Goal: Task Accomplishment & Management: Manage account settings

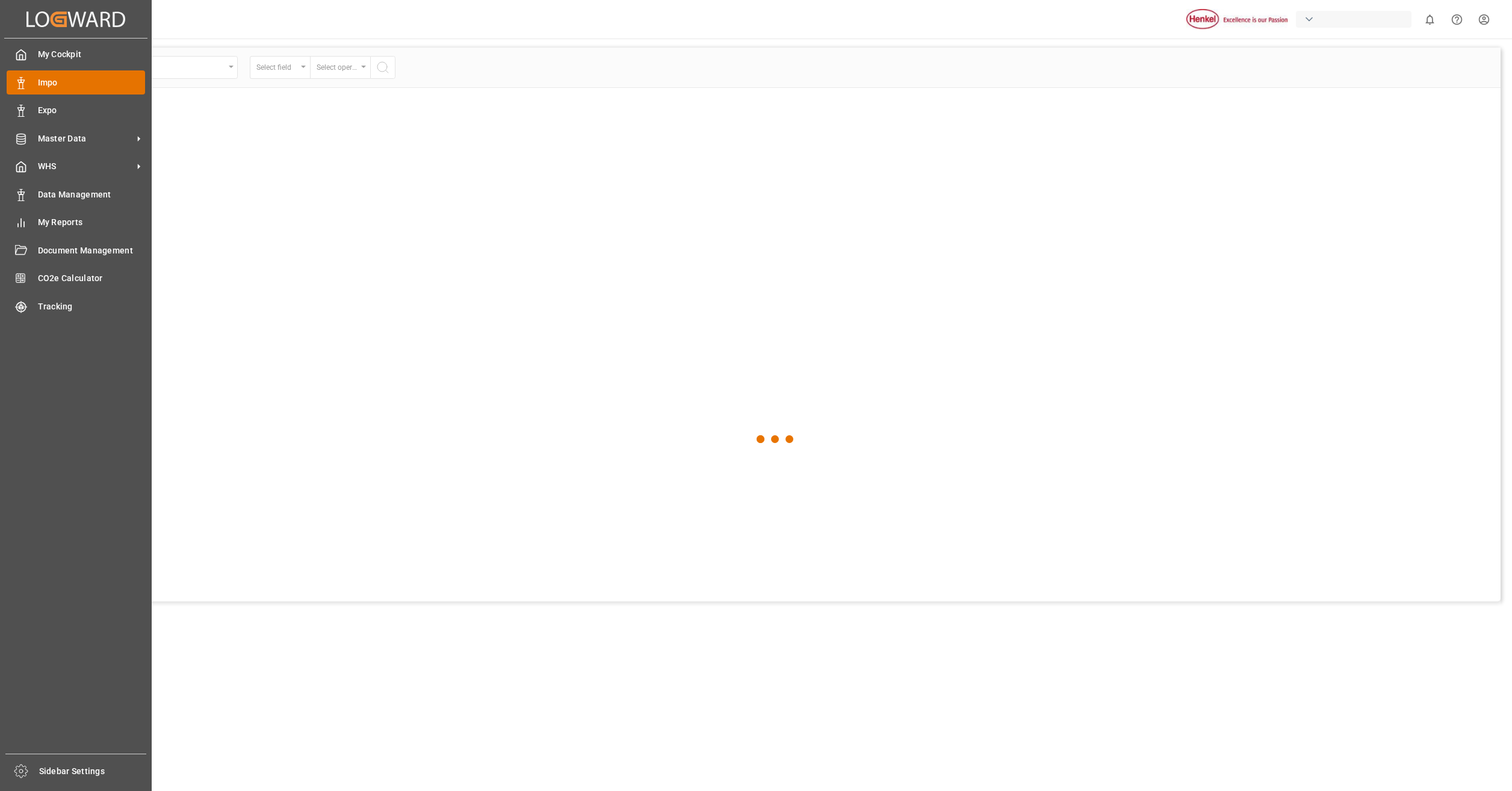
click at [64, 89] on span "Impo" at bounding box center [92, 83] width 108 height 12
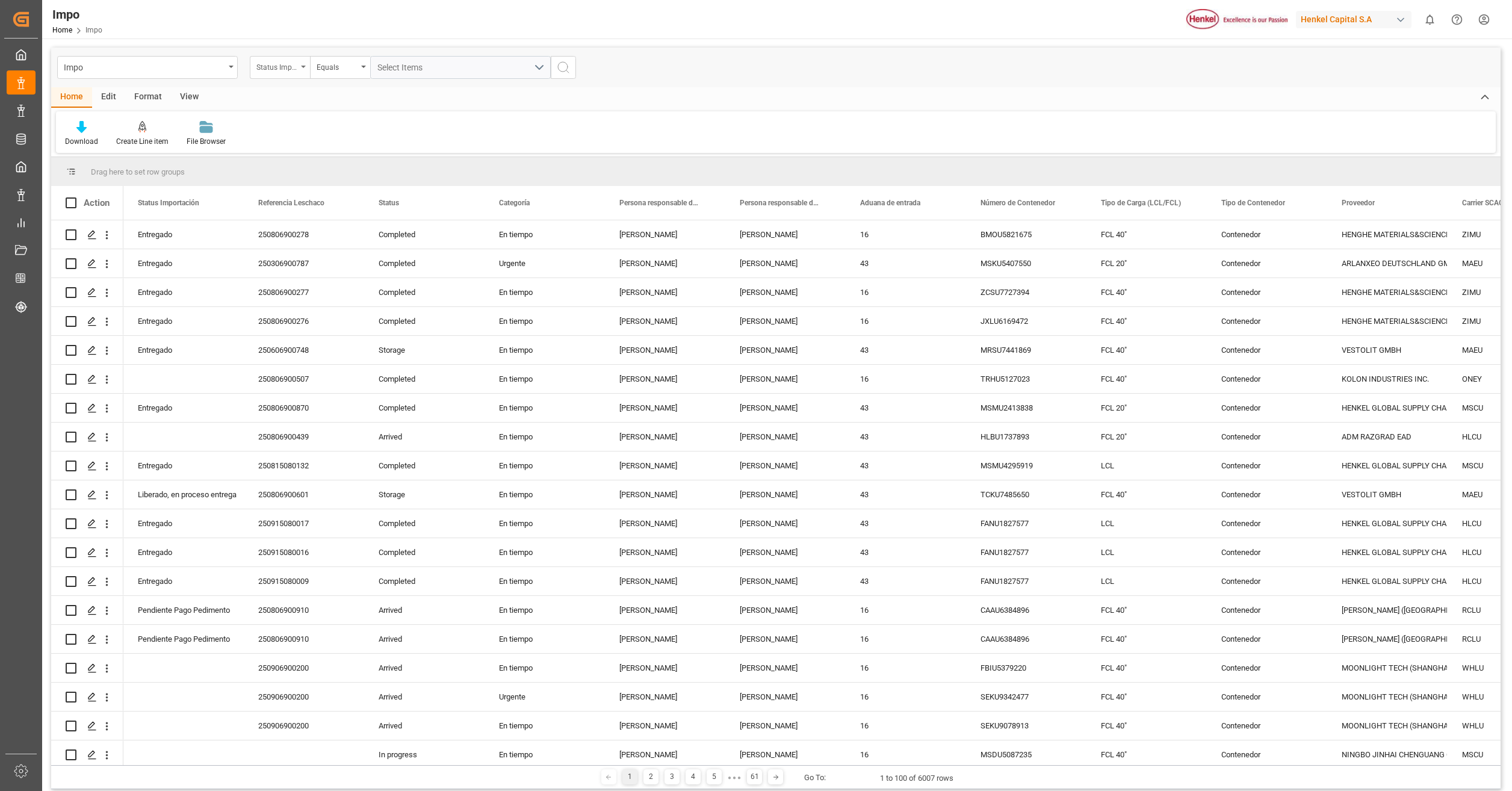
click at [300, 70] on div "Status Importación" at bounding box center [280, 67] width 60 height 23
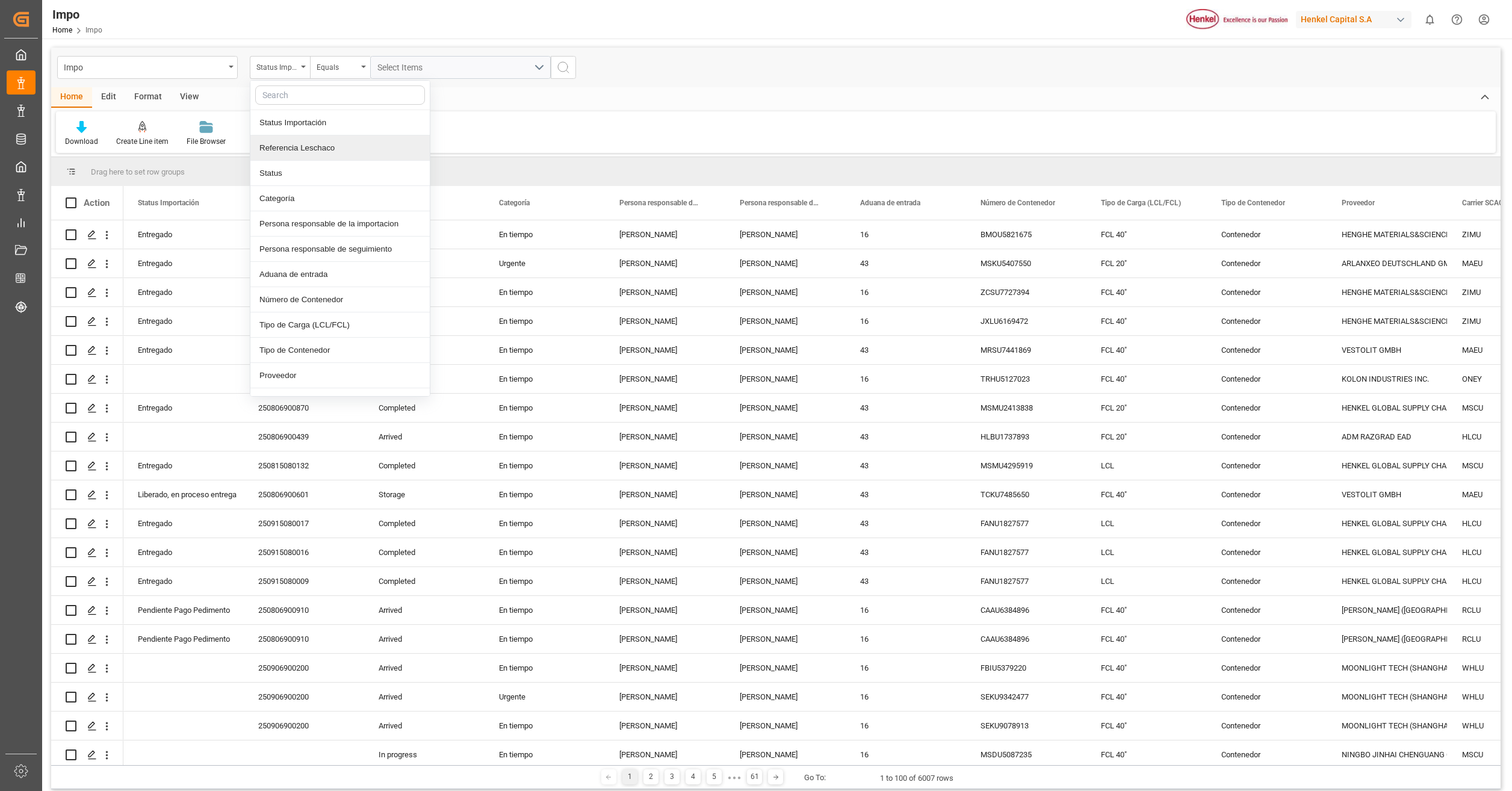
click at [326, 152] on div "Referencia Leschaco" at bounding box center [340, 148] width 179 height 26
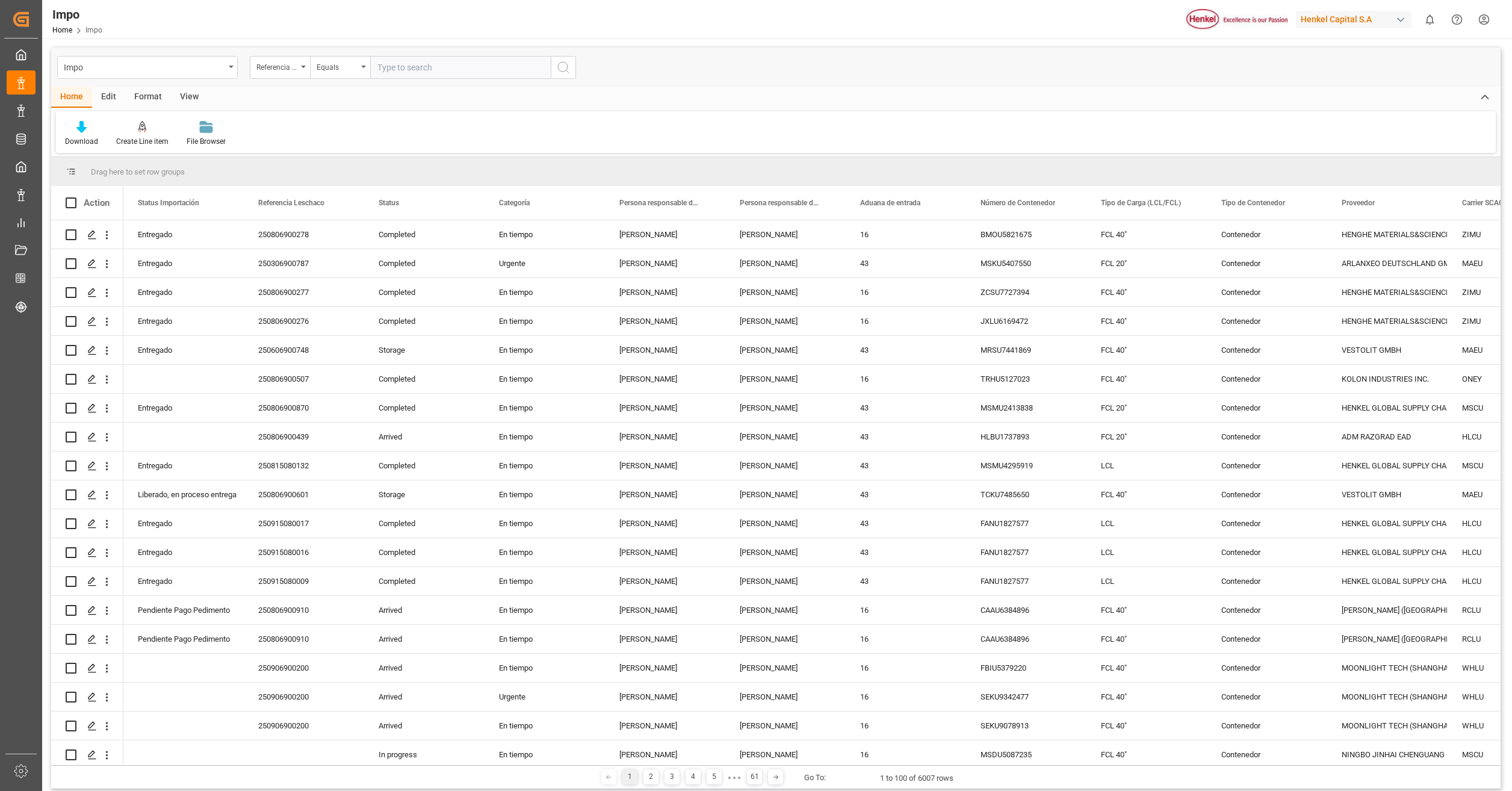
click at [426, 70] on input "text" at bounding box center [460, 67] width 181 height 23
click at [404, 65] on input "text" at bounding box center [460, 67] width 181 height 23
paste input "250815080159"
type input "250815080159"
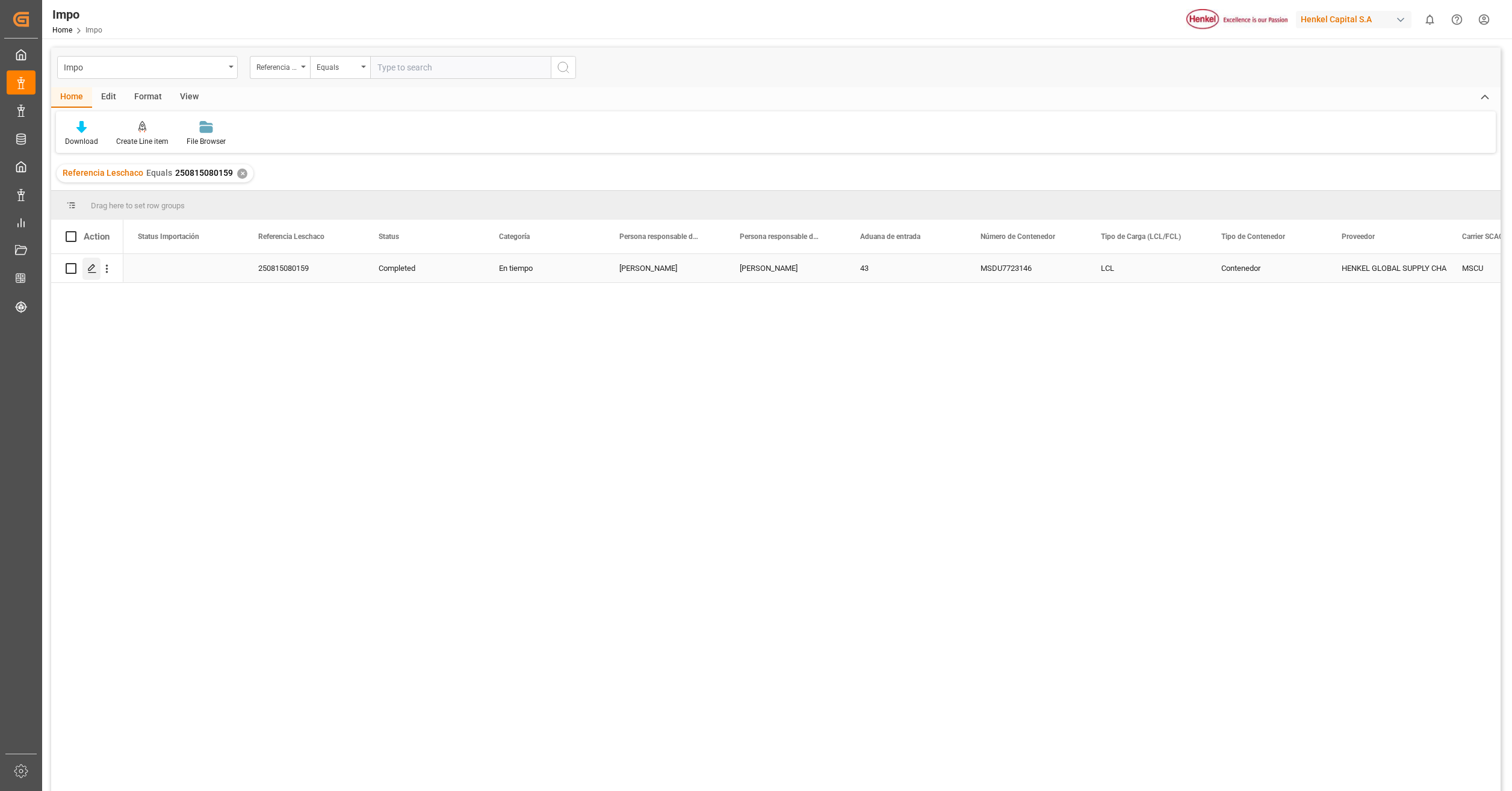
click at [90, 267] on polygon "Press SPACE to select this row." at bounding box center [92, 268] width 6 height 6
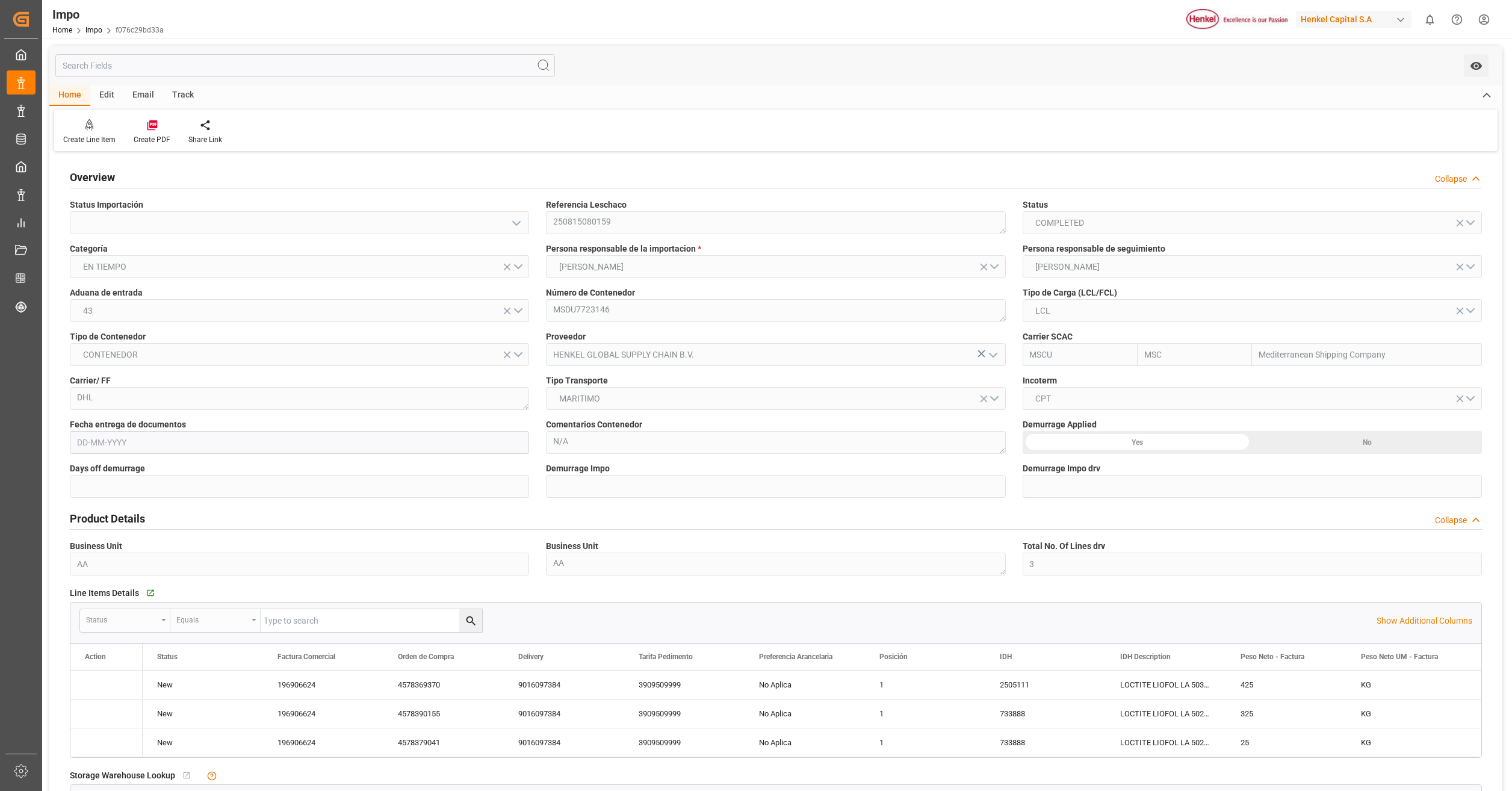
type input "MSC"
type input "Mediterranean Shipping Company"
type input "3"
type input "2.969"
type input "3"
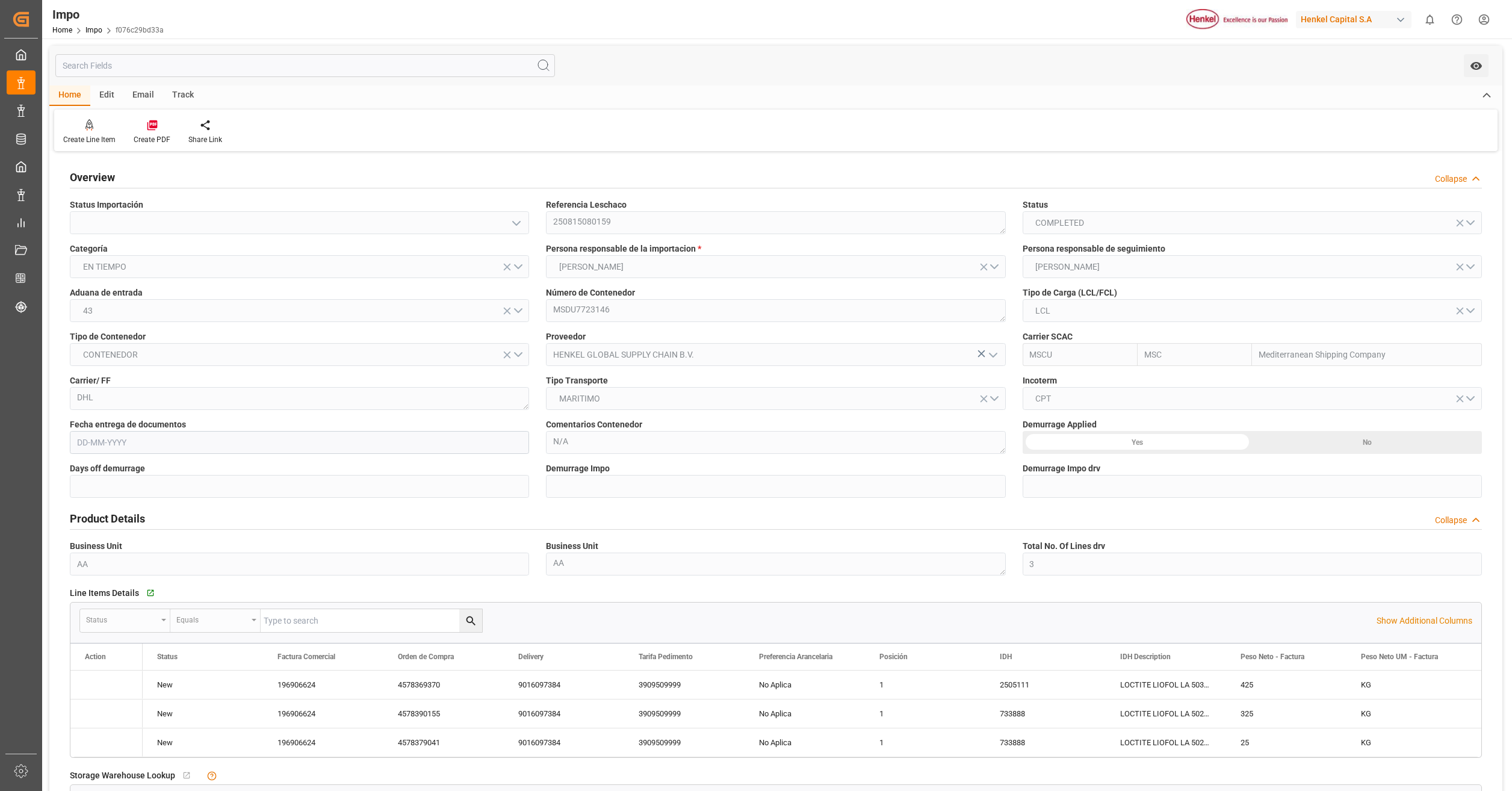
type input "[DATE]"
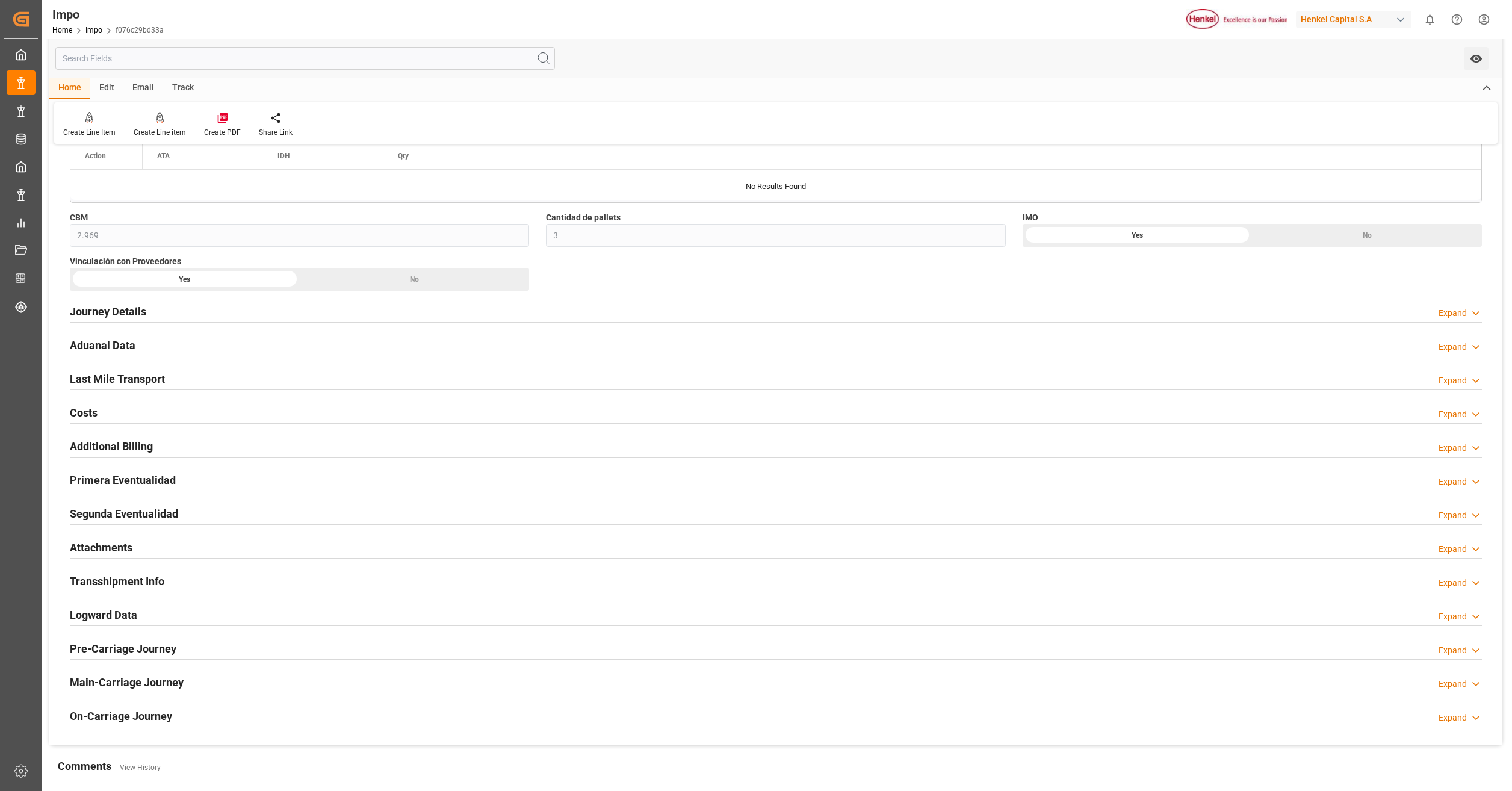
scroll to position [722, 0]
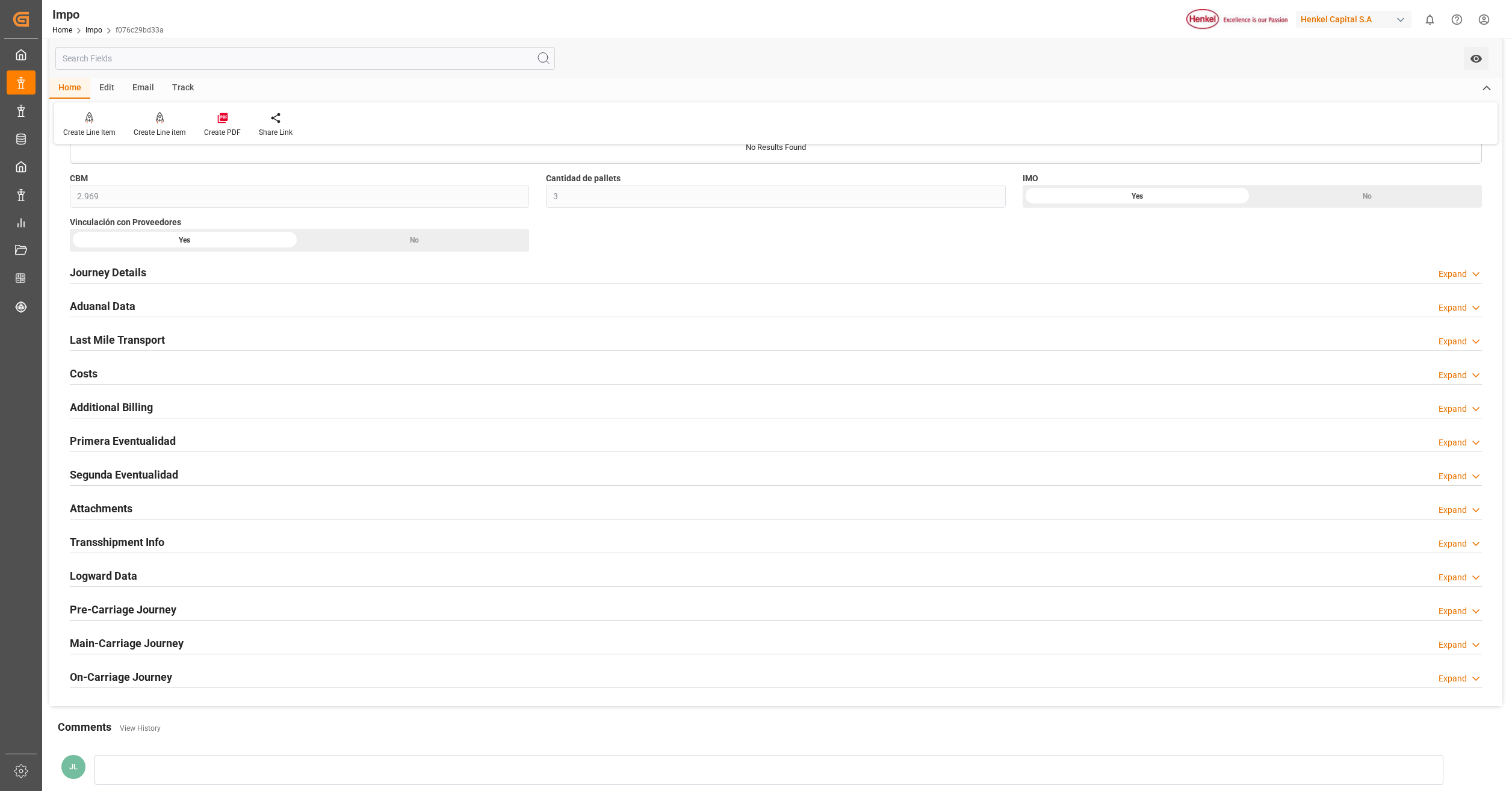
click at [156, 443] on h2 "Primera Eventualidad" at bounding box center [123, 441] width 106 height 16
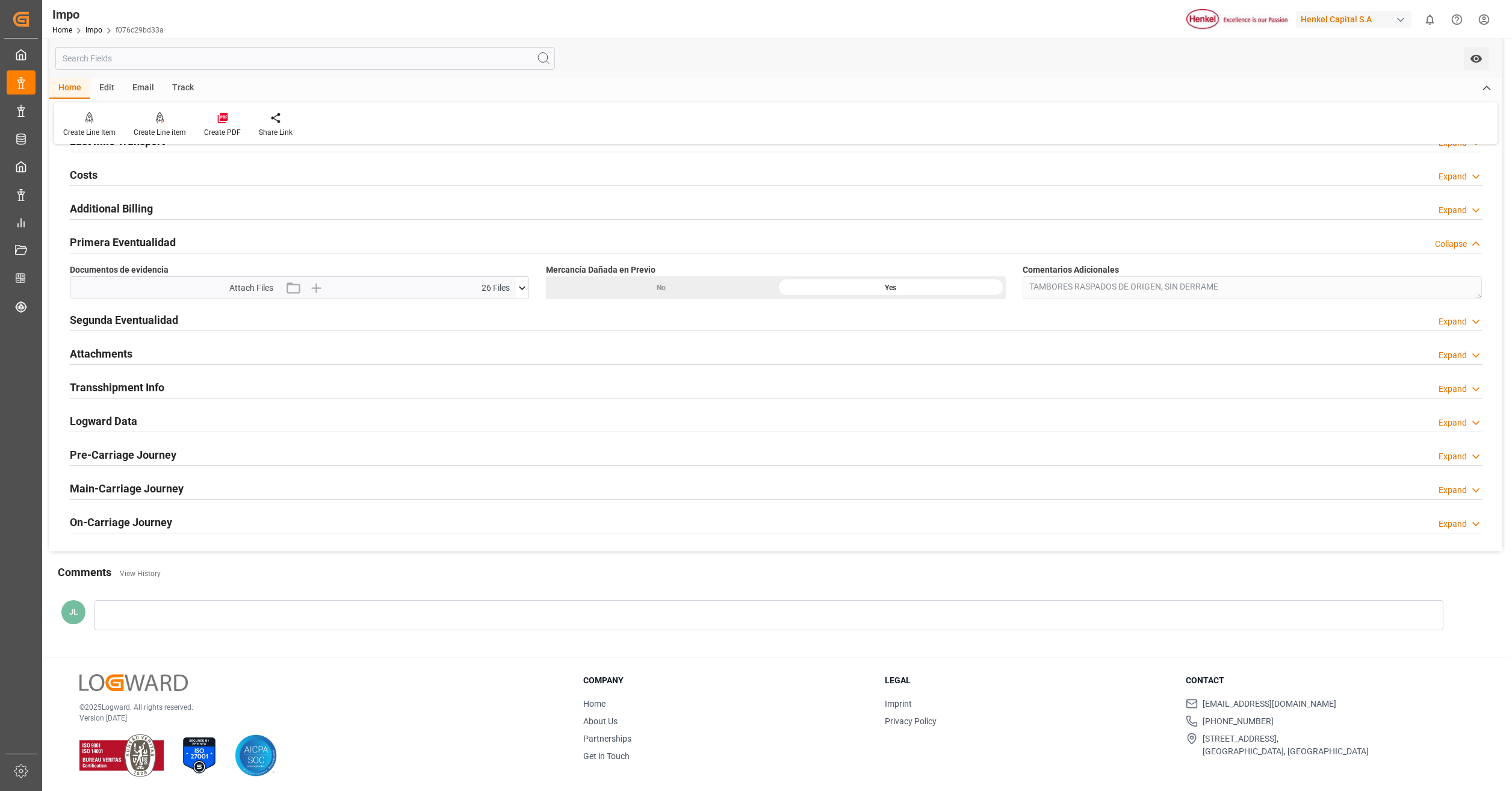
scroll to position [924, 0]
click at [521, 287] on icon at bounding box center [522, 285] width 12 height 12
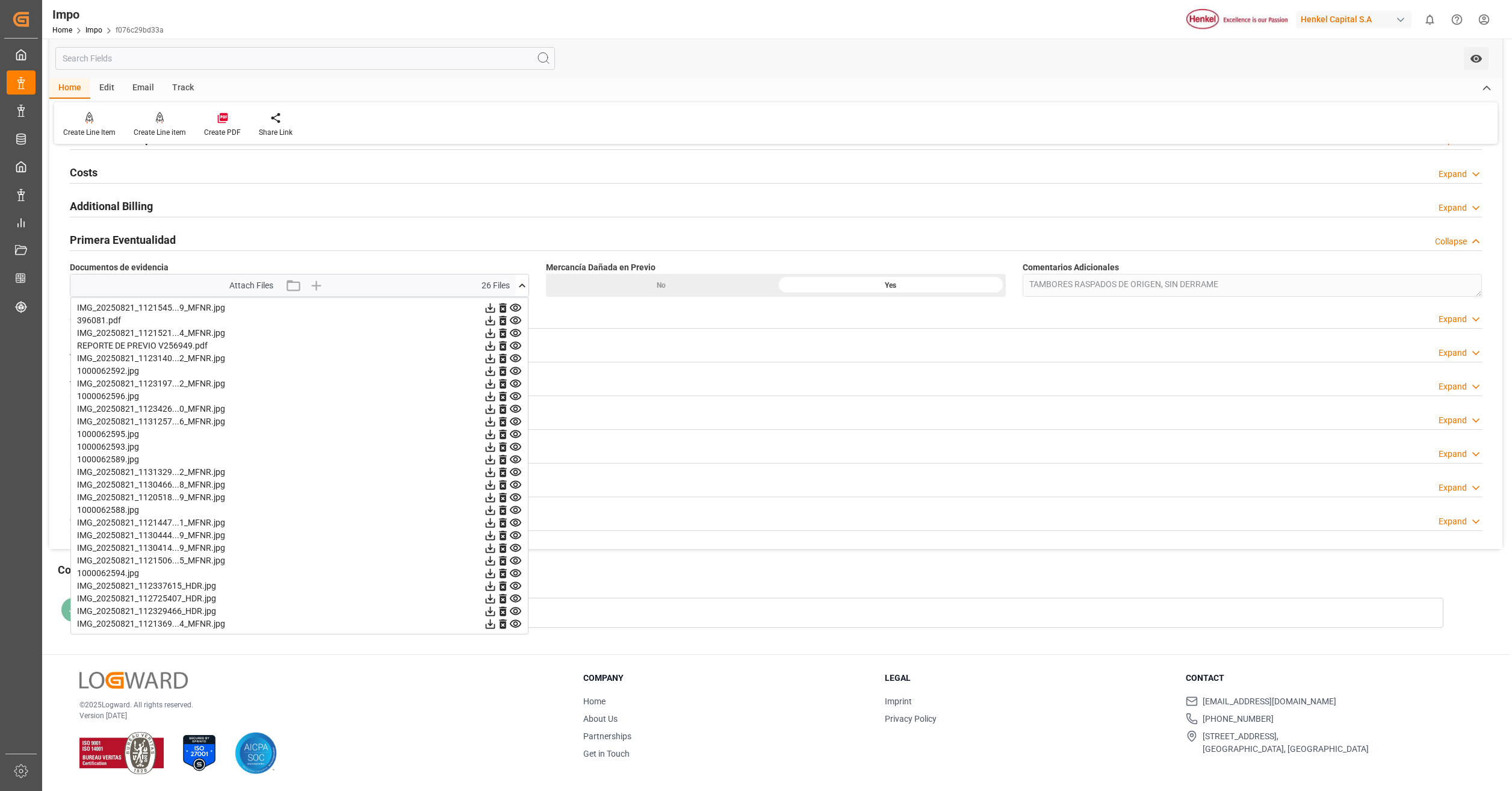
click at [516, 310] on icon at bounding box center [515, 308] width 11 height 8
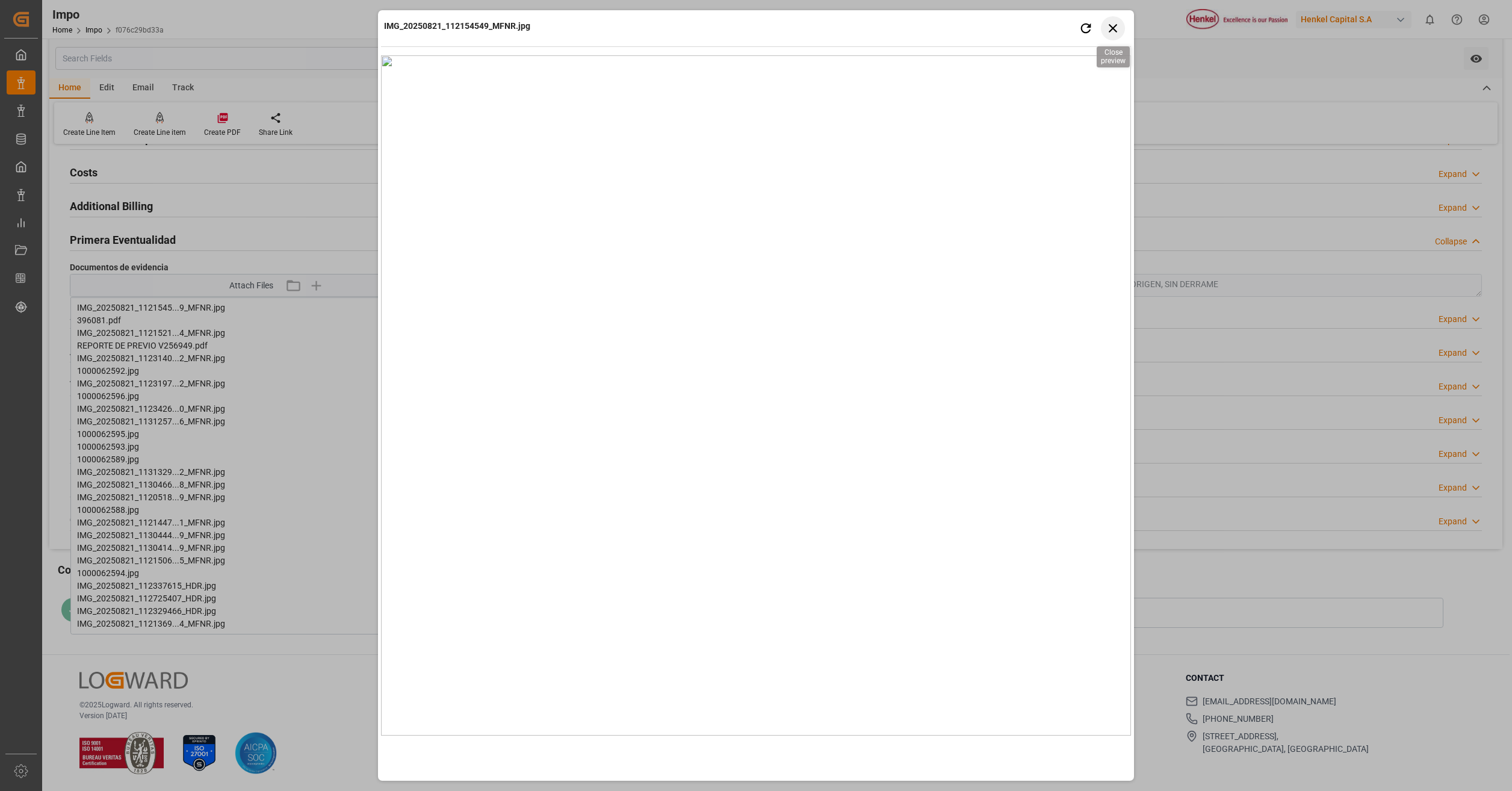
click at [1115, 31] on icon "button" at bounding box center [1113, 28] width 15 height 15
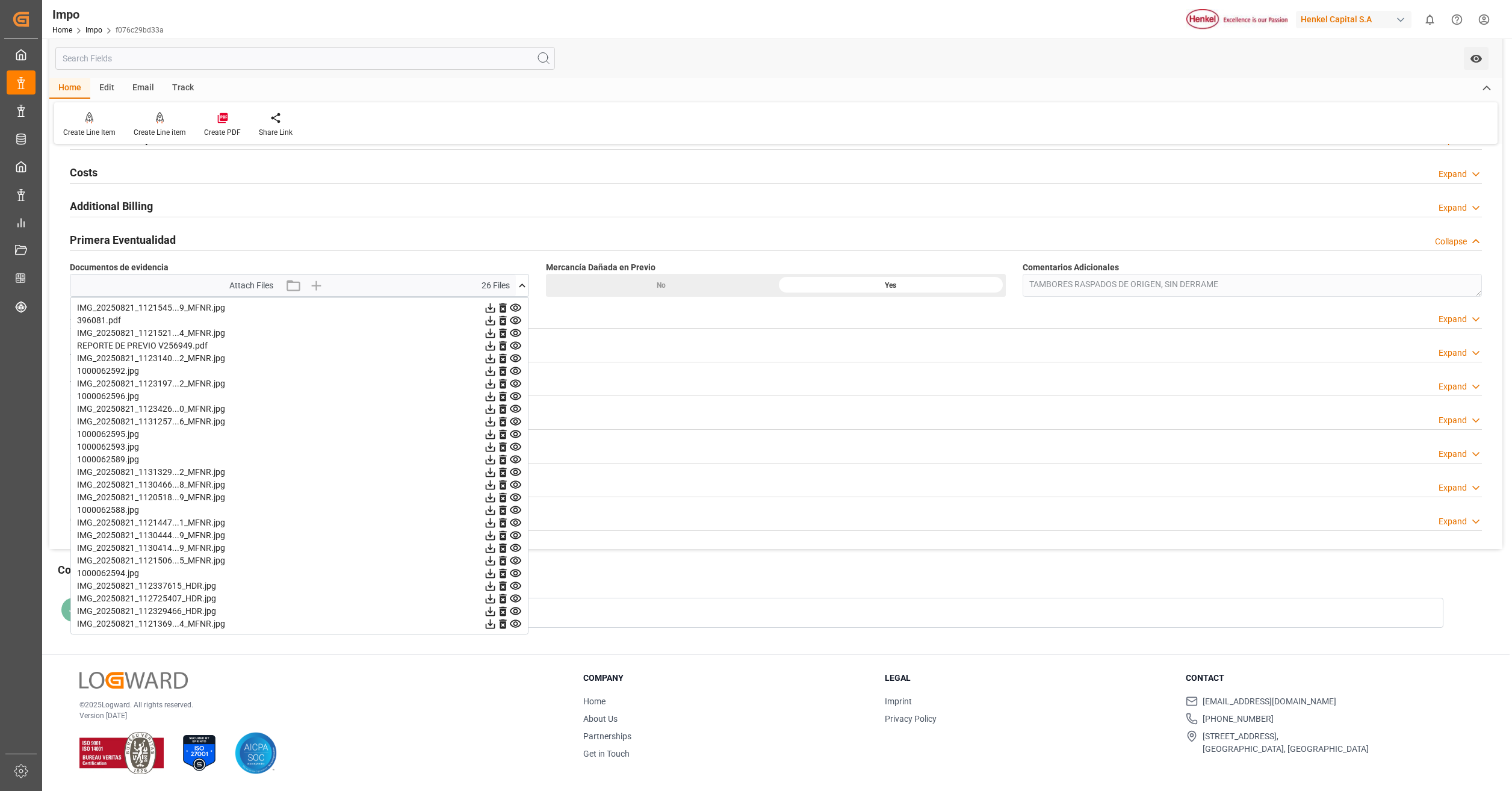
click at [520, 320] on icon at bounding box center [515, 320] width 12 height 12
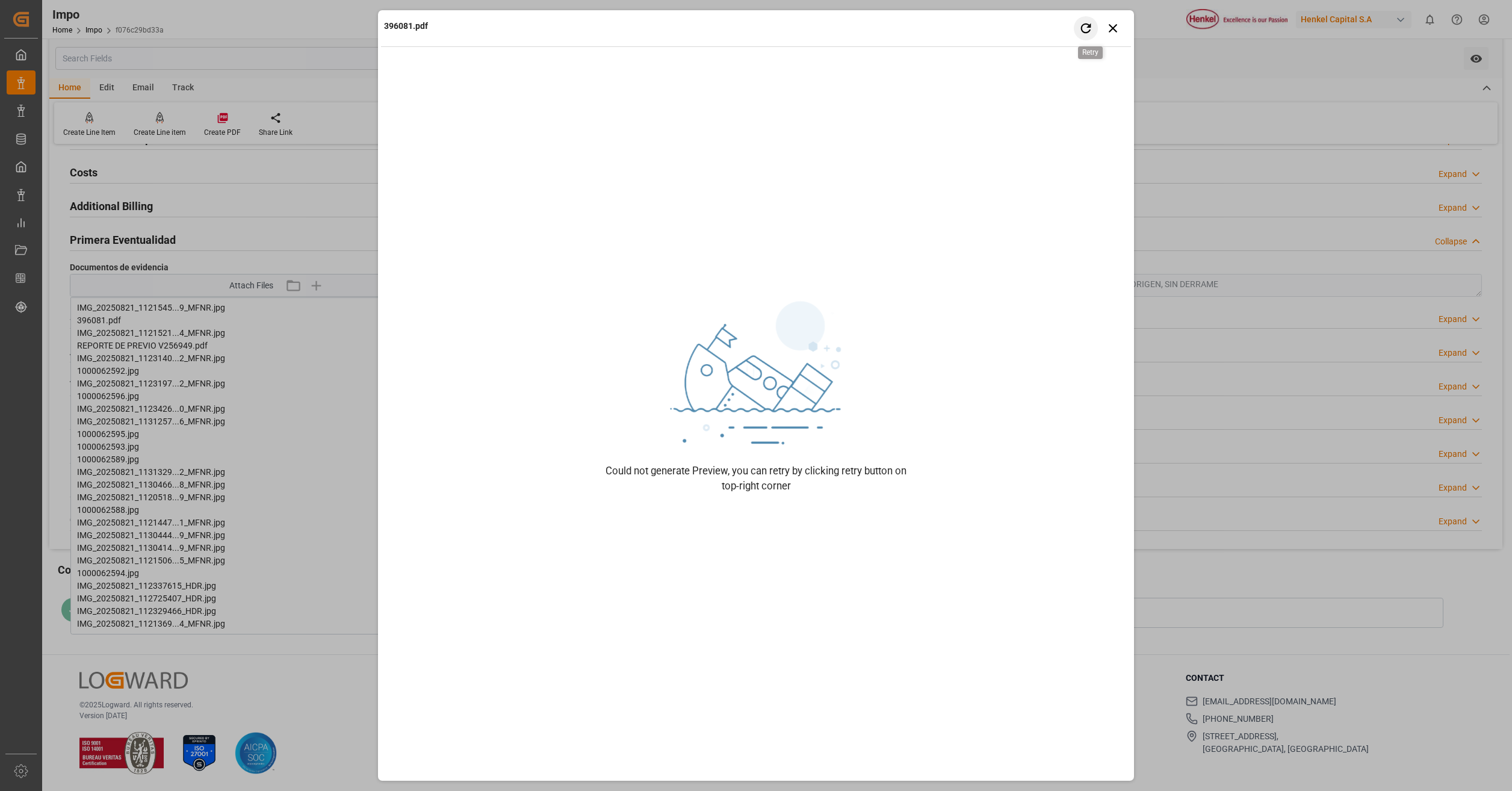
click at [1085, 29] on icon "button" at bounding box center [1086, 28] width 15 height 15
click at [1118, 29] on icon "button" at bounding box center [1113, 28] width 15 height 15
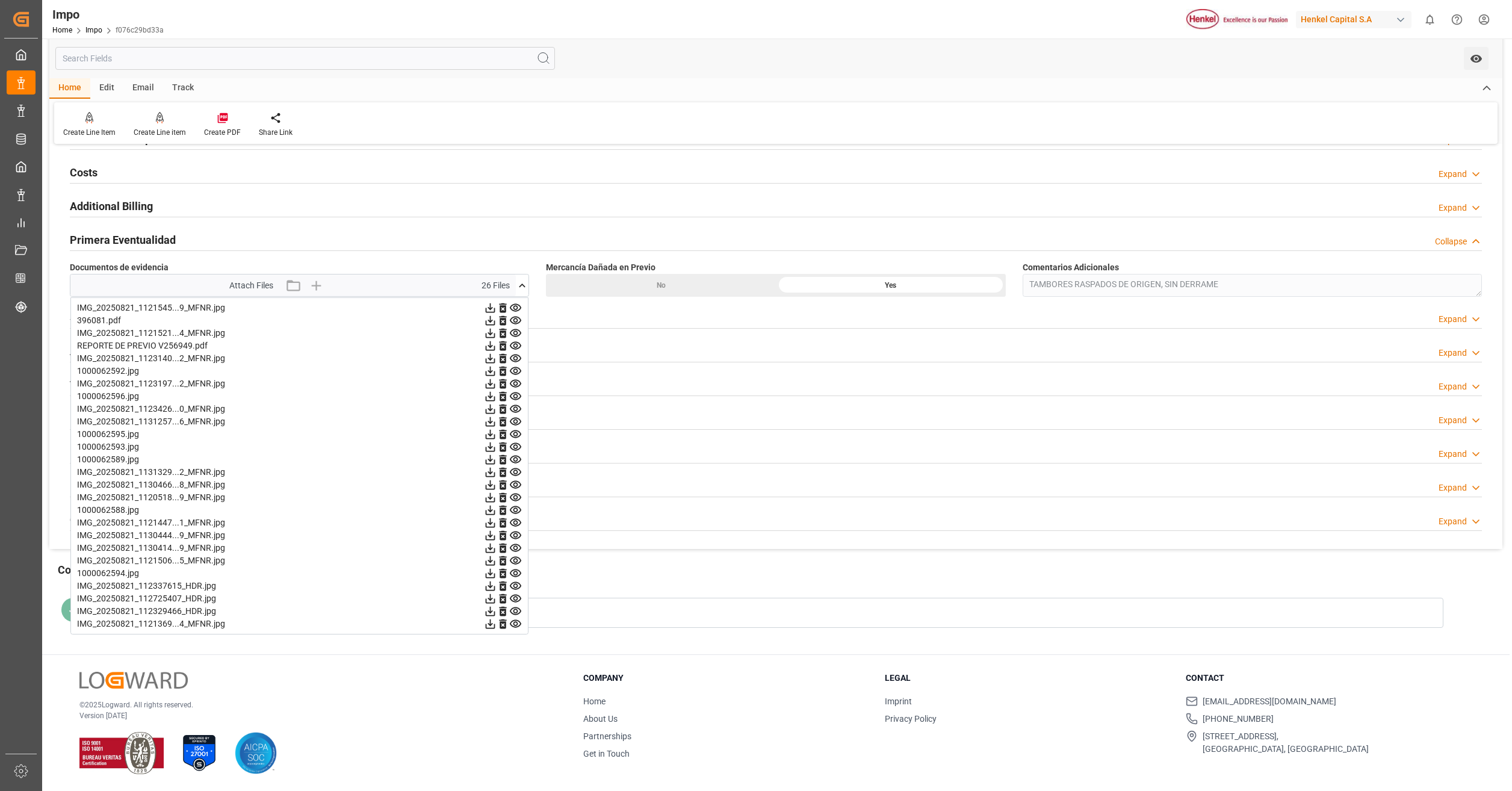
click at [516, 303] on icon at bounding box center [515, 308] width 12 height 12
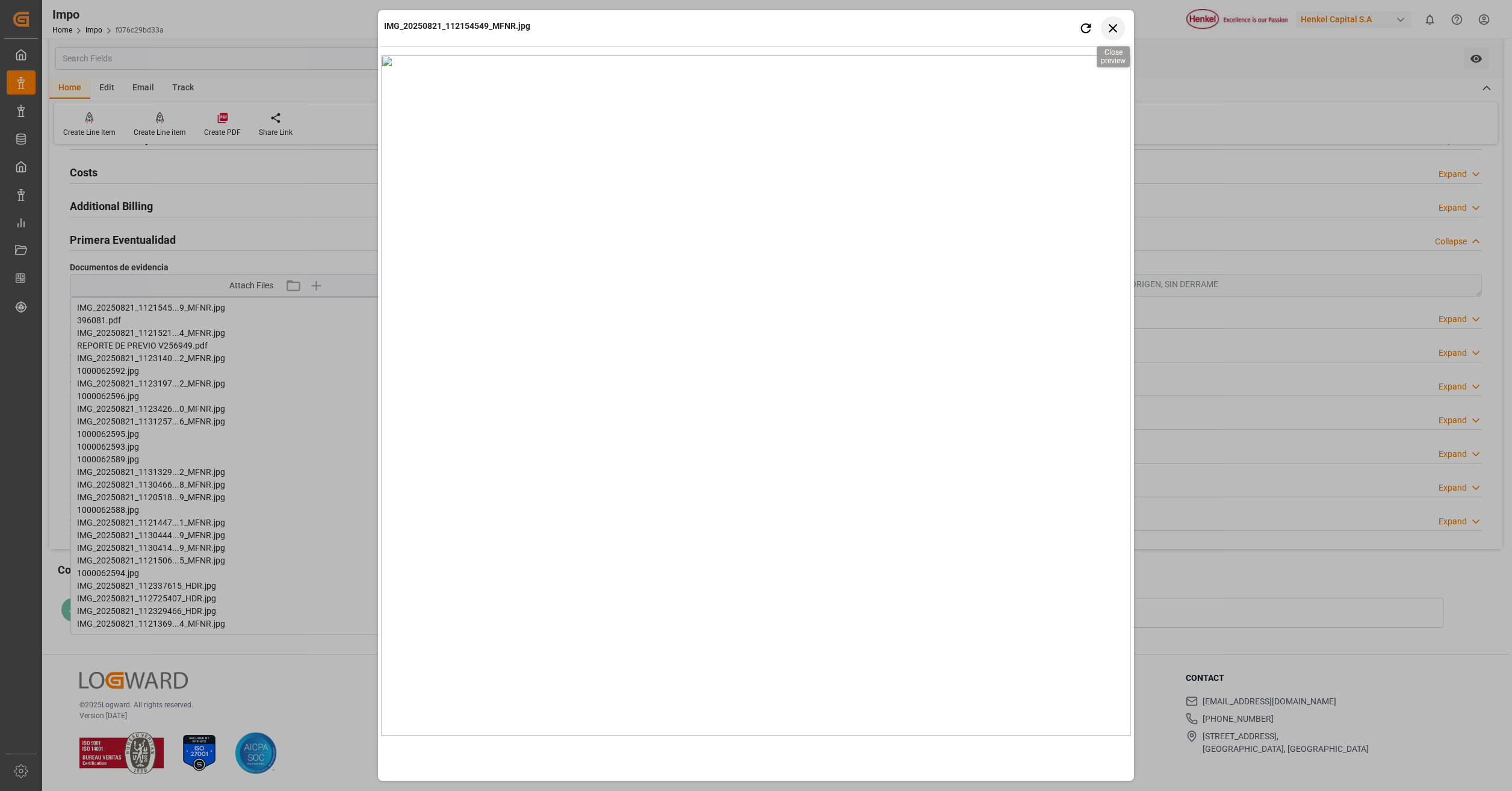
click at [1110, 29] on icon "button" at bounding box center [1113, 28] width 15 height 15
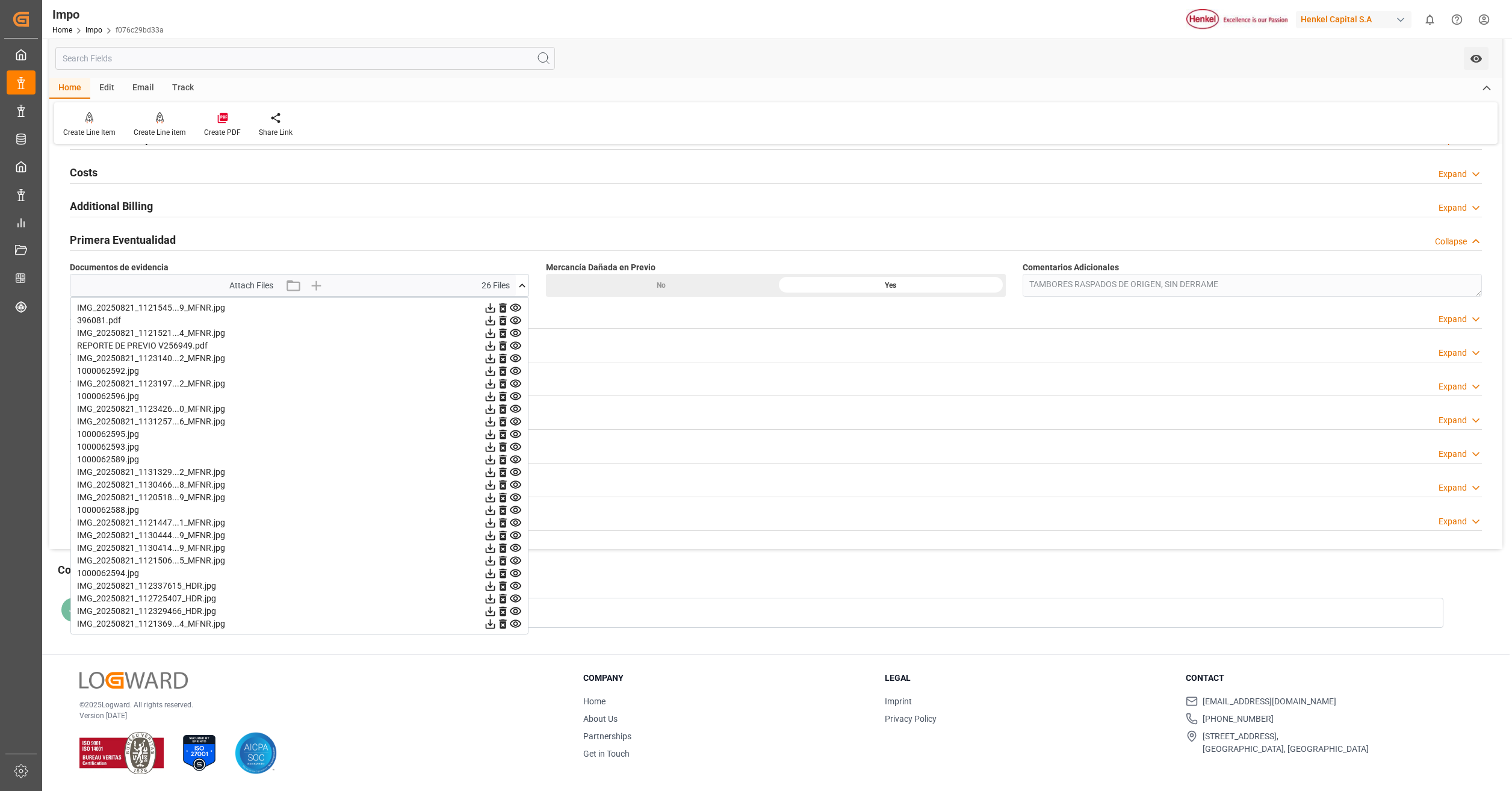
click at [515, 318] on icon at bounding box center [515, 320] width 12 height 12
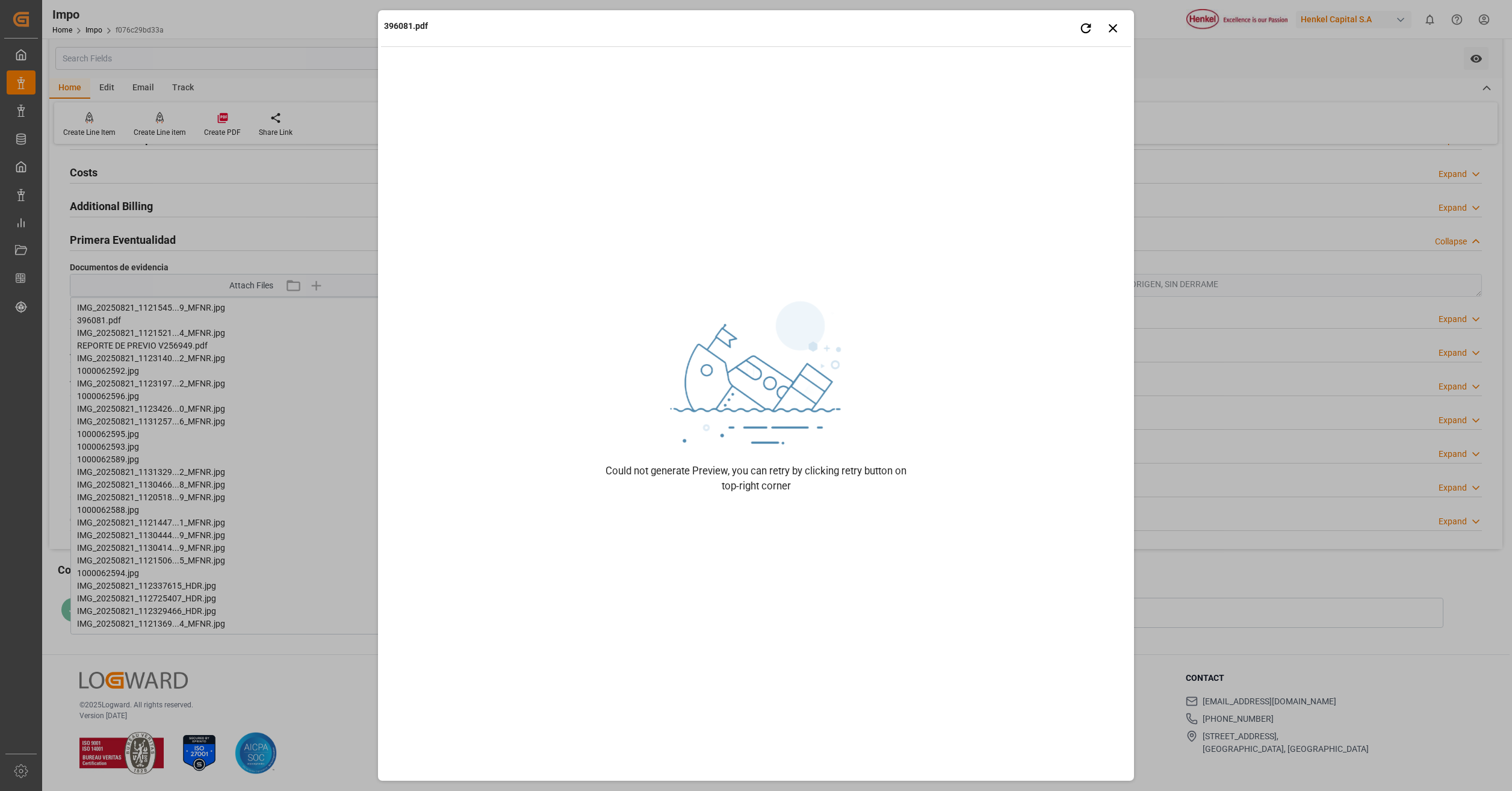
click at [815, 283] on div "Could not generate Preview, you can retry by clicking retry button on top-right…" at bounding box center [756, 396] width 301 height 681
drag, startPoint x: 812, startPoint y: 291, endPoint x: 923, endPoint y: 221, distance: 131.2
click at [903, 239] on div "Could not generate Preview, you can retry by clicking retry button on top-right…" at bounding box center [756, 396] width 301 height 681
click at [1093, 21] on button "Retry" at bounding box center [1086, 28] width 24 height 24
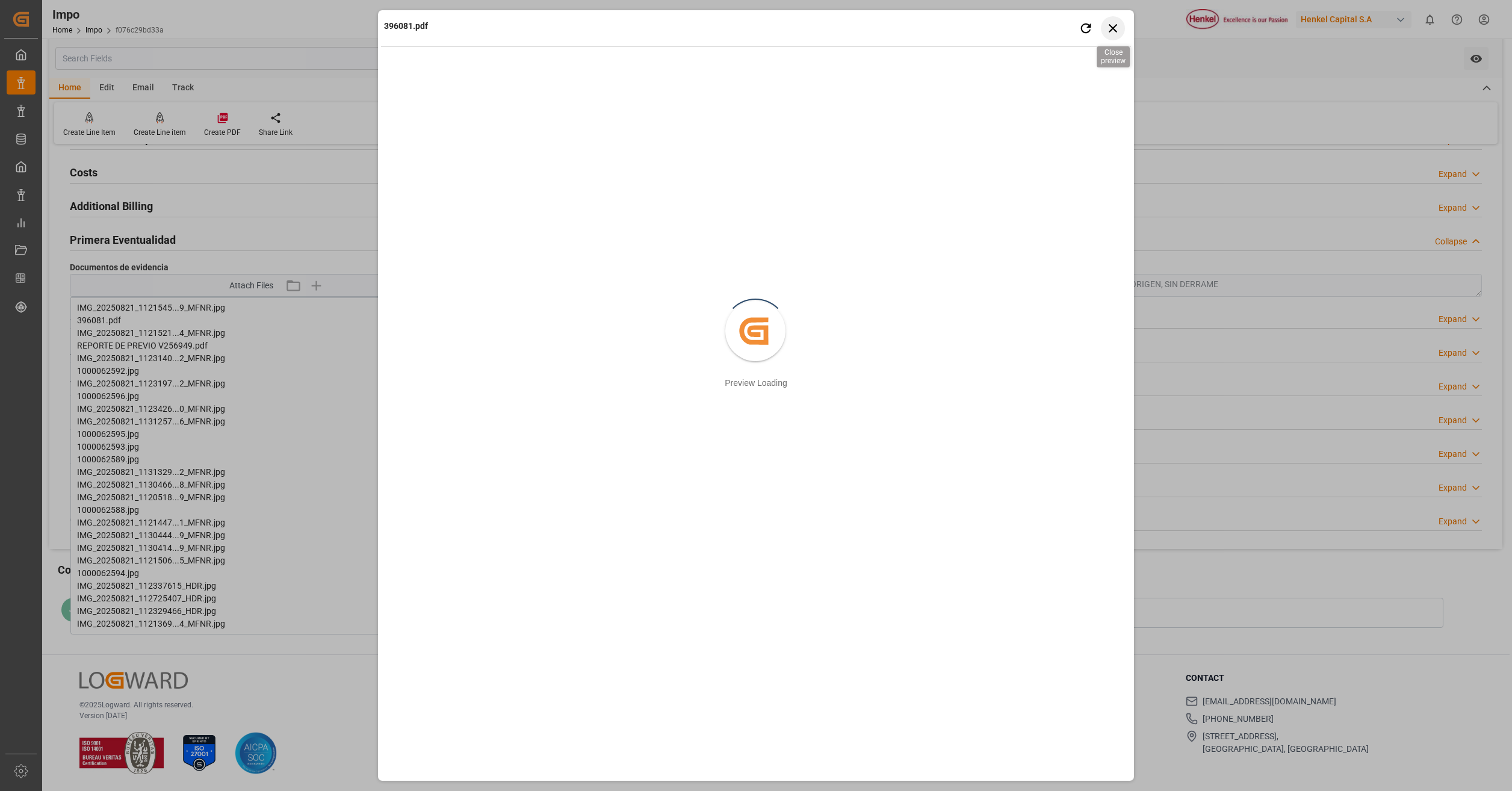
click at [1111, 29] on icon "button" at bounding box center [1113, 28] width 15 height 15
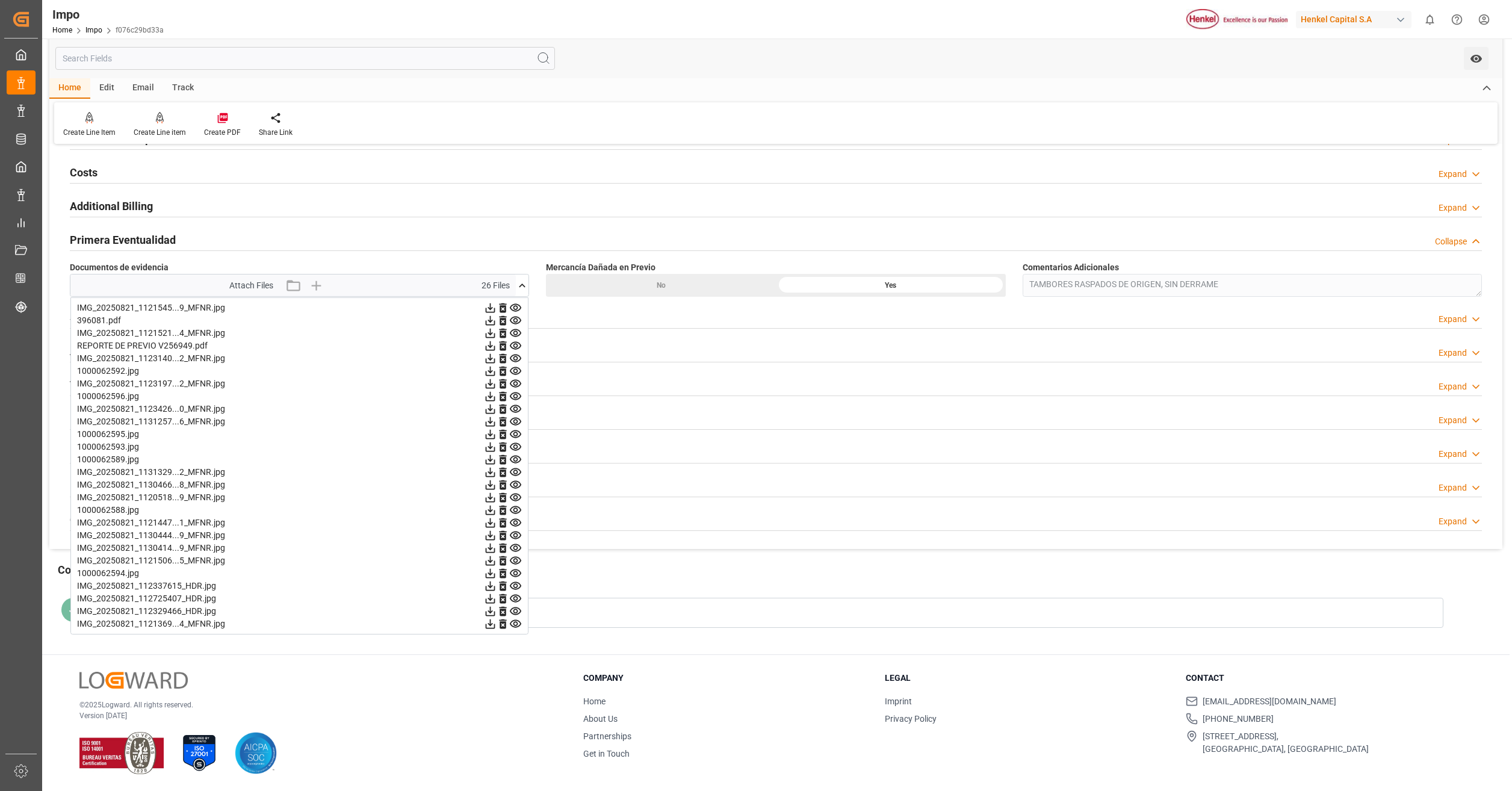
click at [513, 333] on icon at bounding box center [515, 333] width 11 height 8
click at [514, 345] on icon at bounding box center [515, 346] width 11 height 8
click at [515, 360] on icon at bounding box center [515, 358] width 11 height 8
click at [515, 373] on icon at bounding box center [515, 371] width 11 height 8
click at [515, 383] on icon at bounding box center [515, 384] width 12 height 12
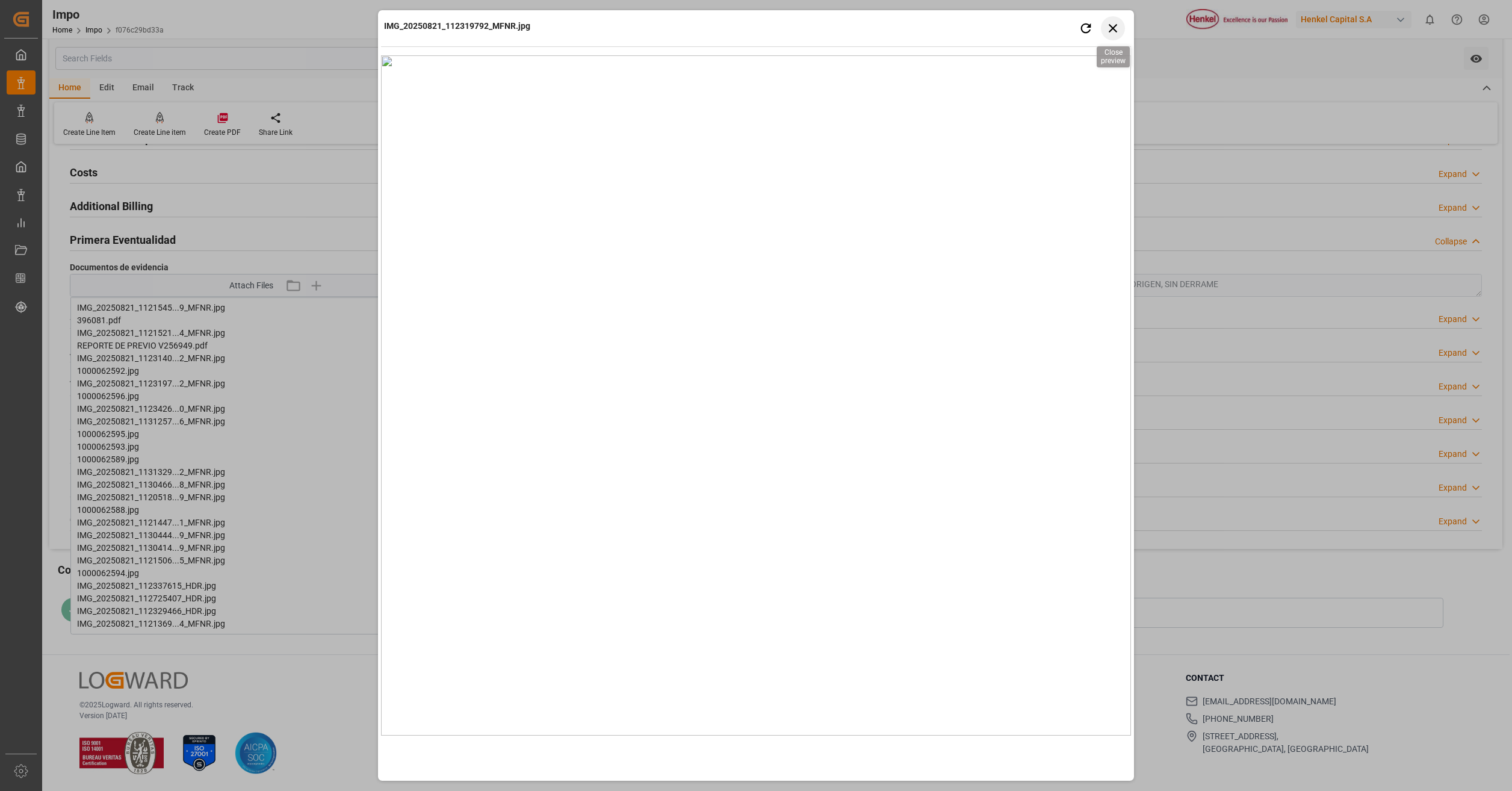
click at [1109, 31] on icon "button" at bounding box center [1113, 28] width 15 height 15
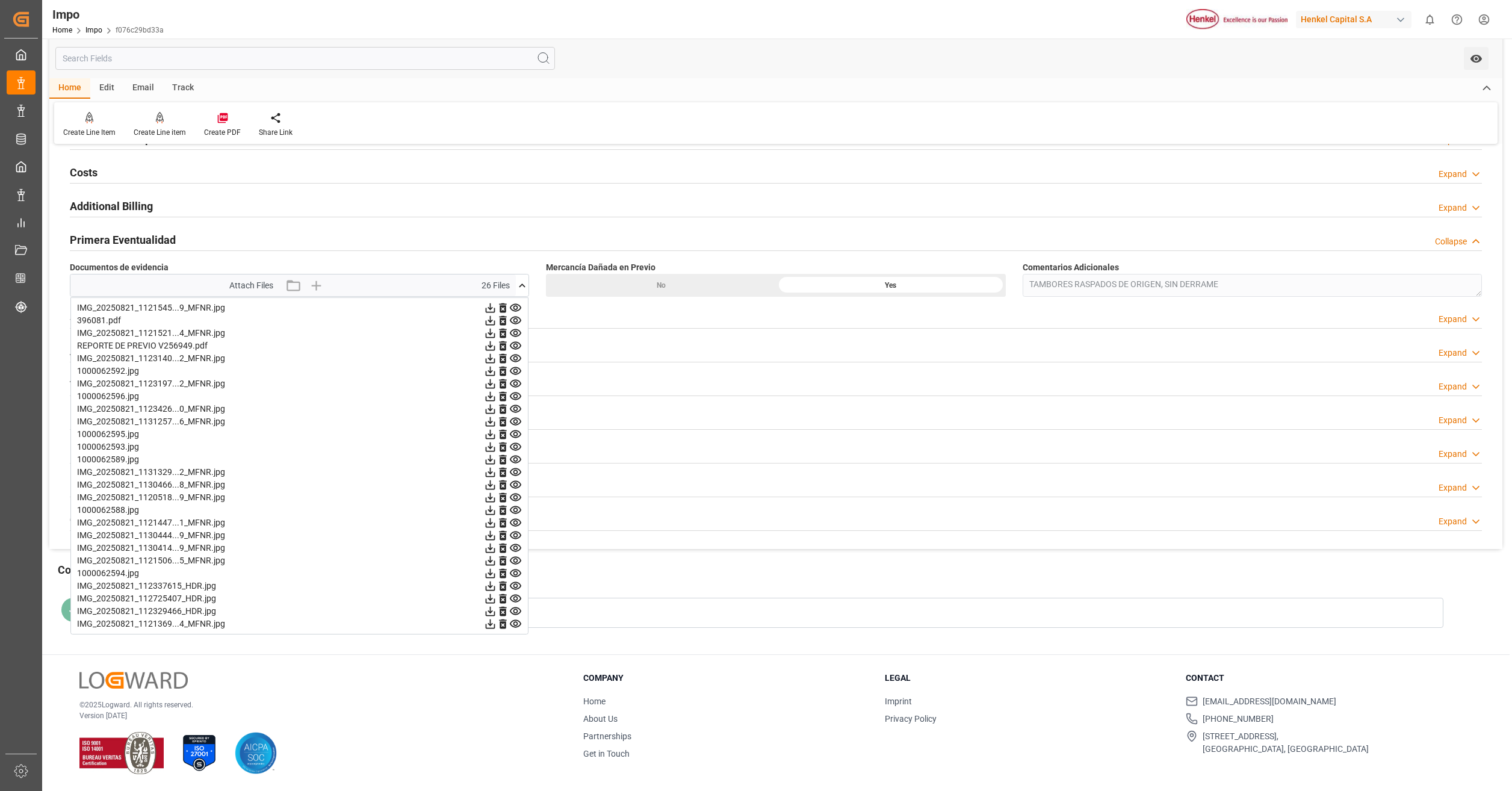
click at [515, 374] on icon at bounding box center [515, 371] width 12 height 12
click at [515, 359] on icon at bounding box center [515, 358] width 12 height 12
click at [515, 348] on icon at bounding box center [515, 346] width 11 height 8
click at [512, 363] on icon at bounding box center [515, 358] width 12 height 12
click at [513, 370] on icon at bounding box center [515, 371] width 12 height 12
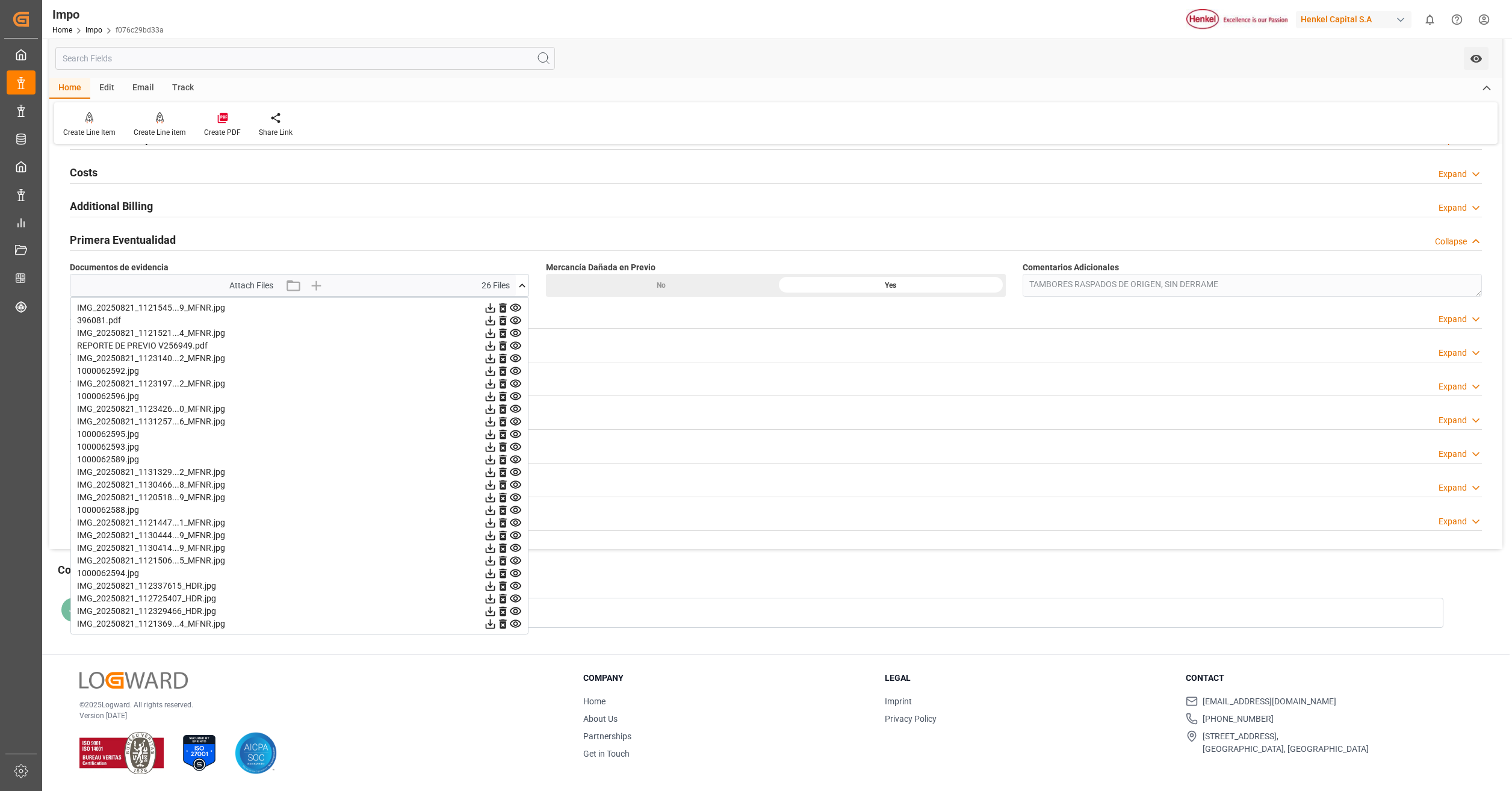
click at [513, 383] on icon at bounding box center [515, 384] width 12 height 12
click at [515, 394] on icon at bounding box center [515, 396] width 12 height 12
click at [517, 409] on icon at bounding box center [515, 409] width 11 height 8
click at [516, 418] on icon at bounding box center [515, 421] width 11 height 8
click at [513, 433] on icon at bounding box center [515, 434] width 12 height 12
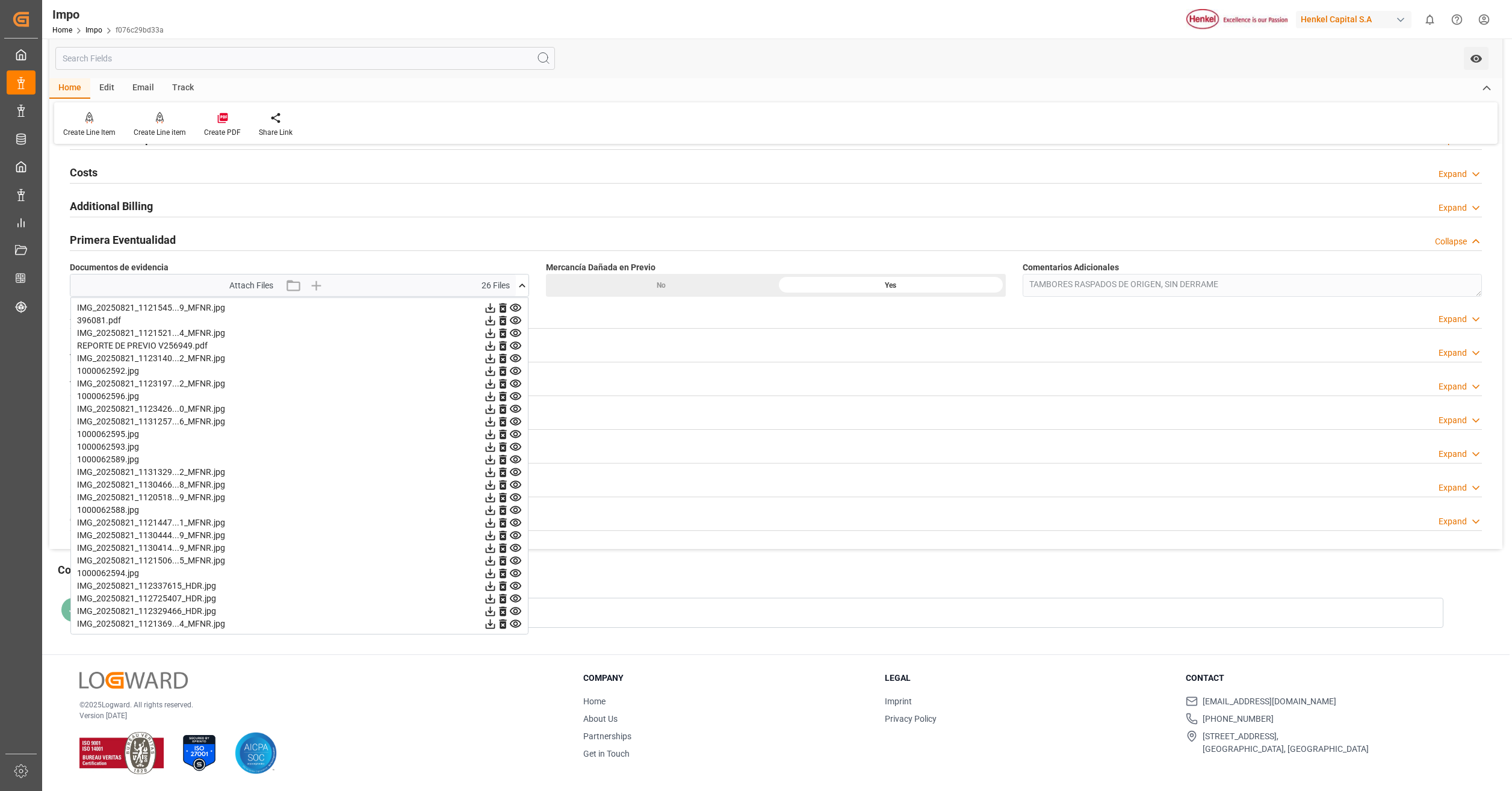
click at [517, 449] on icon at bounding box center [515, 447] width 12 height 12
click at [511, 460] on icon at bounding box center [515, 459] width 11 height 8
click at [515, 473] on icon at bounding box center [515, 472] width 12 height 12
click at [515, 476] on icon at bounding box center [515, 472] width 12 height 12
click at [514, 489] on icon at bounding box center [515, 485] width 11 height 8
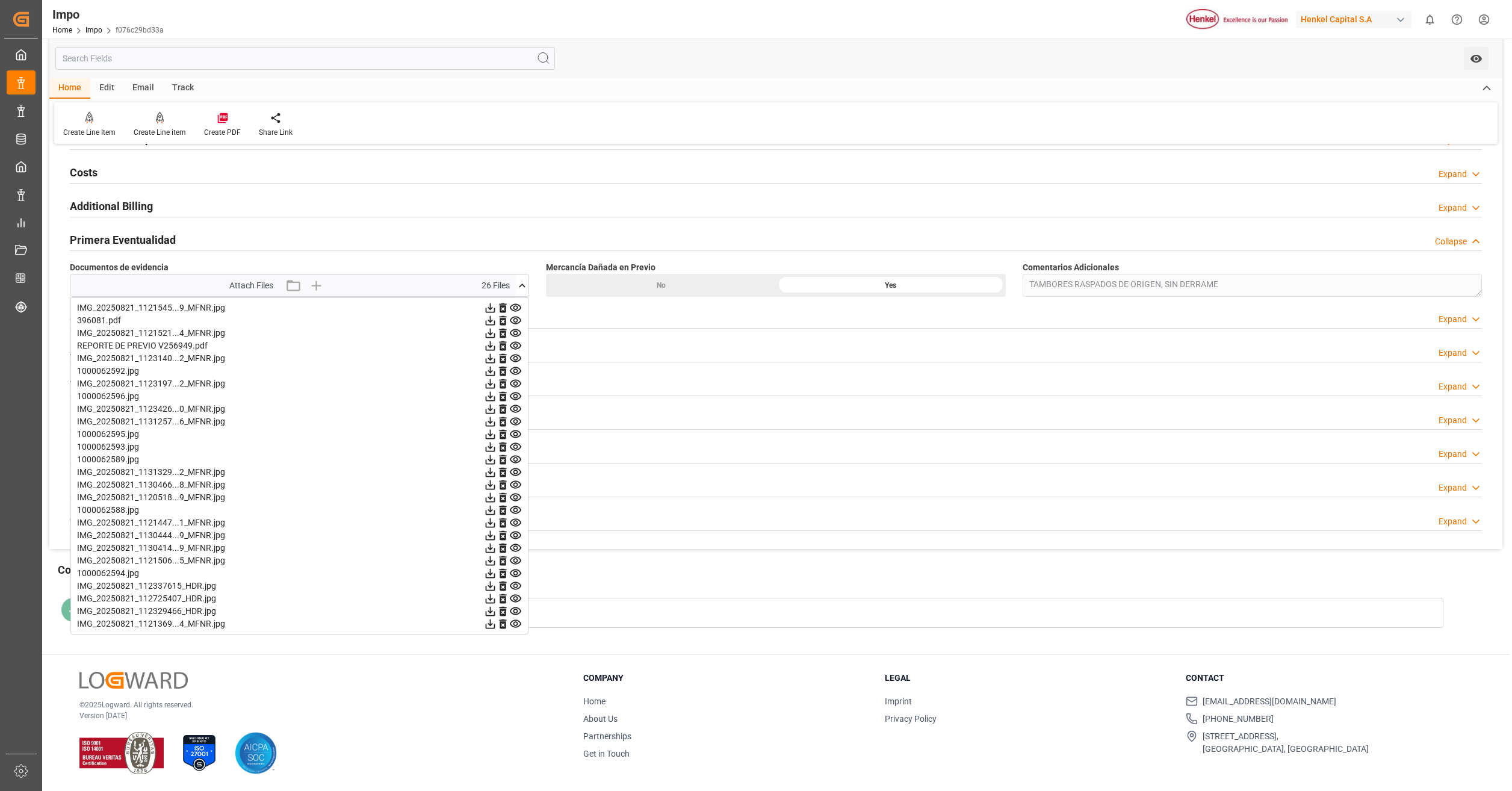
click at [516, 492] on icon at bounding box center [515, 497] width 12 height 12
click at [514, 508] on icon at bounding box center [515, 511] width 12 height 12
click at [515, 524] on icon at bounding box center [515, 523] width 12 height 12
click at [515, 537] on icon at bounding box center [515, 535] width 12 height 12
click at [516, 547] on icon at bounding box center [515, 548] width 11 height 8
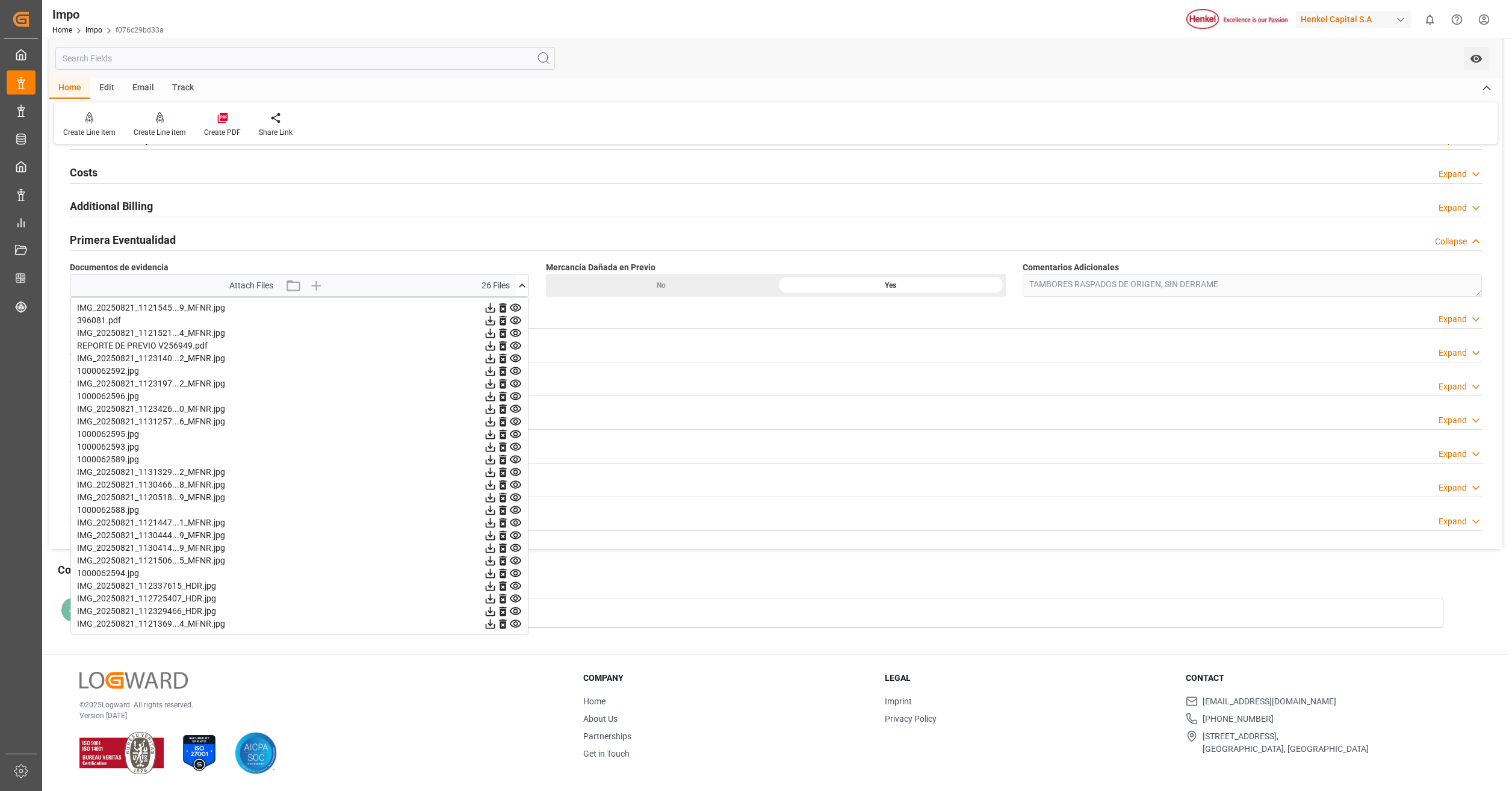
click at [517, 552] on icon at bounding box center [515, 548] width 12 height 12
click at [515, 560] on icon at bounding box center [515, 561] width 11 height 8
click at [513, 570] on icon at bounding box center [515, 573] width 11 height 8
click at [515, 582] on icon at bounding box center [515, 586] width 12 height 12
click at [518, 598] on icon at bounding box center [515, 599] width 12 height 12
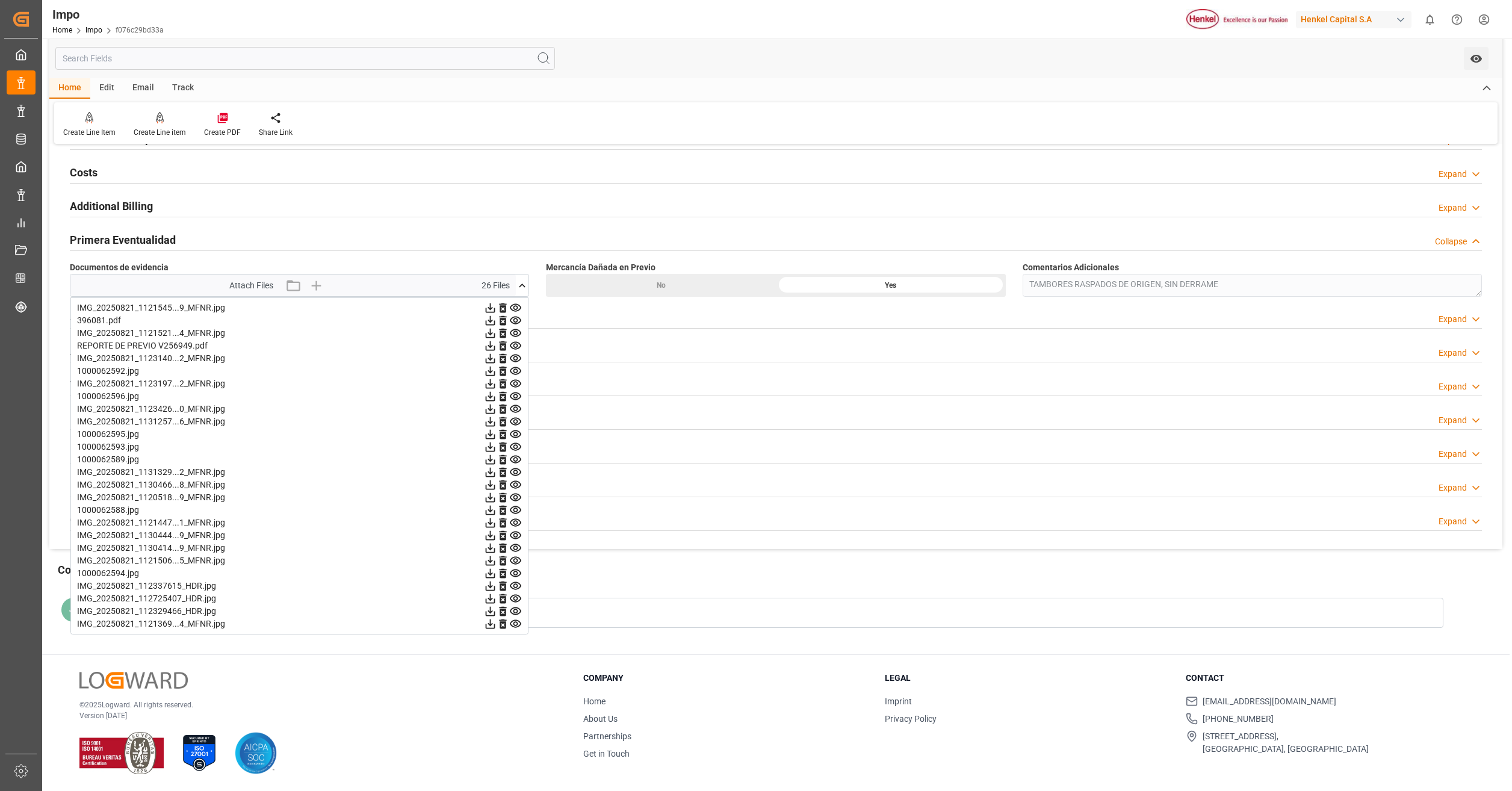
click at [520, 611] on icon at bounding box center [515, 611] width 12 height 12
click at [518, 621] on icon at bounding box center [515, 624] width 11 height 8
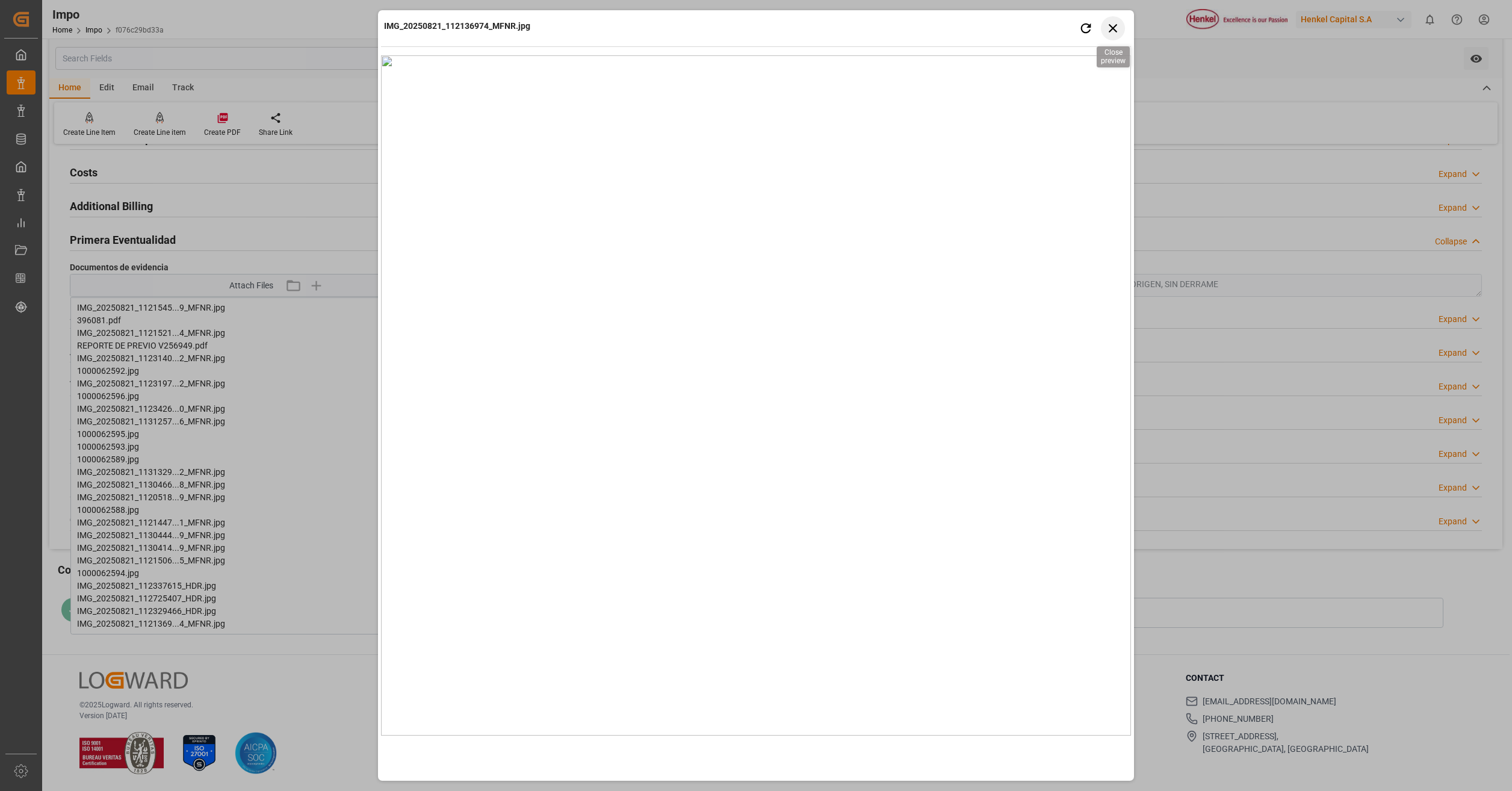
click at [1112, 24] on icon "button" at bounding box center [1113, 28] width 15 height 15
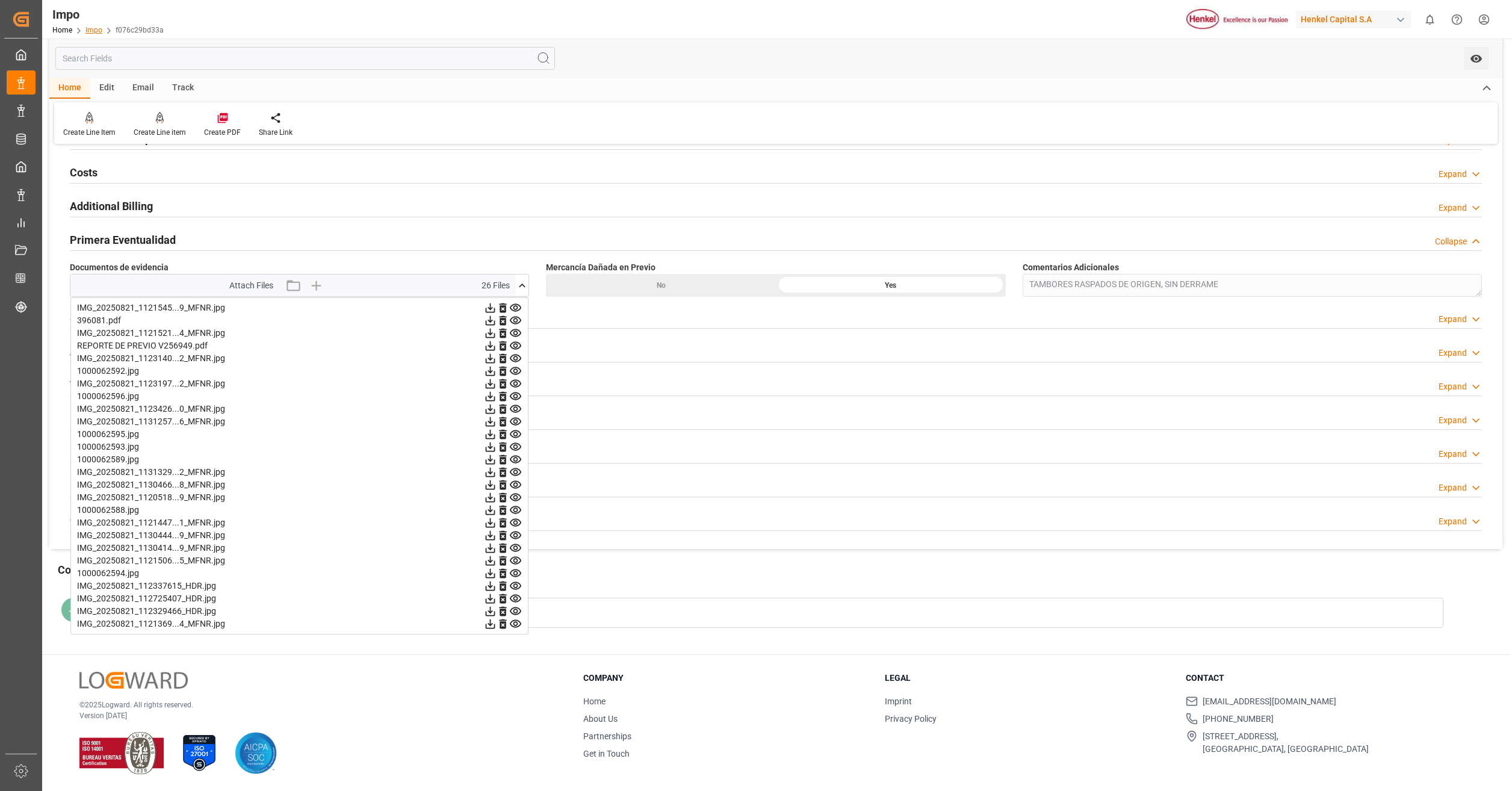
click at [95, 34] on link "Impo" at bounding box center [93, 31] width 17 height 9
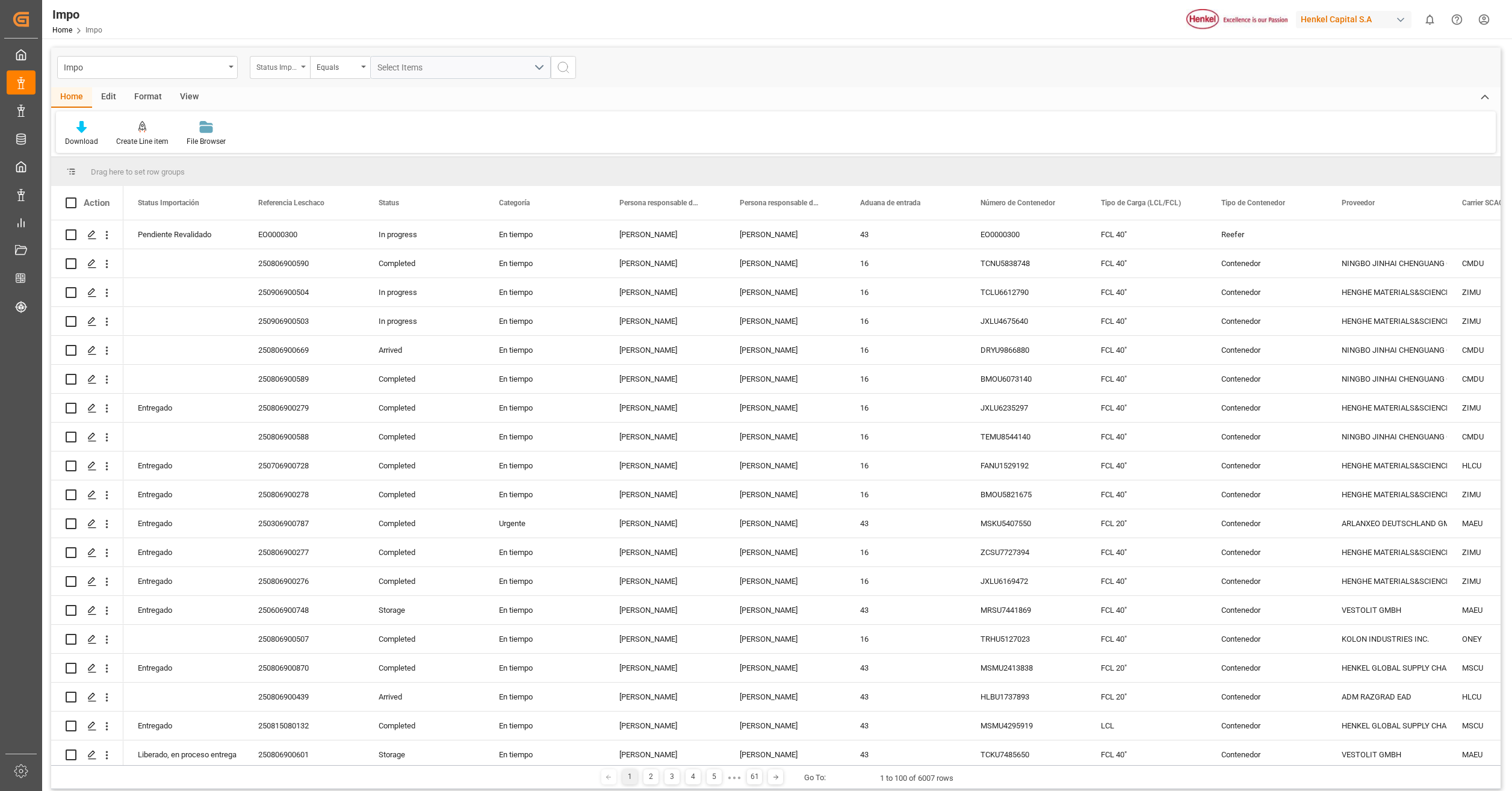
click at [292, 70] on div "Status Importación" at bounding box center [277, 66] width 41 height 14
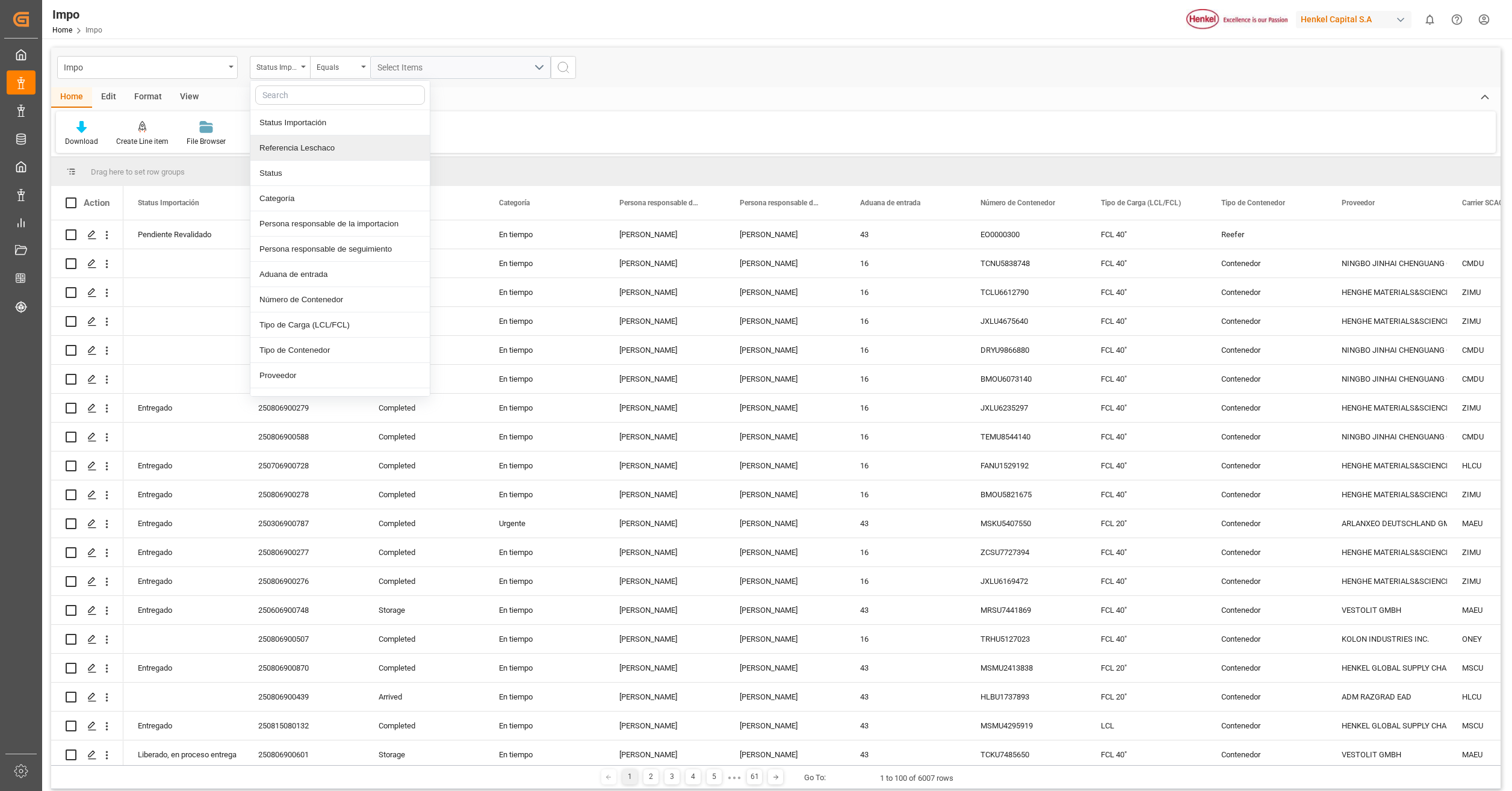
click at [345, 152] on div "Referencia Leschaco" at bounding box center [340, 148] width 179 height 26
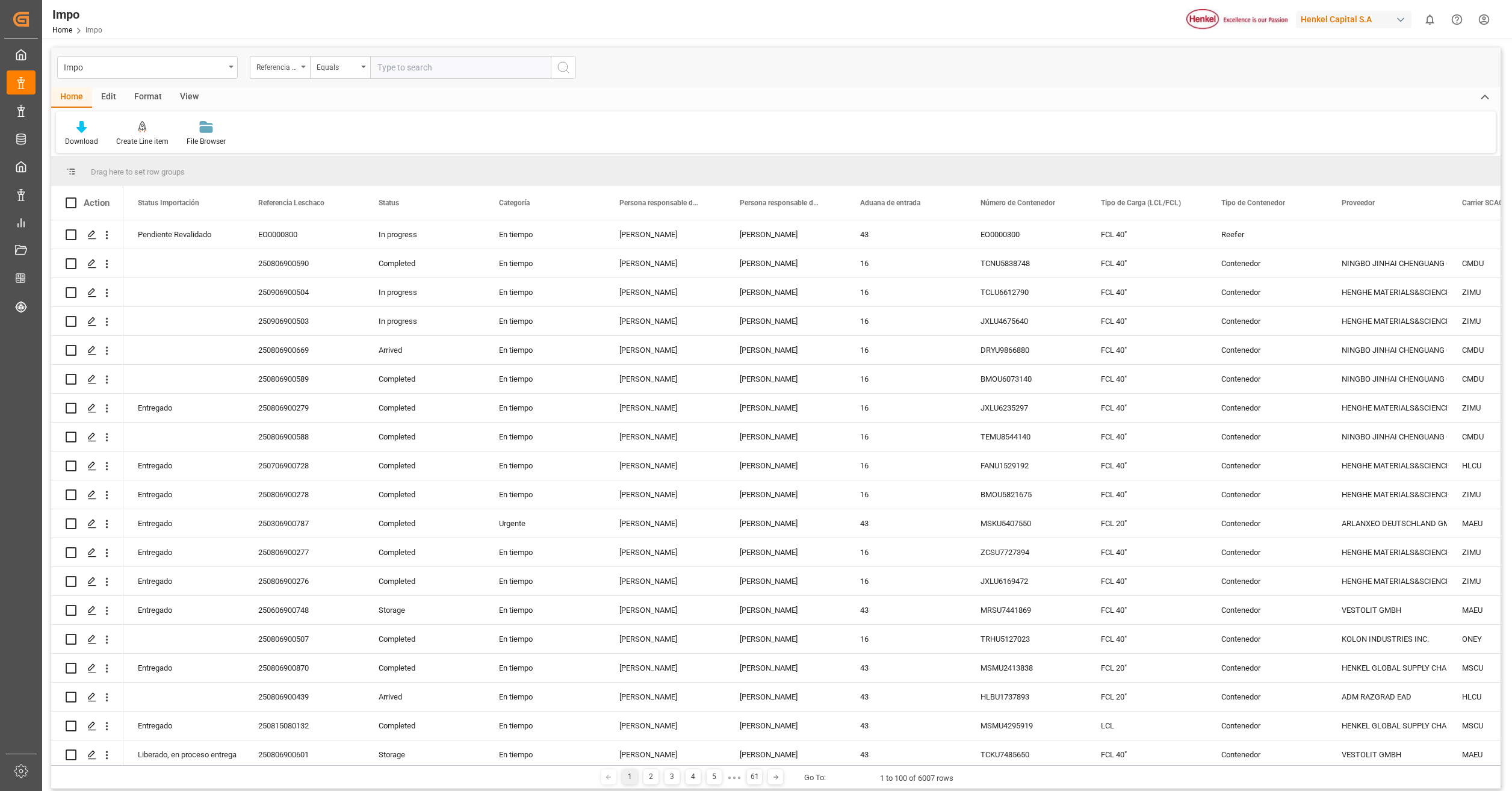
click at [419, 67] on input "text" at bounding box center [460, 67] width 181 height 23
click at [405, 72] on input "text" at bounding box center [460, 67] width 181 height 23
paste input "250815080157"
type input "250815080157"
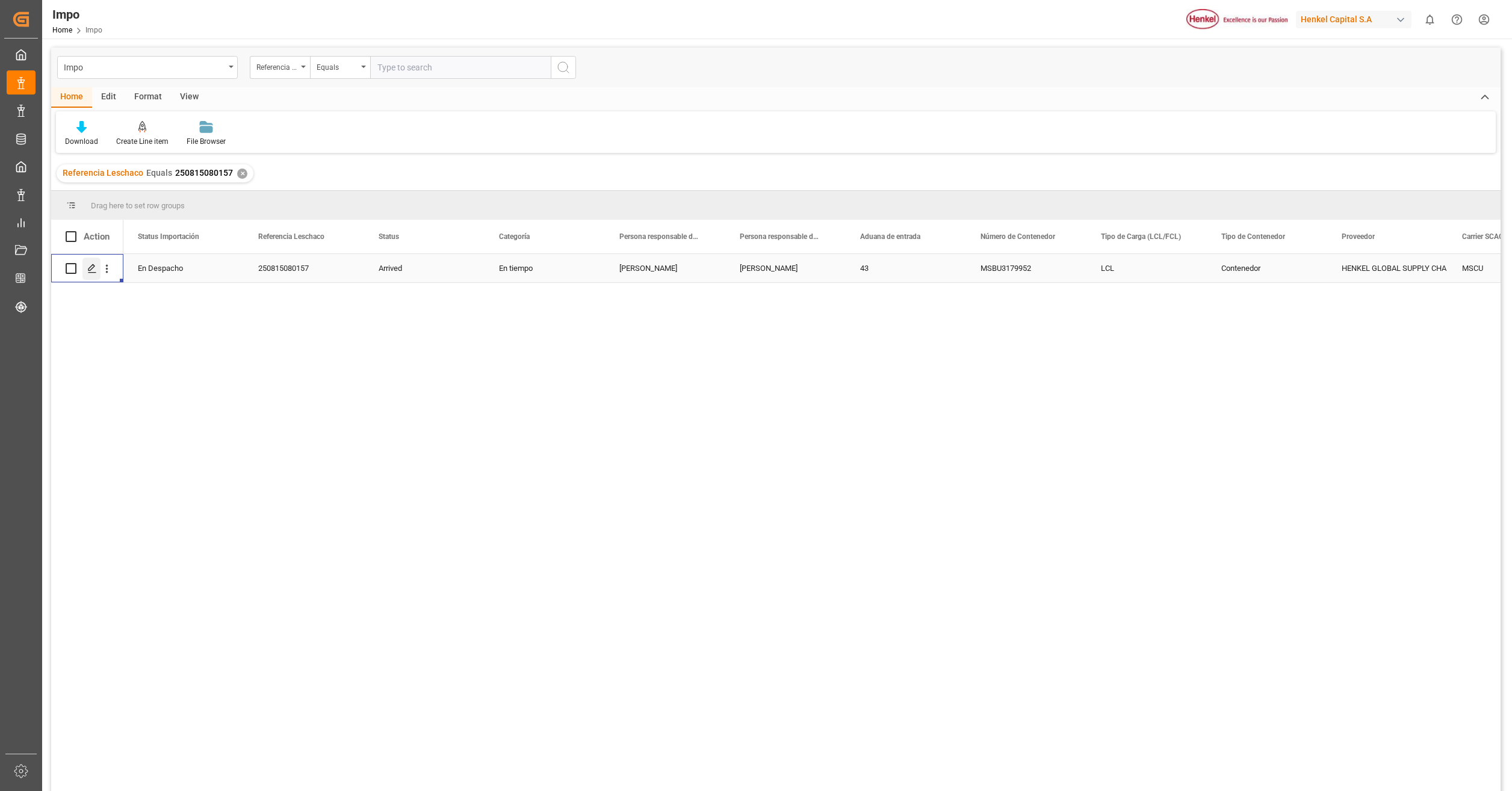
click at [95, 272] on icon "Press SPACE to select this row." at bounding box center [92, 268] width 9 height 9
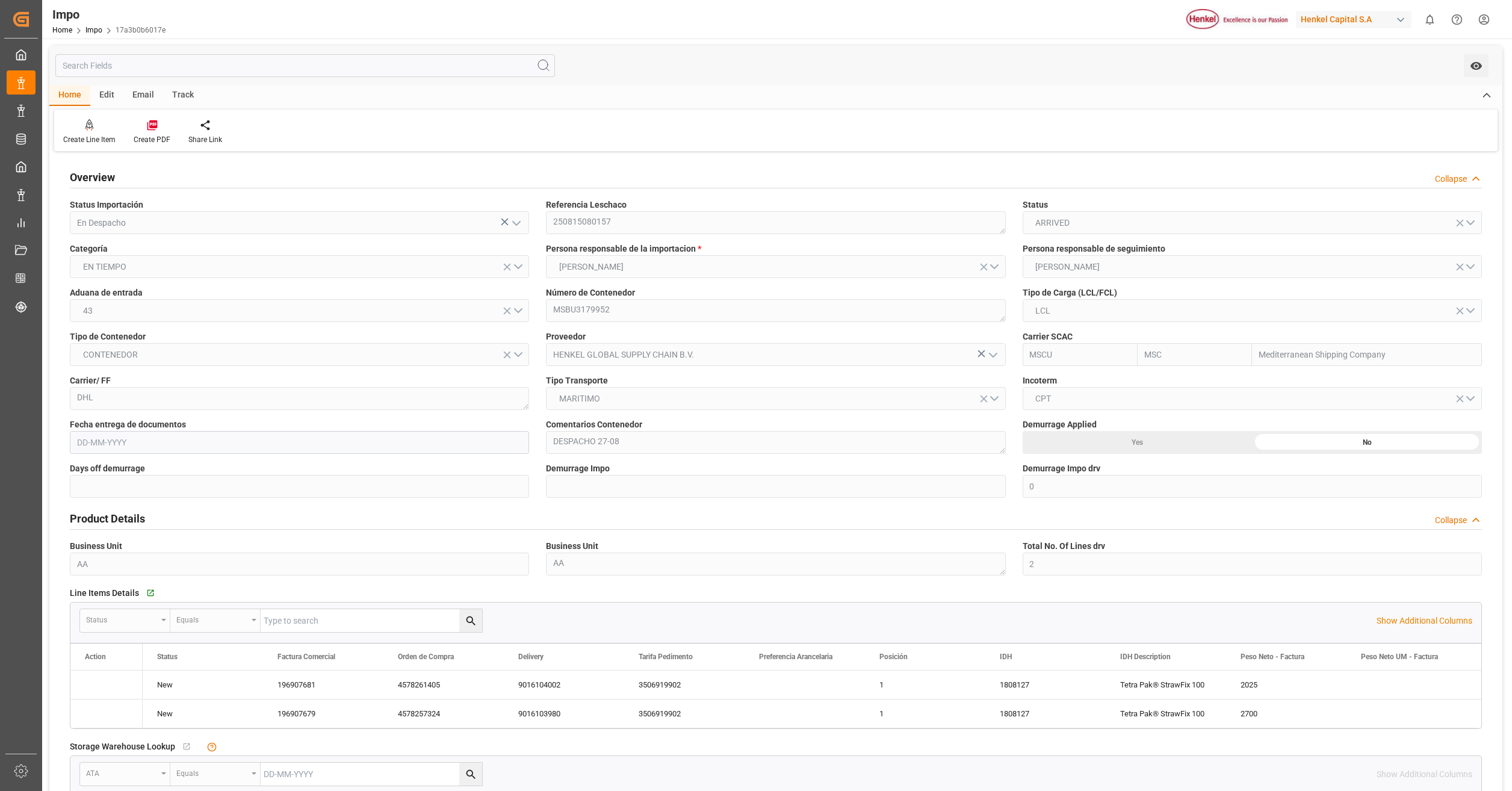
type input "MSC"
type input "Mediterranean Shipping Company"
type input "0"
type input "2"
type input "9.8"
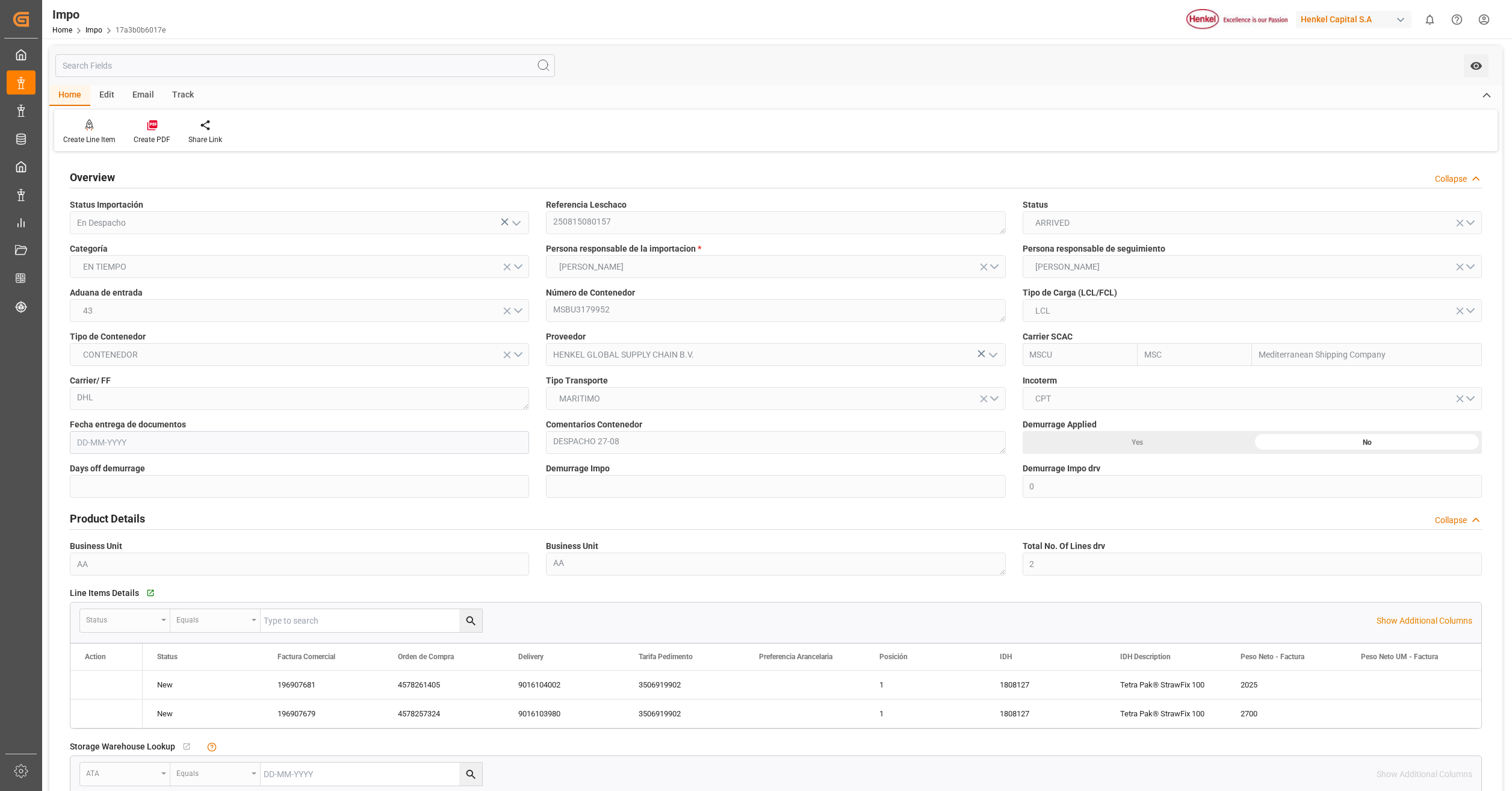
type input "7"
type input "[DATE]"
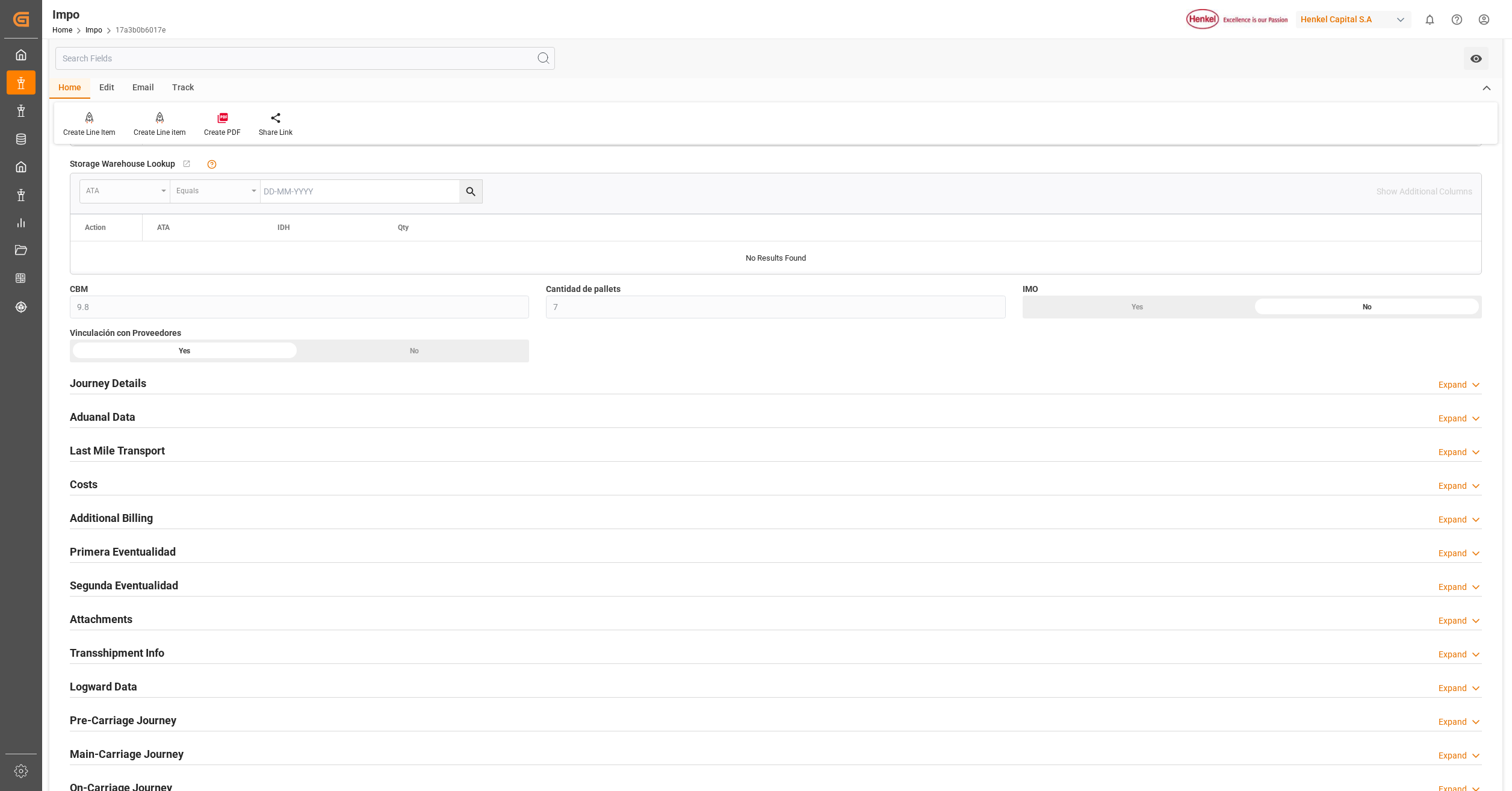
scroll to position [722, 0]
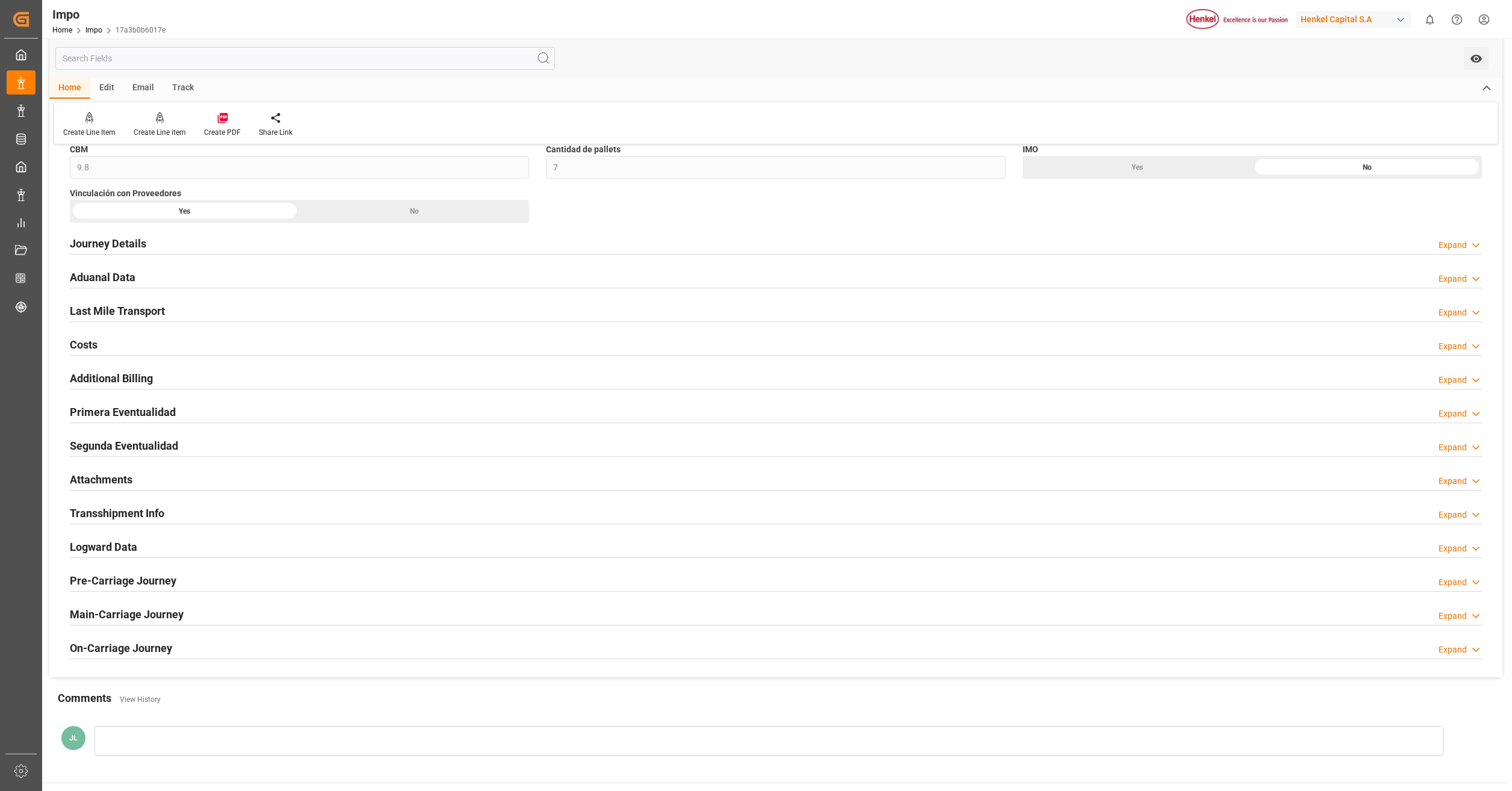
click at [144, 415] on h2 "Primera Eventualidad" at bounding box center [123, 412] width 106 height 16
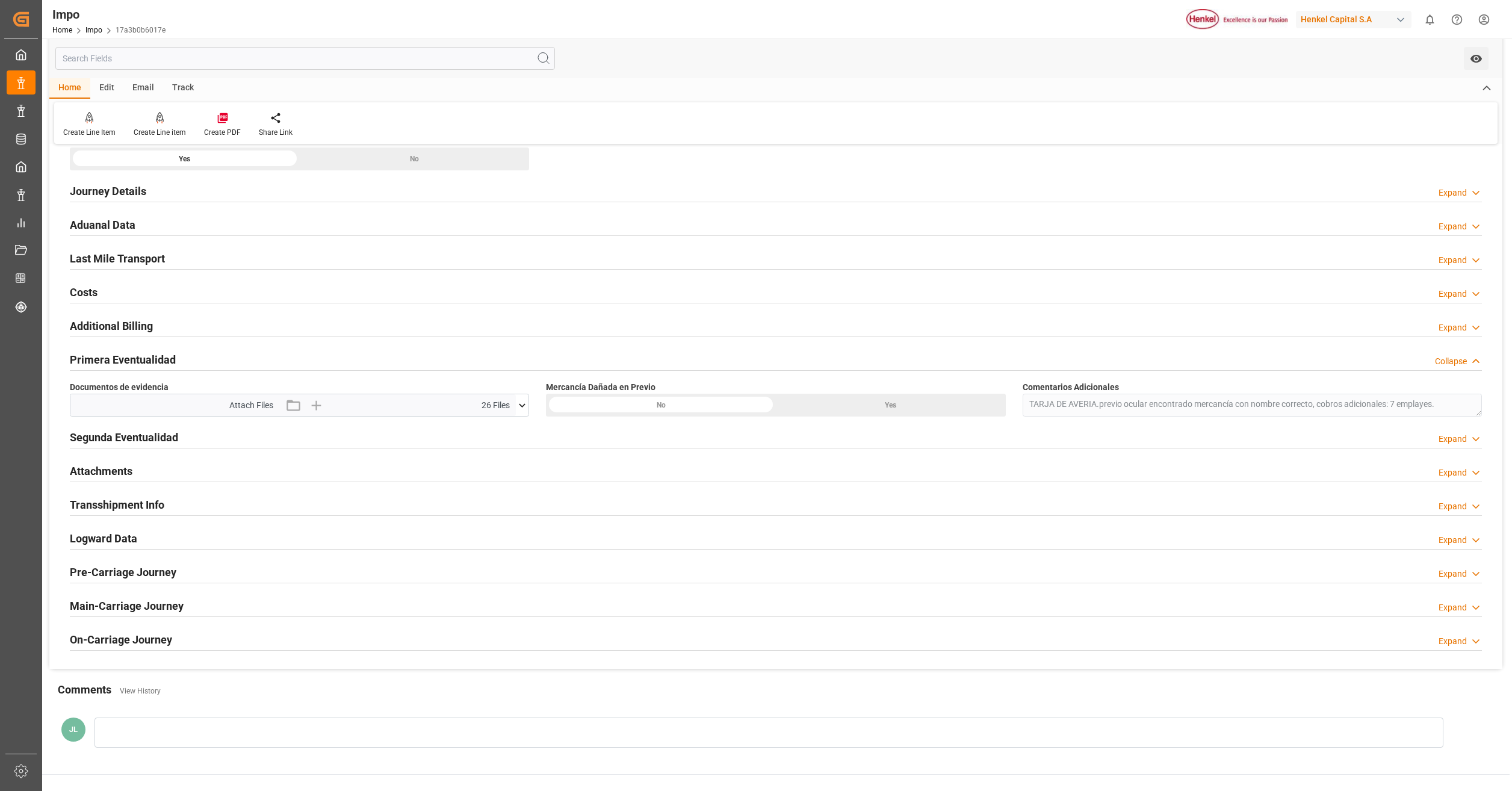
scroll to position [895, 0]
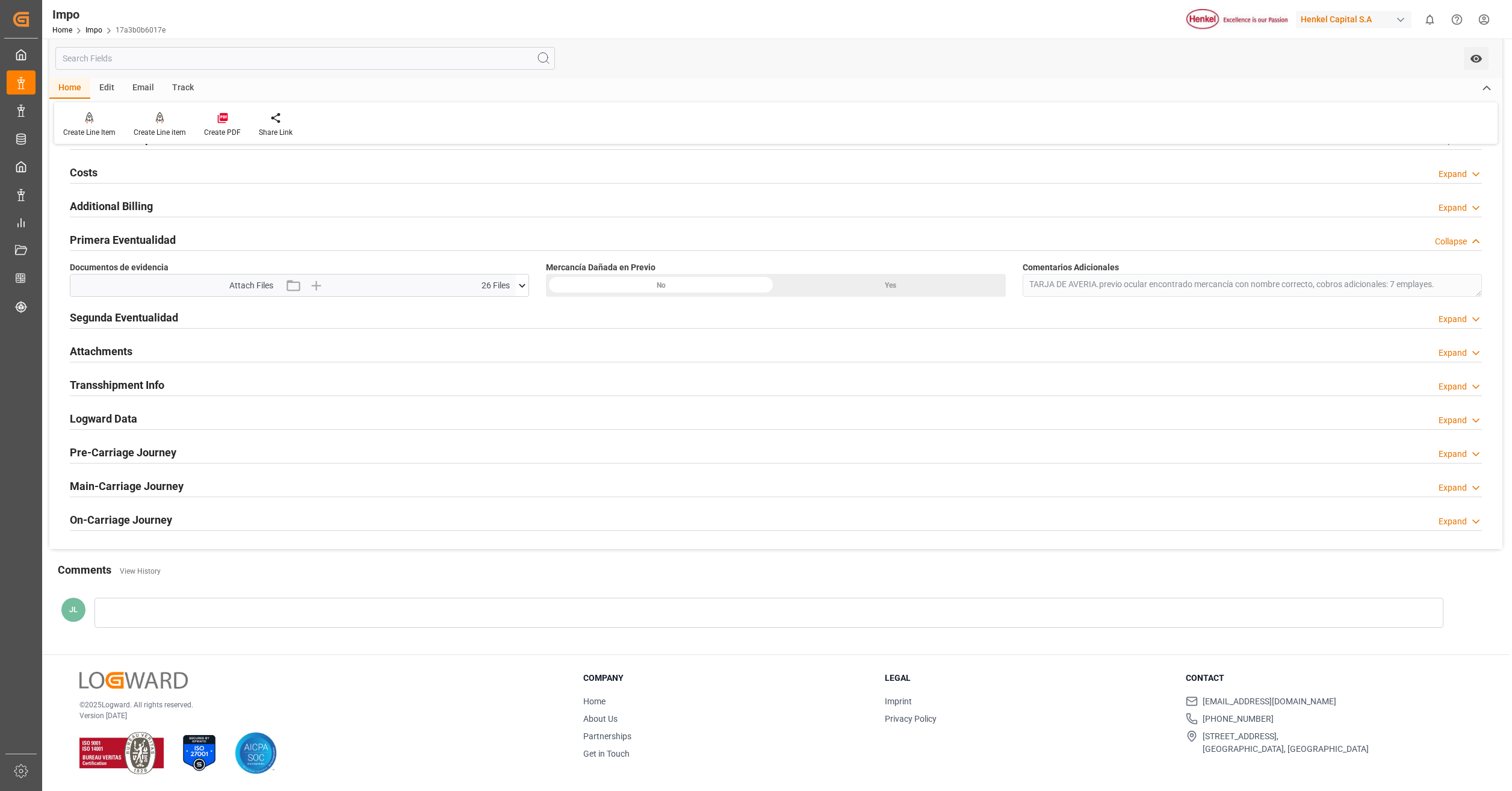
click at [521, 285] on icon at bounding box center [523, 285] width 7 height 4
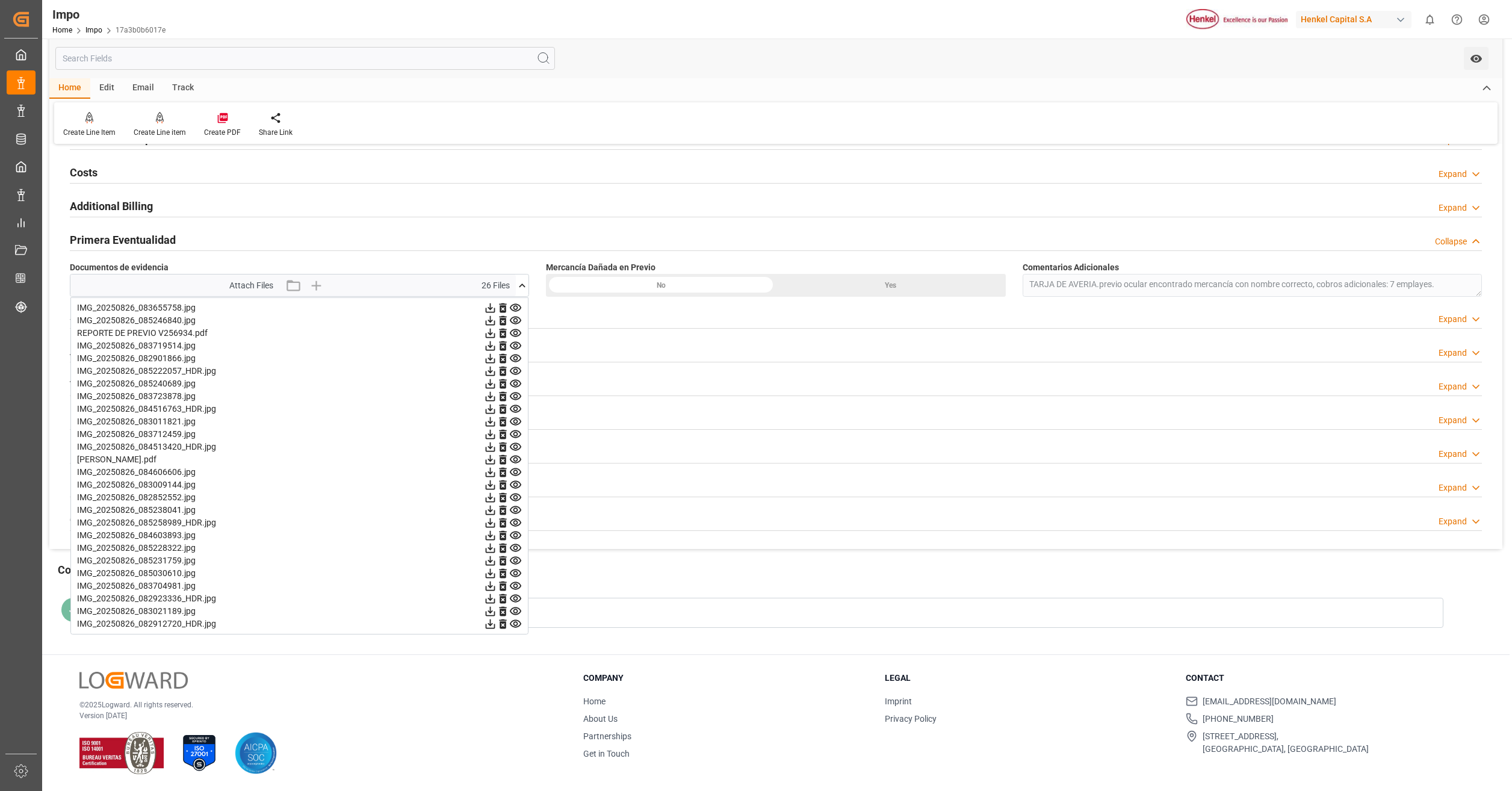
click at [518, 311] on icon at bounding box center [515, 308] width 11 height 8
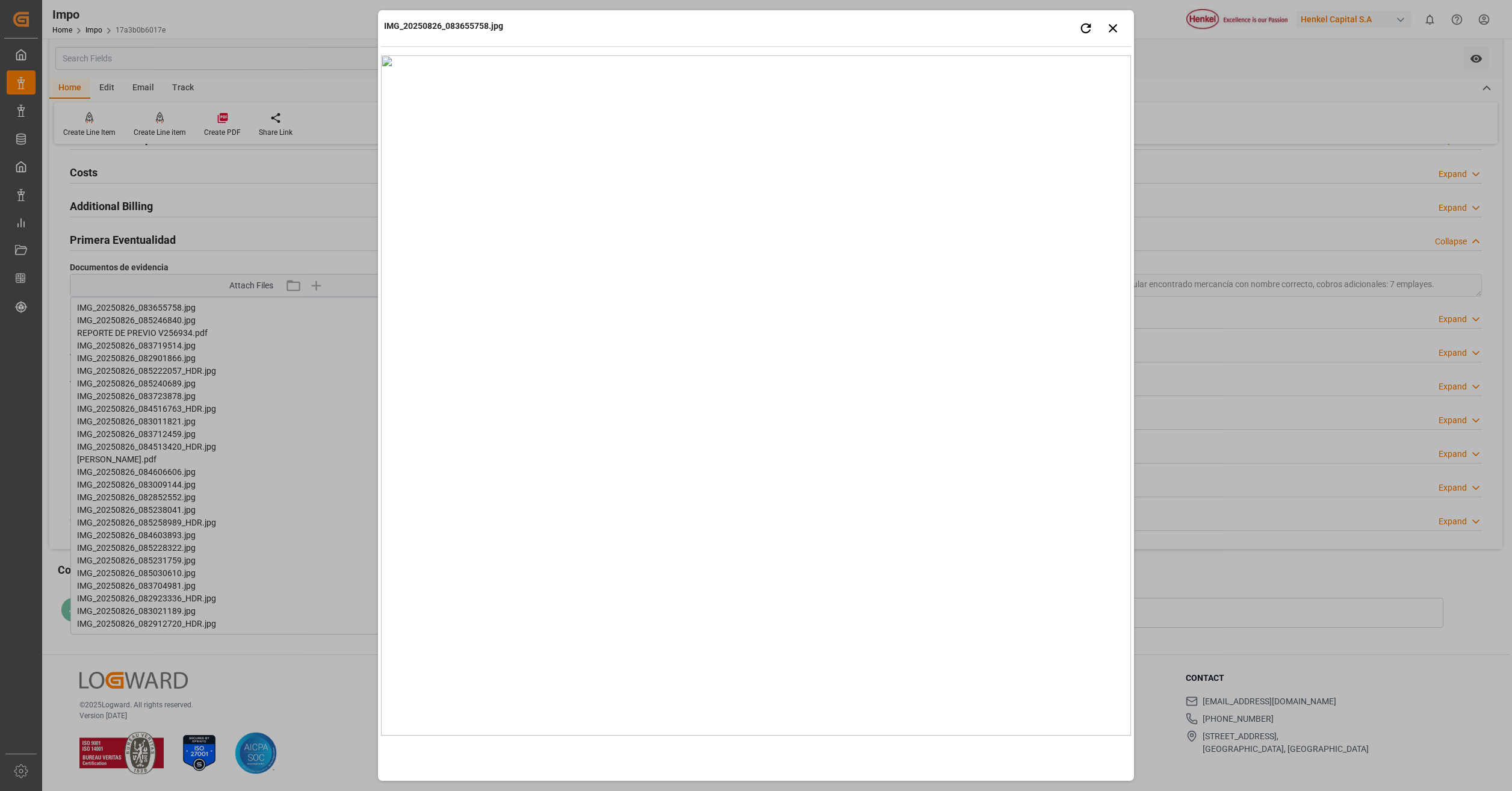
click at [633, 26] on div "IMG_20250826_083655758.jpg Retry Close preview" at bounding box center [756, 29] width 750 height 33
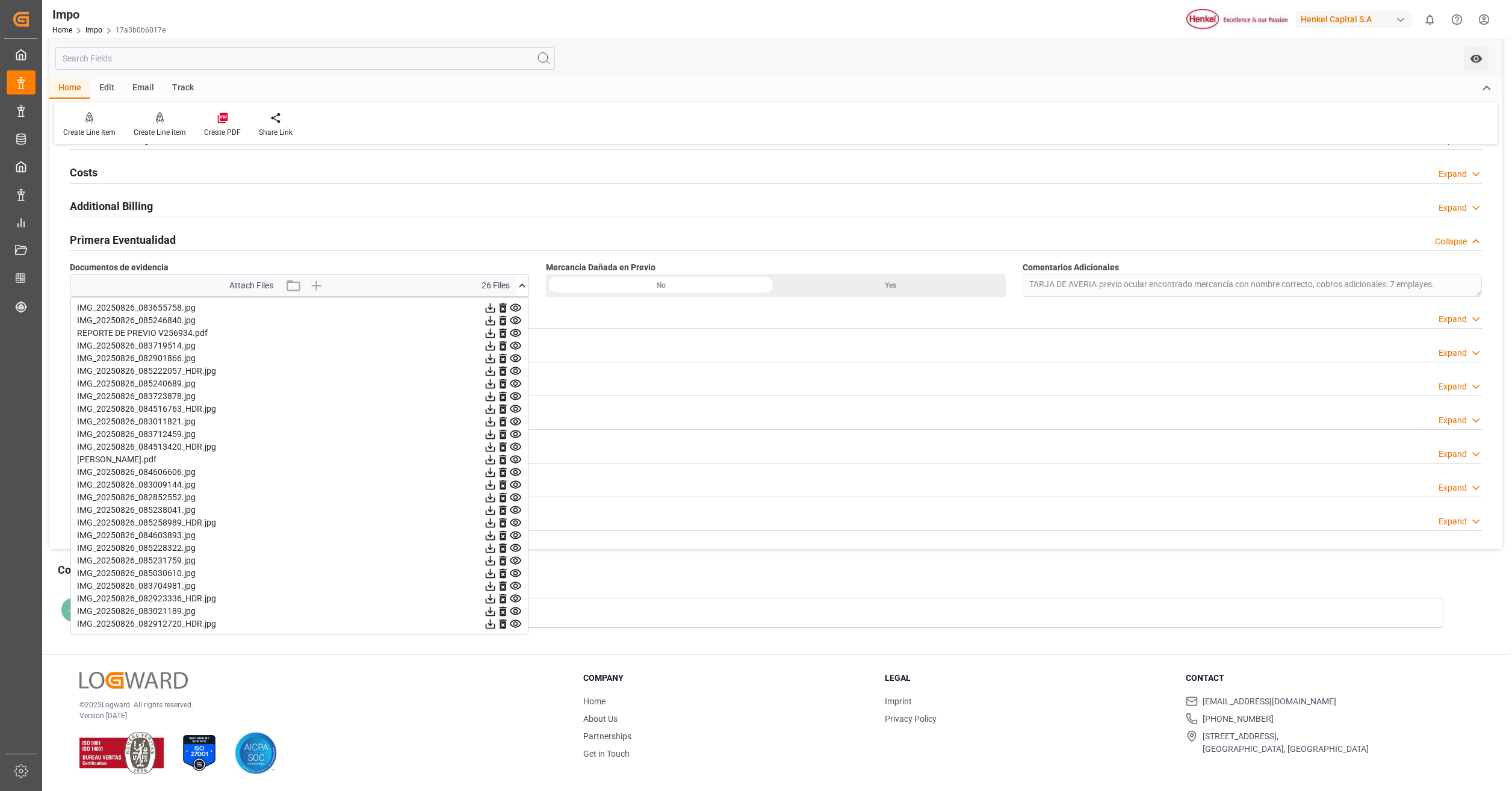
click at [514, 324] on icon at bounding box center [515, 320] width 11 height 8
click at [516, 336] on icon at bounding box center [515, 333] width 12 height 12
click at [514, 345] on icon at bounding box center [515, 346] width 11 height 8
click at [516, 359] on icon at bounding box center [515, 358] width 12 height 12
click at [512, 370] on icon at bounding box center [515, 371] width 12 height 12
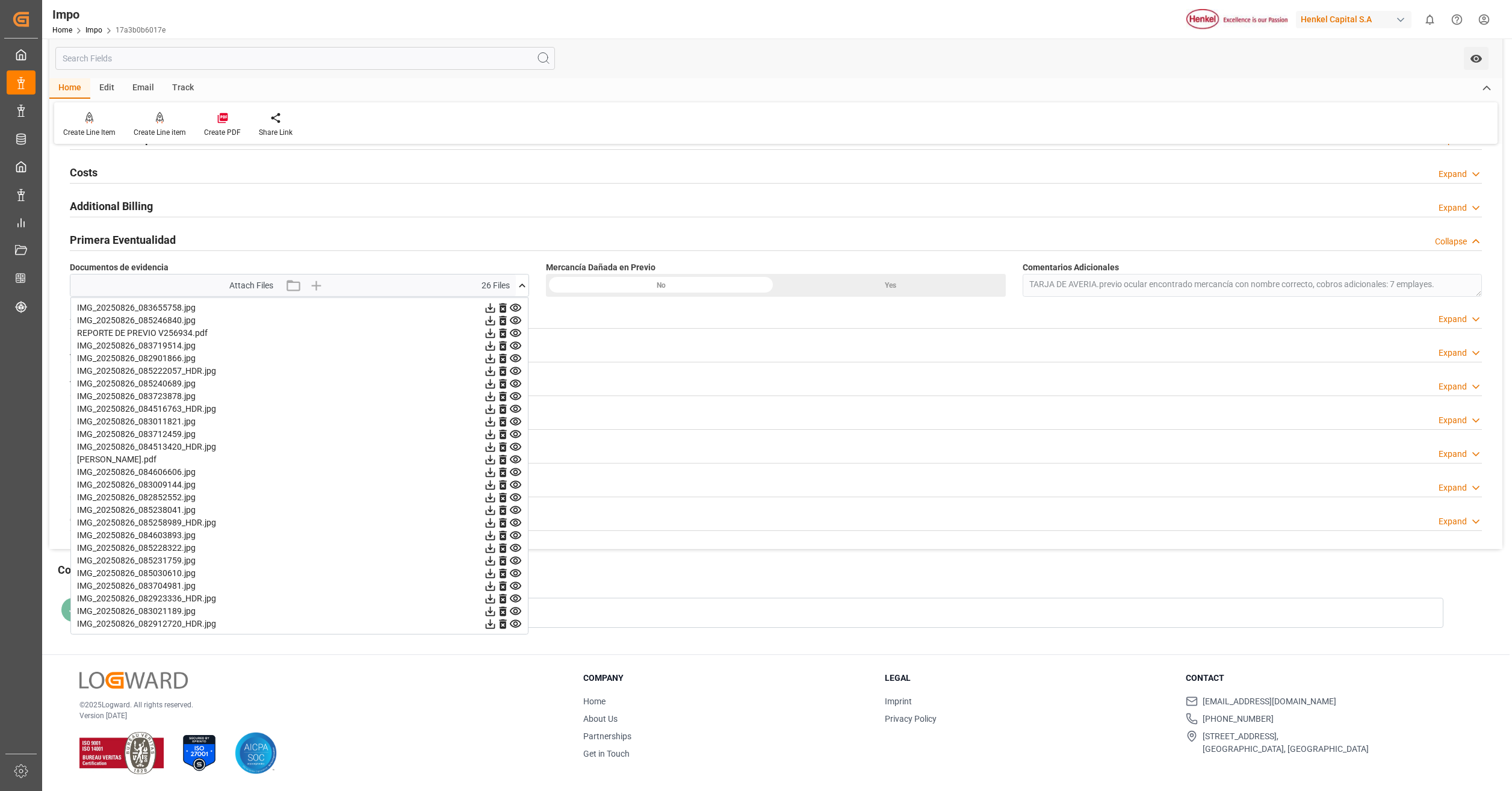
click at [516, 385] on icon at bounding box center [515, 384] width 11 height 8
click at [517, 396] on icon at bounding box center [515, 396] width 11 height 8
click at [515, 410] on icon at bounding box center [515, 409] width 12 height 12
click at [517, 418] on icon at bounding box center [515, 422] width 12 height 12
click at [515, 431] on icon at bounding box center [515, 434] width 11 height 8
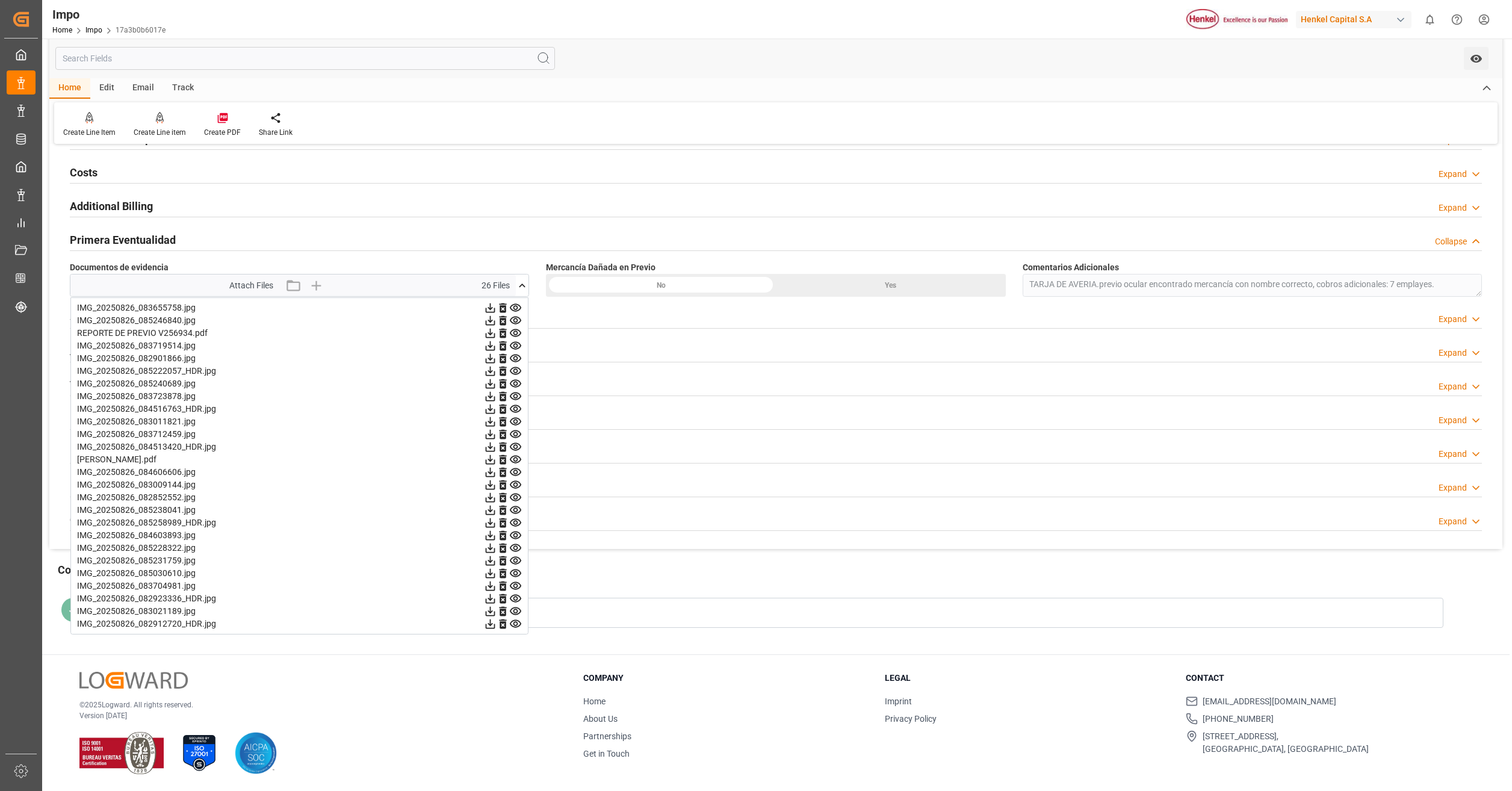
click at [518, 446] on icon at bounding box center [515, 447] width 11 height 8
click at [515, 461] on icon at bounding box center [515, 459] width 11 height 8
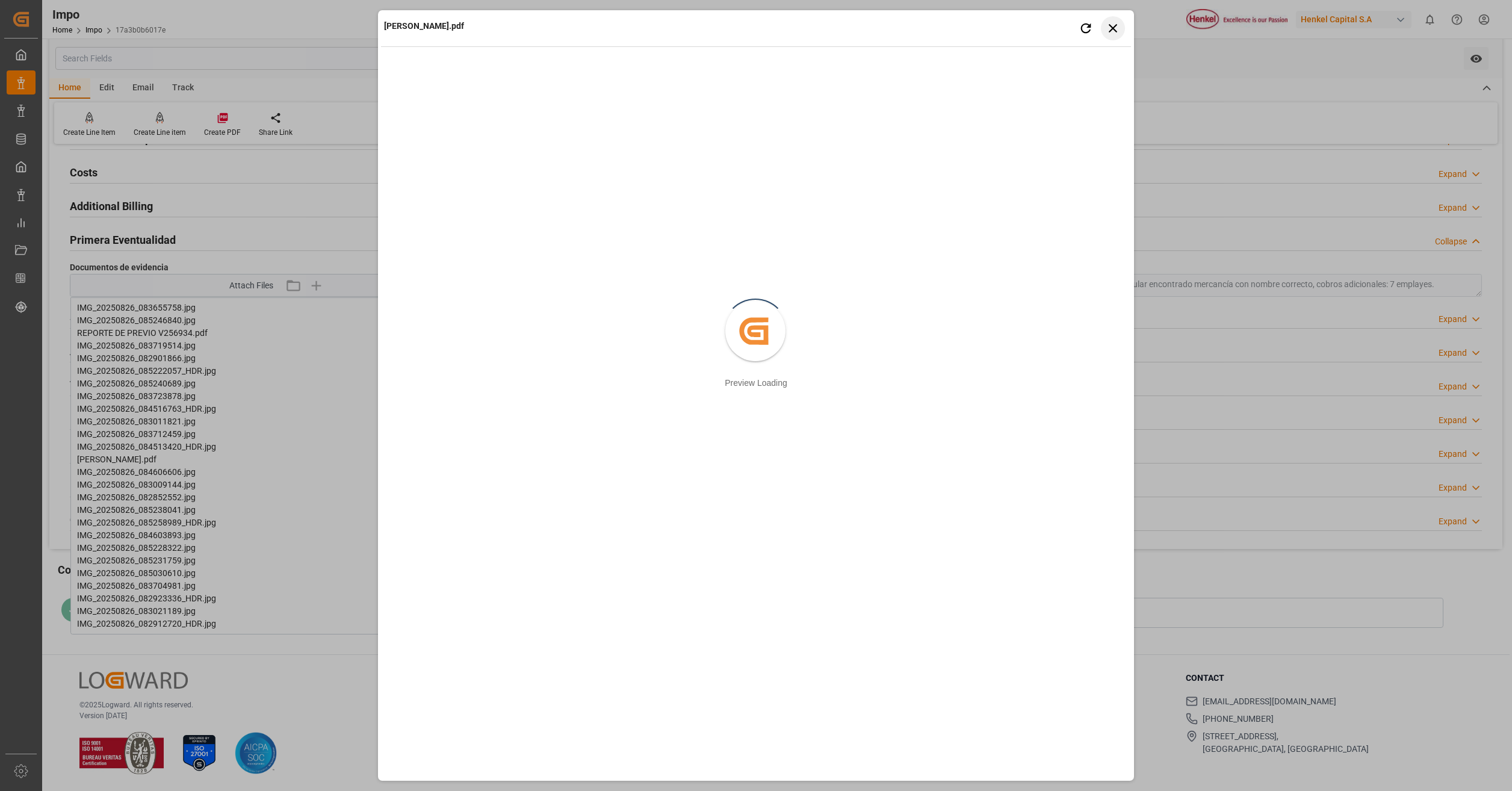
click at [1113, 26] on icon "button" at bounding box center [1113, 28] width 15 height 15
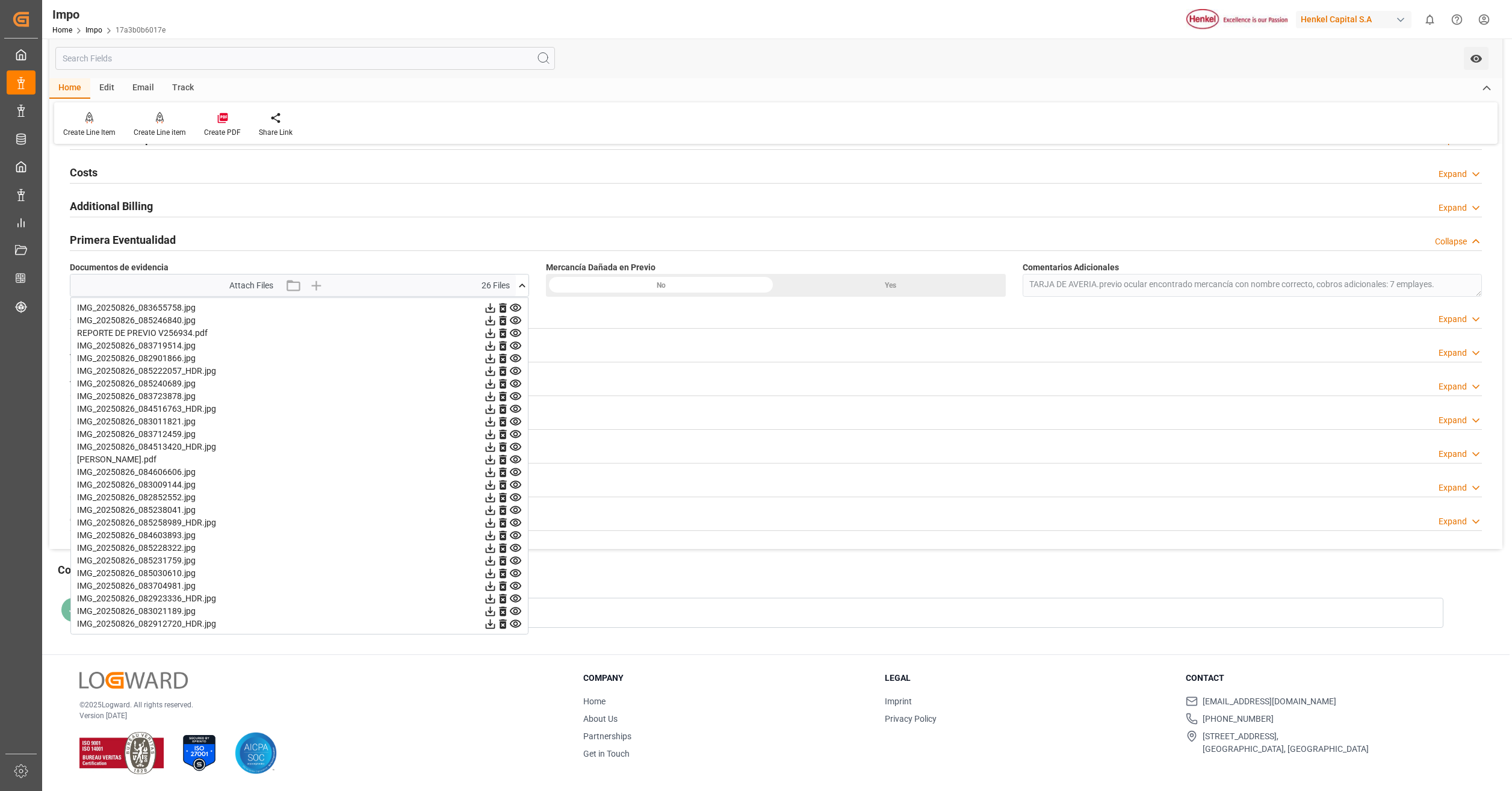
click at [518, 333] on icon at bounding box center [515, 333] width 12 height 12
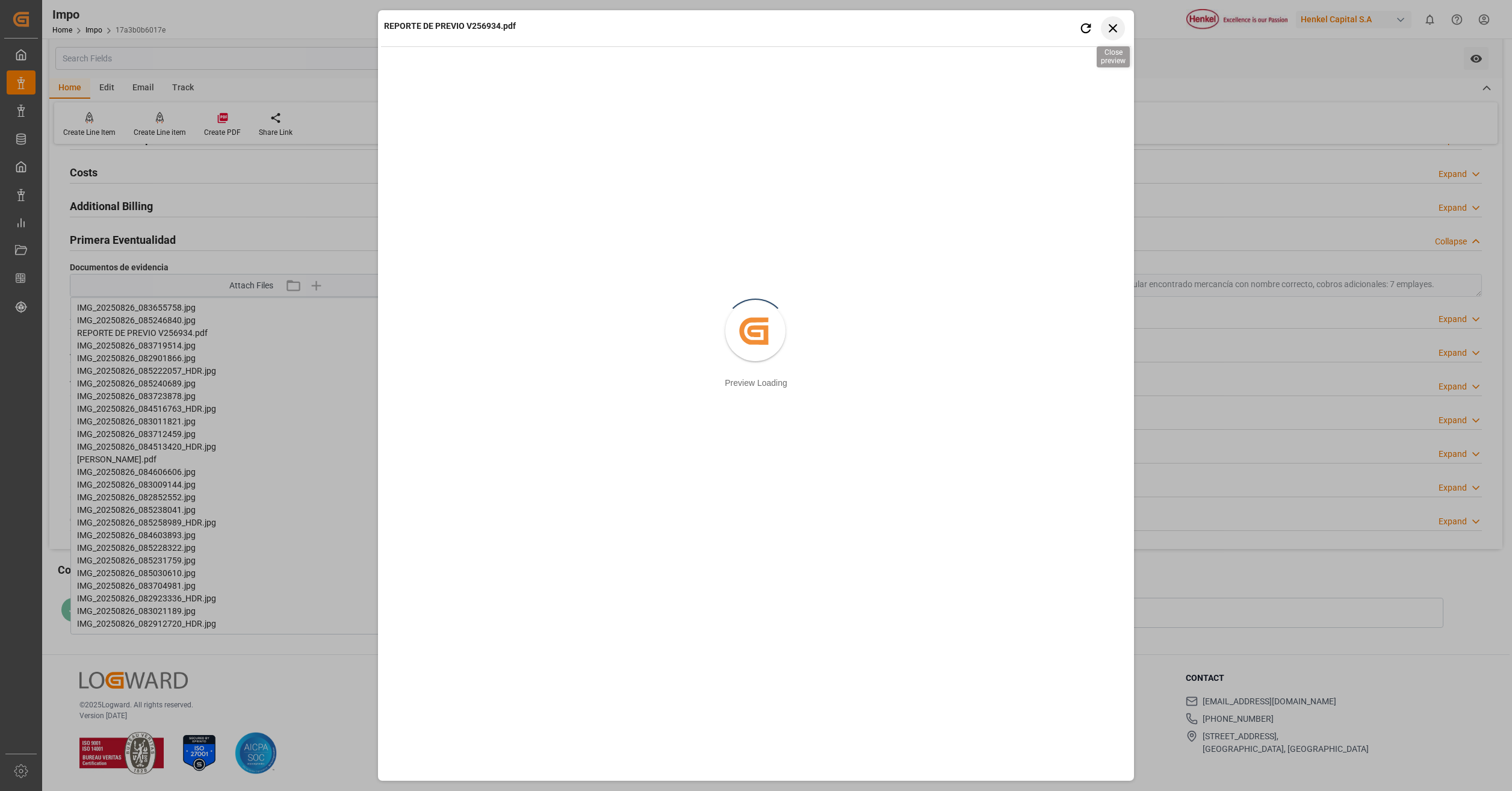
click at [1116, 32] on icon "button" at bounding box center [1113, 28] width 15 height 15
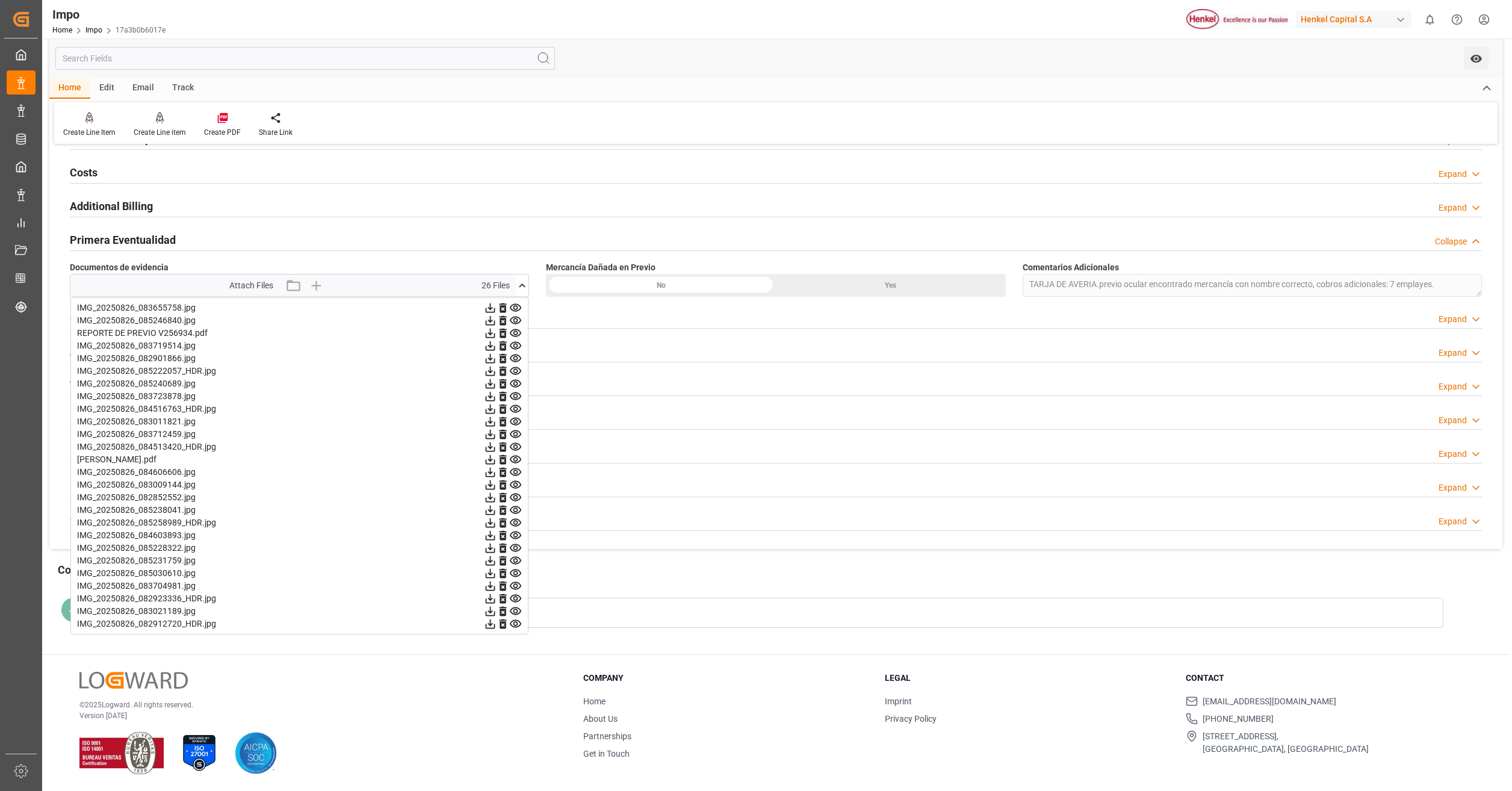
click at [516, 471] on icon at bounding box center [515, 472] width 12 height 12
click at [517, 486] on icon at bounding box center [515, 485] width 11 height 8
click at [515, 489] on icon at bounding box center [515, 485] width 11 height 8
click at [515, 496] on icon at bounding box center [515, 497] width 11 height 8
click at [510, 526] on icon at bounding box center [515, 523] width 12 height 12
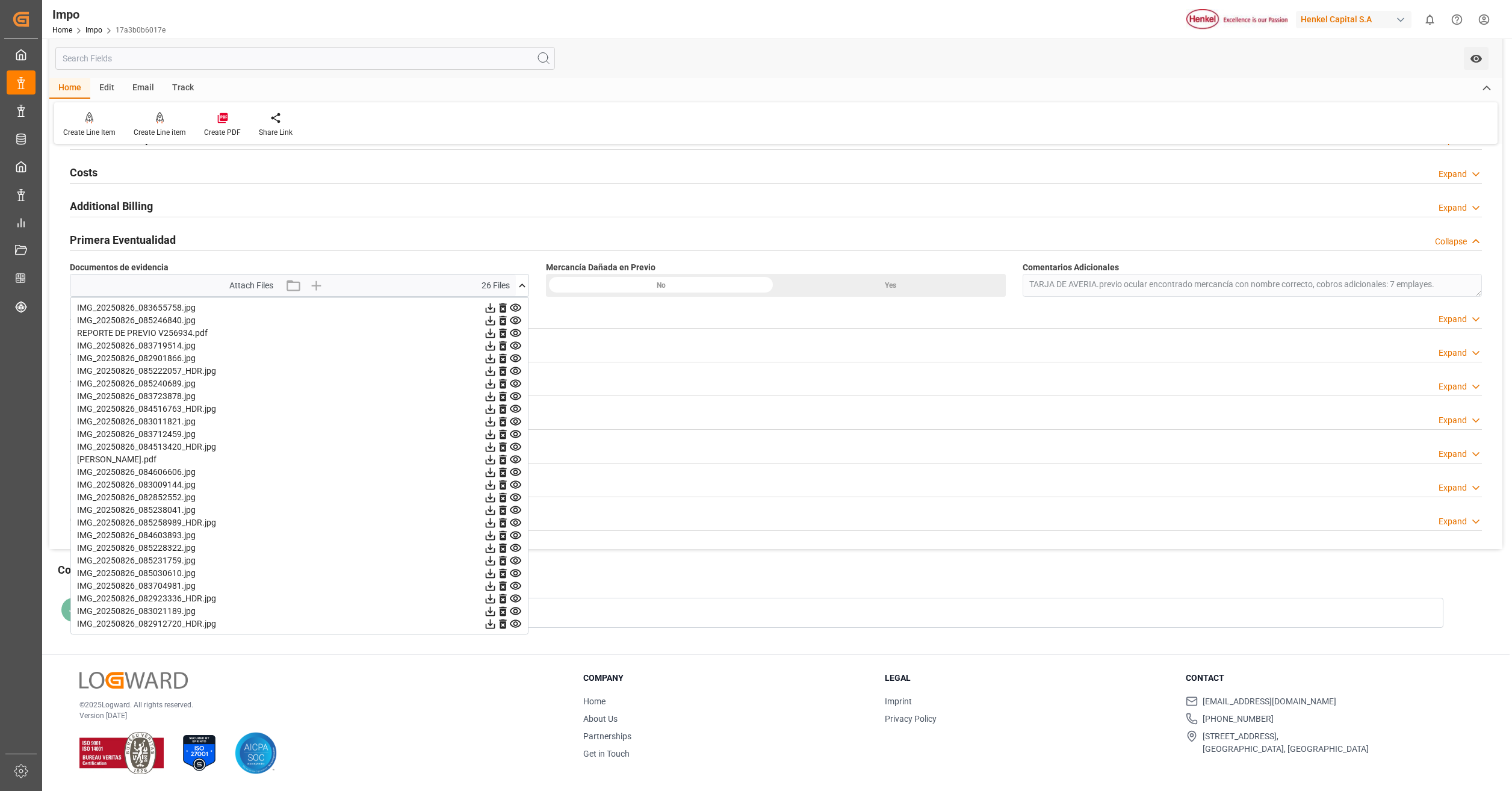
click at [510, 540] on icon at bounding box center [515, 535] width 12 height 12
click at [516, 483] on icon at bounding box center [515, 485] width 11 height 8
click at [516, 472] on icon at bounding box center [515, 472] width 12 height 12
click at [516, 501] on icon at bounding box center [515, 497] width 12 height 12
click at [516, 509] on icon at bounding box center [515, 511] width 12 height 12
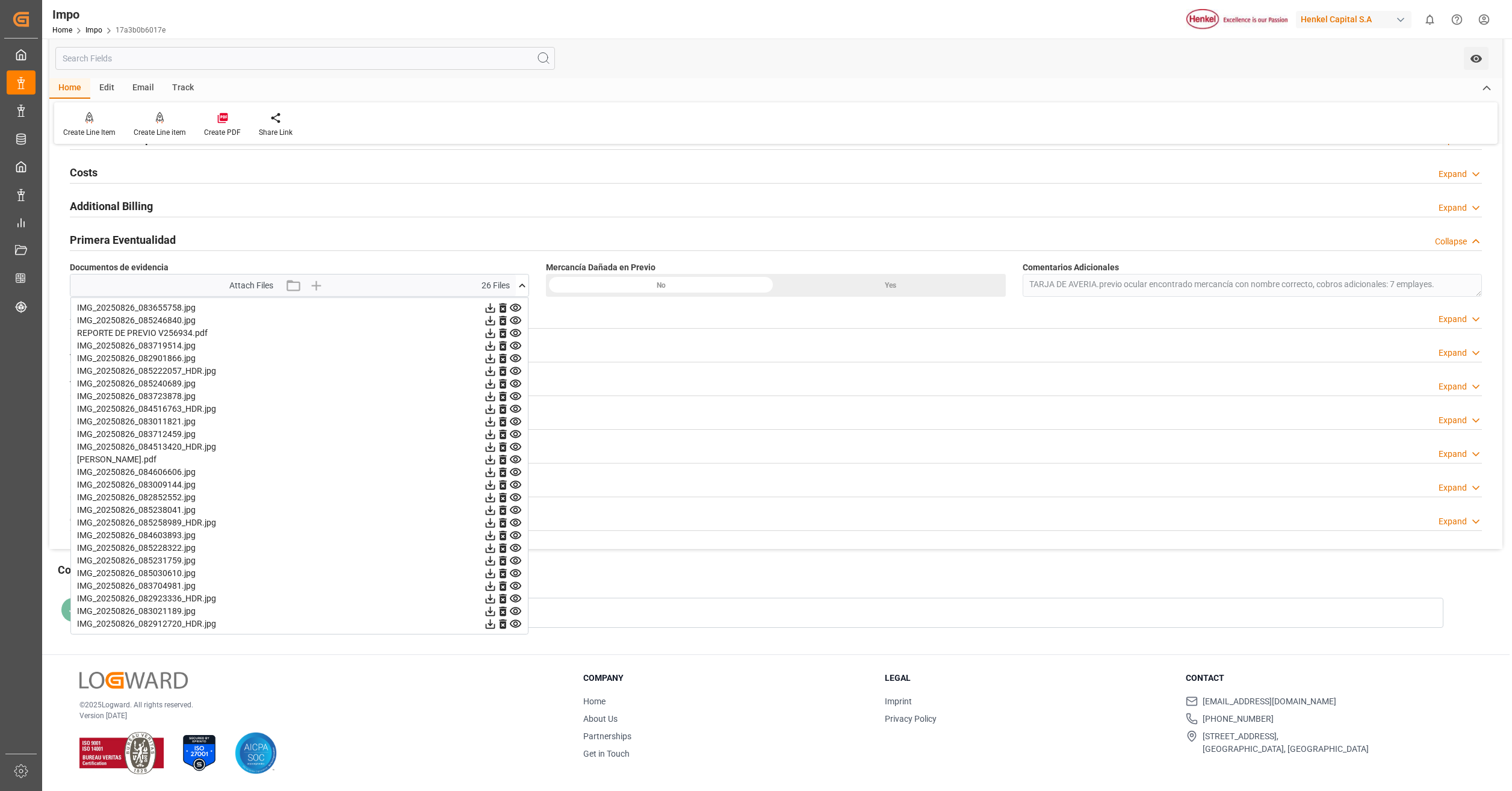
click at [516, 524] on icon at bounding box center [515, 523] width 11 height 8
click at [517, 536] on icon at bounding box center [515, 535] width 11 height 8
drag, startPoint x: 517, startPoint y: 537, endPoint x: 511, endPoint y: 504, distance: 33.5
click at [511, 504] on icon at bounding box center [515, 511] width 12 height 12
click at [518, 522] on icon at bounding box center [515, 523] width 11 height 8
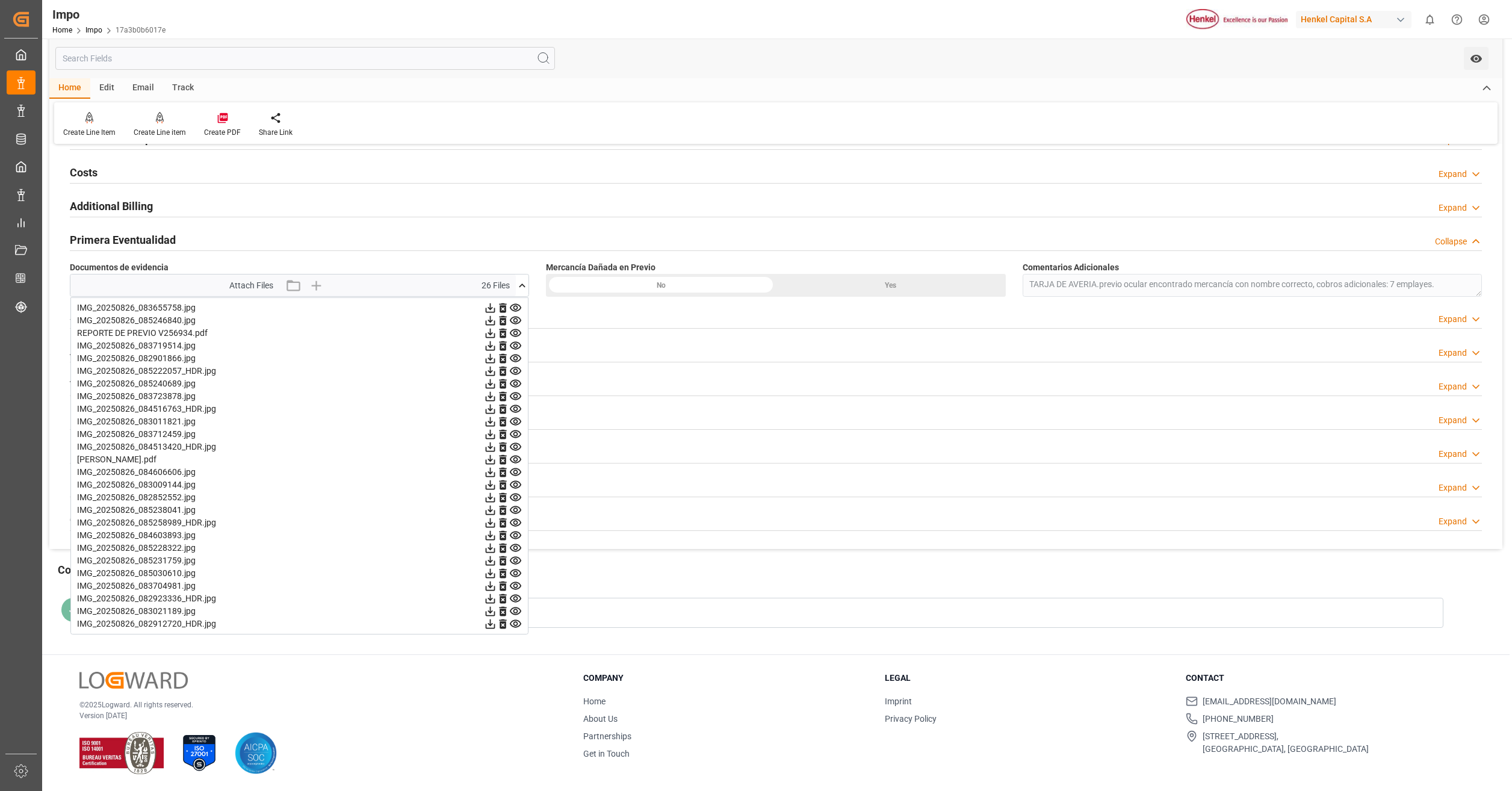
click at [516, 534] on icon at bounding box center [515, 535] width 11 height 8
click at [515, 549] on icon at bounding box center [515, 548] width 12 height 12
click at [513, 560] on icon at bounding box center [515, 561] width 12 height 12
click at [514, 571] on icon at bounding box center [515, 573] width 11 height 8
click at [515, 585] on icon at bounding box center [515, 586] width 11 height 8
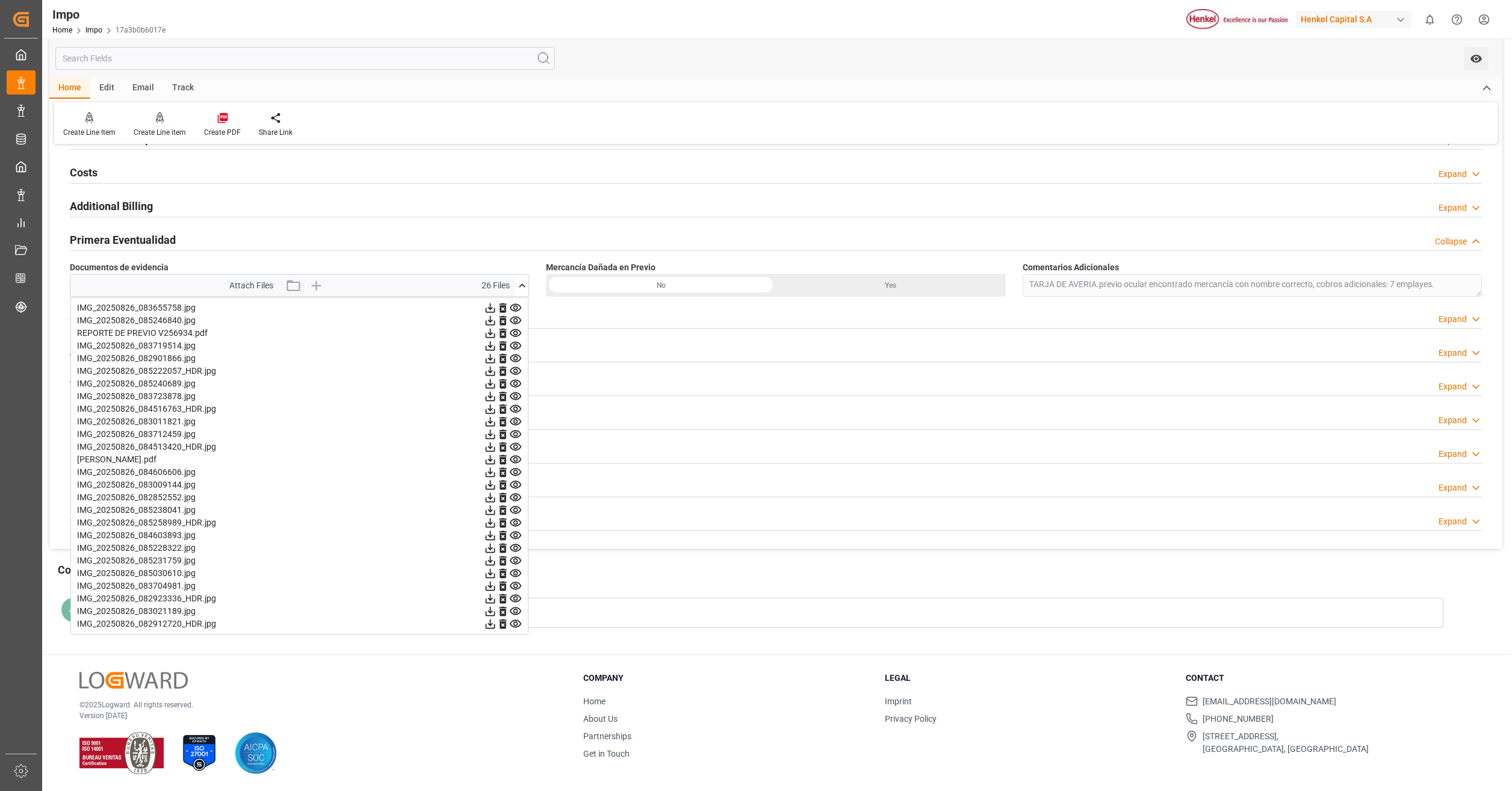
click at [513, 597] on icon at bounding box center [515, 599] width 12 height 12
click at [513, 598] on icon at bounding box center [515, 599] width 12 height 12
click at [516, 611] on icon at bounding box center [515, 611] width 12 height 12
click at [516, 622] on icon at bounding box center [515, 624] width 11 height 8
click at [515, 306] on icon at bounding box center [515, 308] width 12 height 12
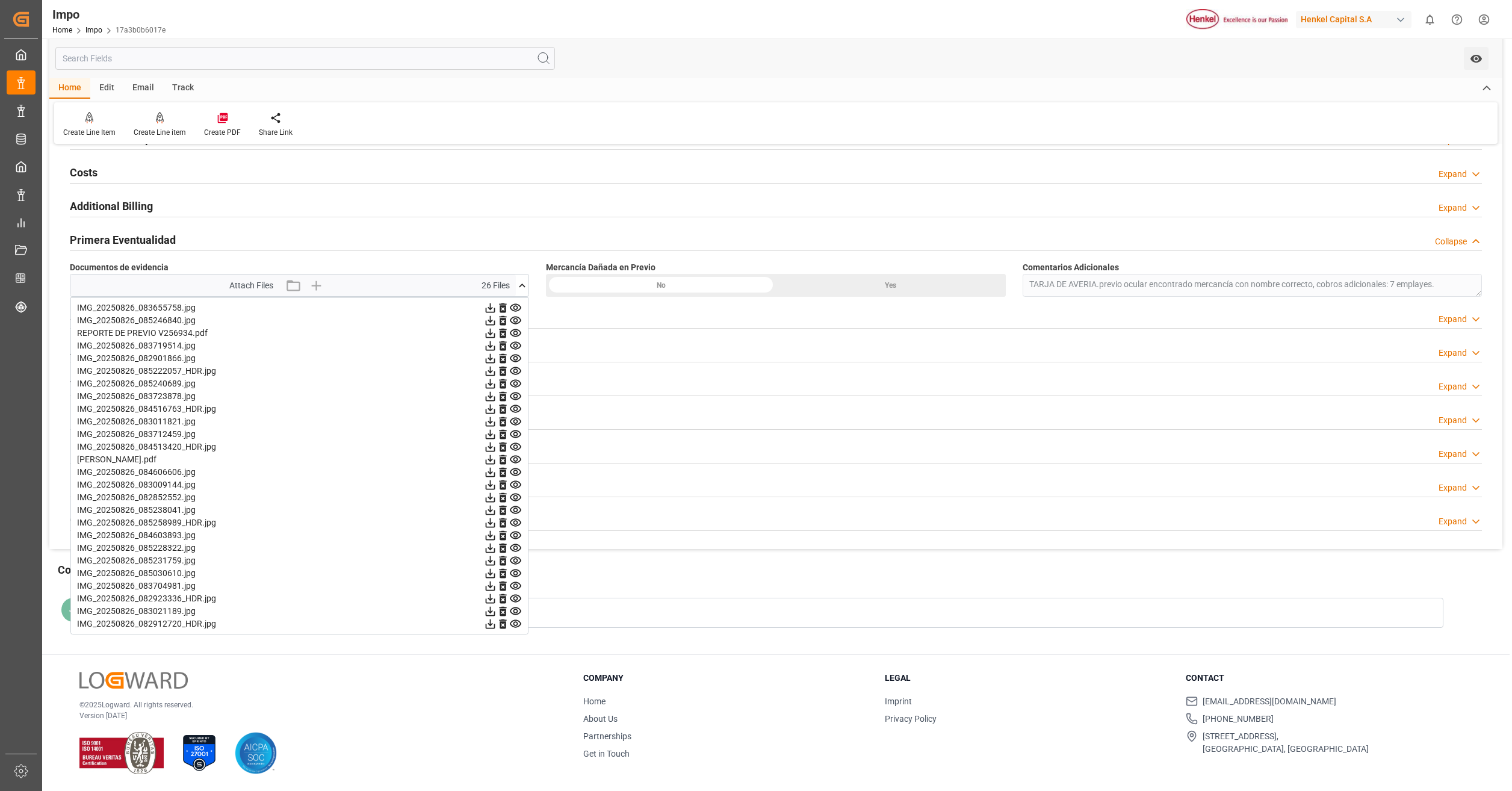
click at [516, 324] on icon at bounding box center [515, 320] width 12 height 12
click at [513, 333] on icon at bounding box center [515, 333] width 12 height 12
click at [513, 343] on icon at bounding box center [515, 346] width 11 height 8
click at [515, 362] on icon at bounding box center [515, 358] width 11 height 8
click at [516, 373] on icon at bounding box center [515, 371] width 11 height 8
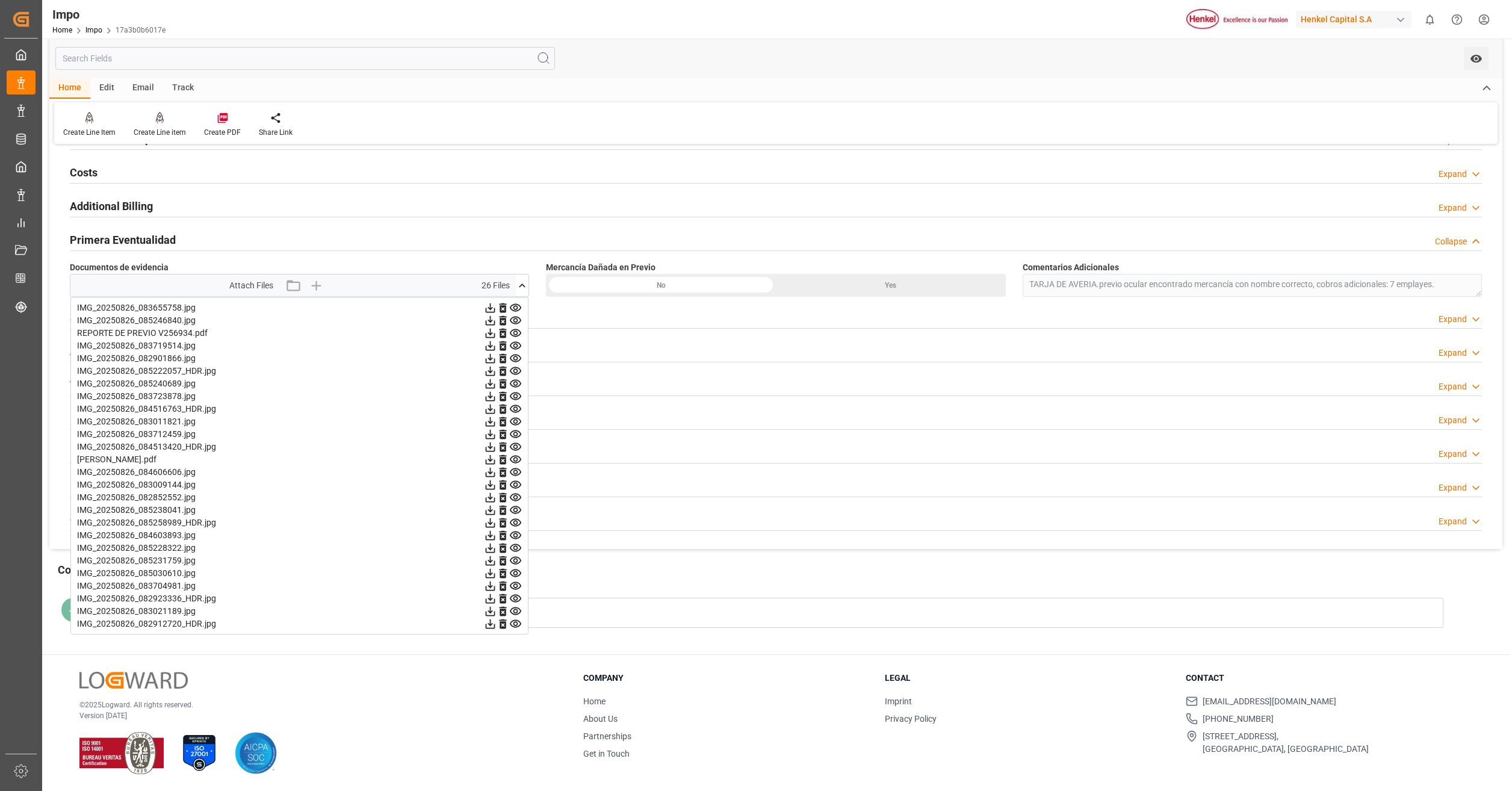
click at [516, 384] on icon at bounding box center [515, 384] width 12 height 12
click at [516, 393] on icon at bounding box center [515, 396] width 11 height 8
click at [517, 408] on icon at bounding box center [515, 409] width 11 height 8
click at [515, 422] on icon at bounding box center [515, 422] width 12 height 12
click at [514, 434] on icon at bounding box center [515, 434] width 11 height 8
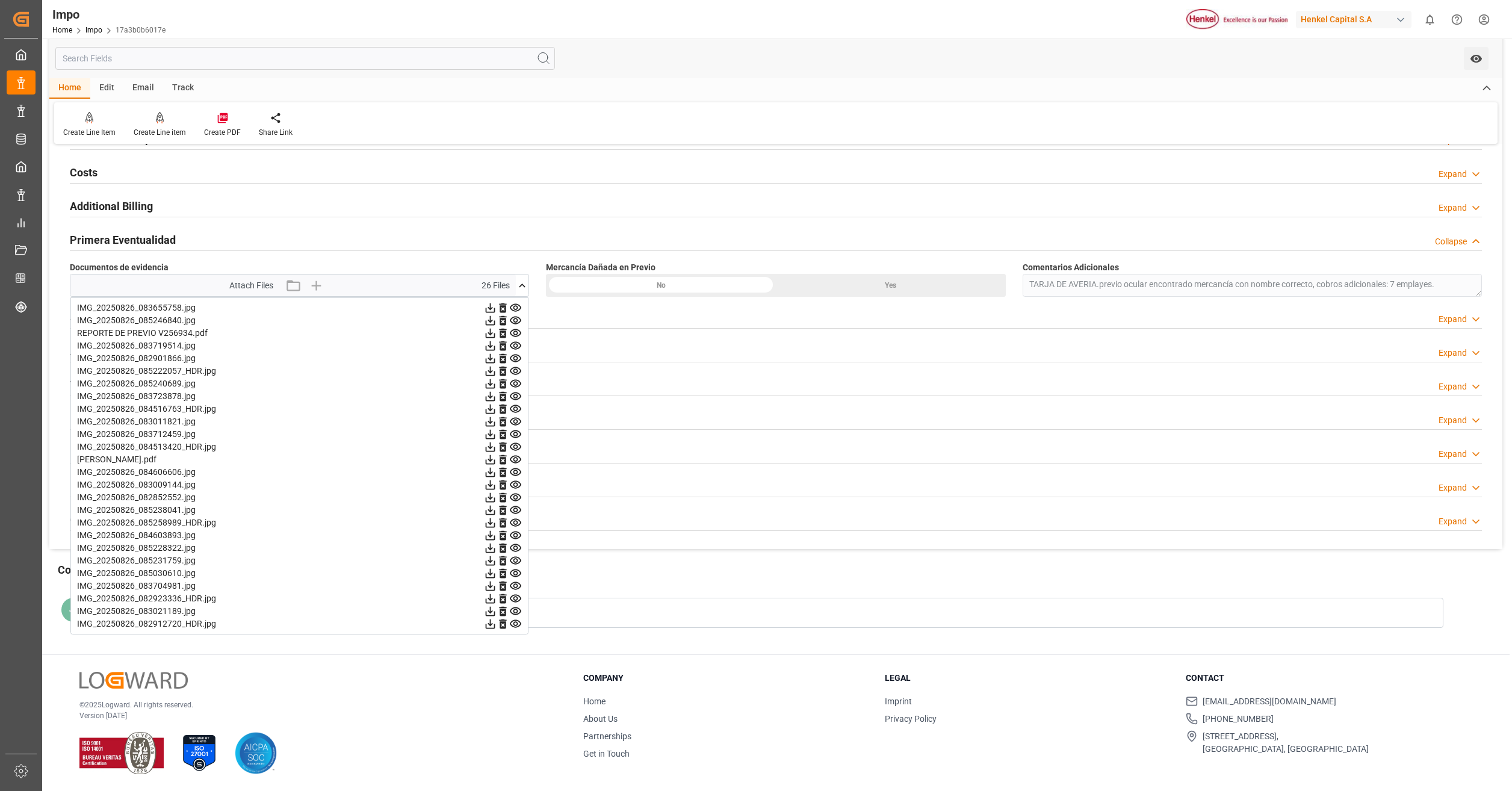
click at [515, 446] on icon at bounding box center [515, 447] width 11 height 8
click at [514, 472] on icon at bounding box center [515, 472] width 11 height 8
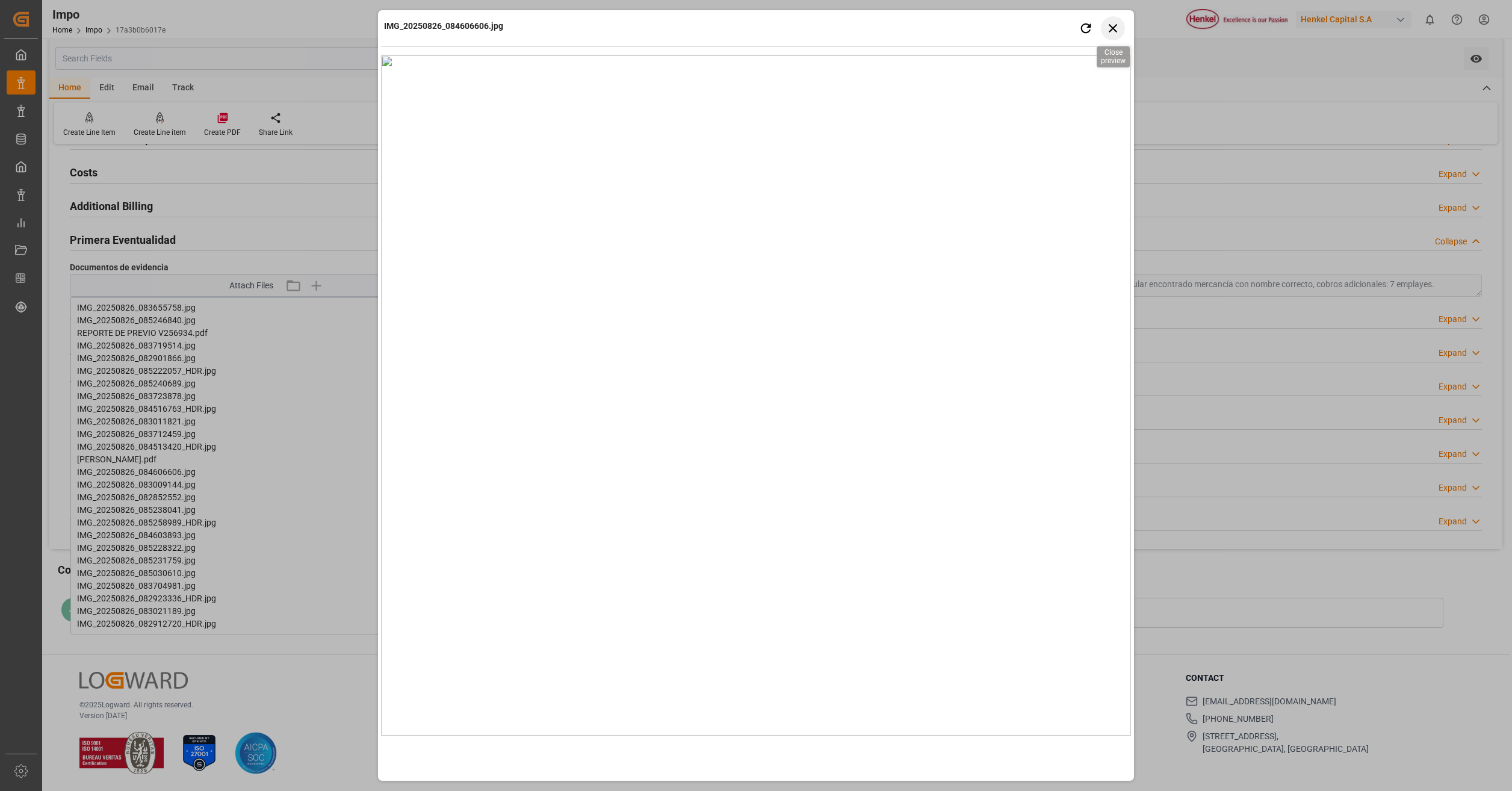
click at [1108, 32] on icon "button" at bounding box center [1113, 28] width 15 height 15
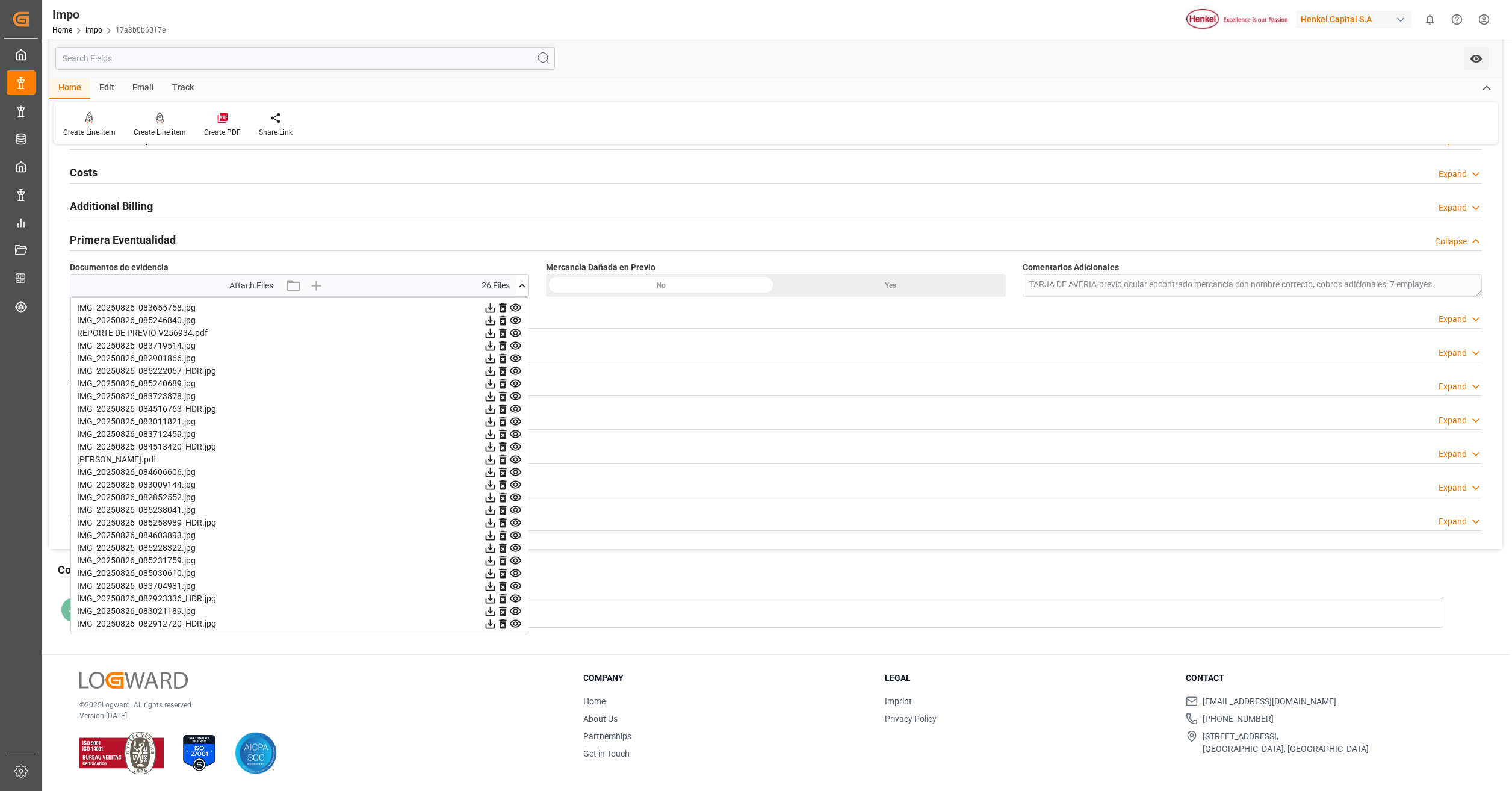
scroll to position [891, 0]
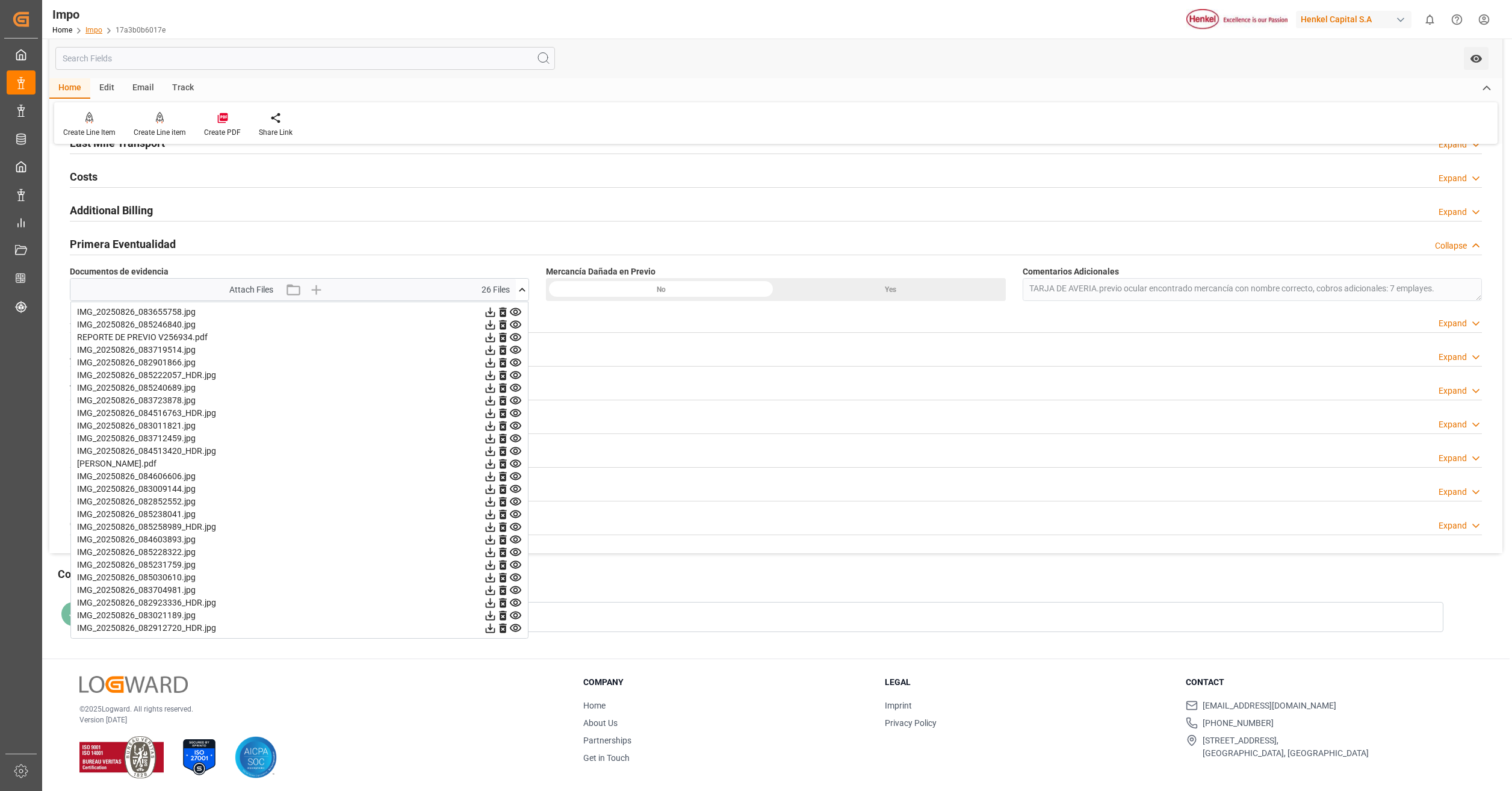
click at [93, 32] on link "Impo" at bounding box center [93, 31] width 17 height 9
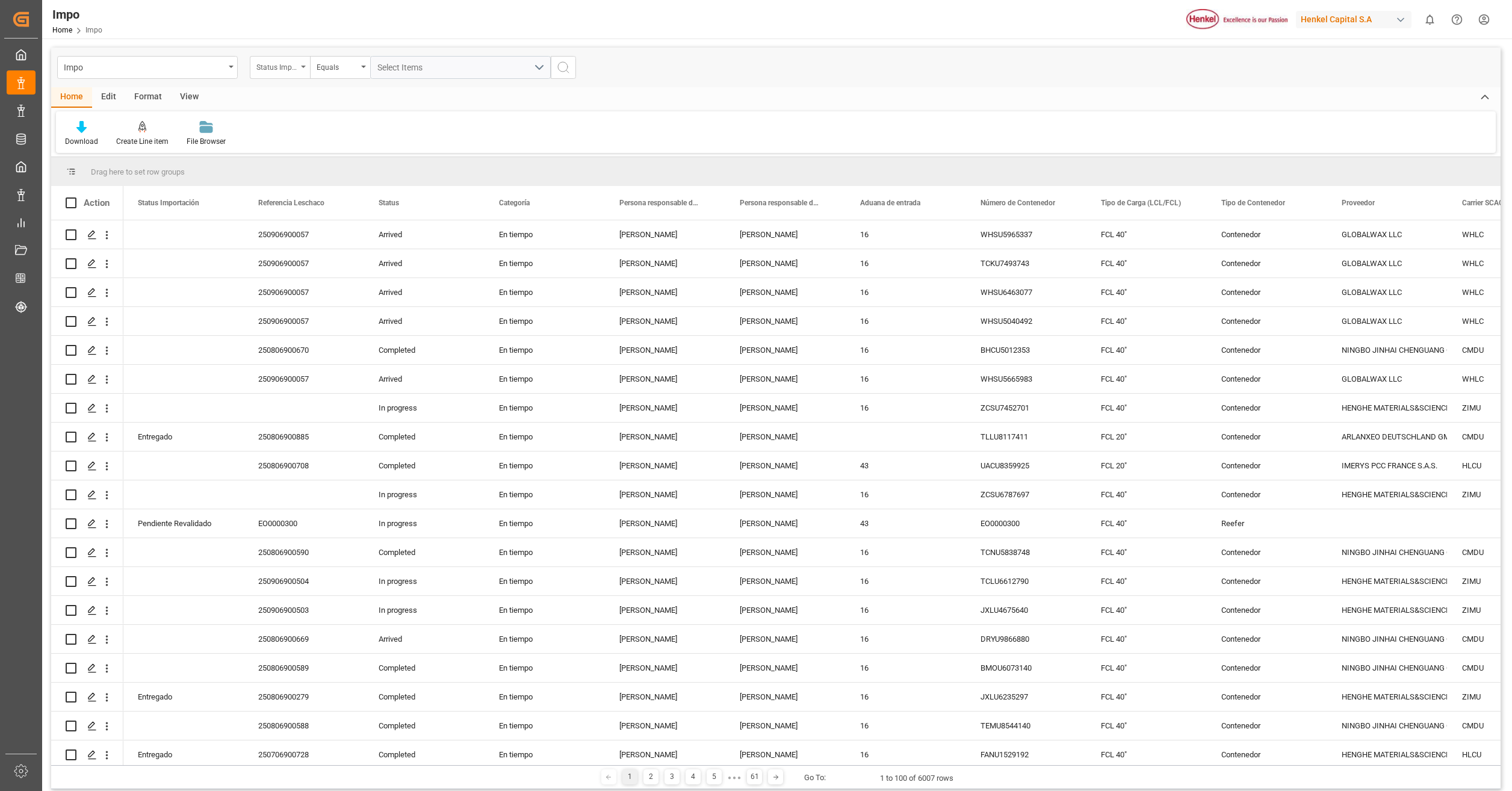
click at [300, 66] on div "Status Importación" at bounding box center [280, 67] width 60 height 23
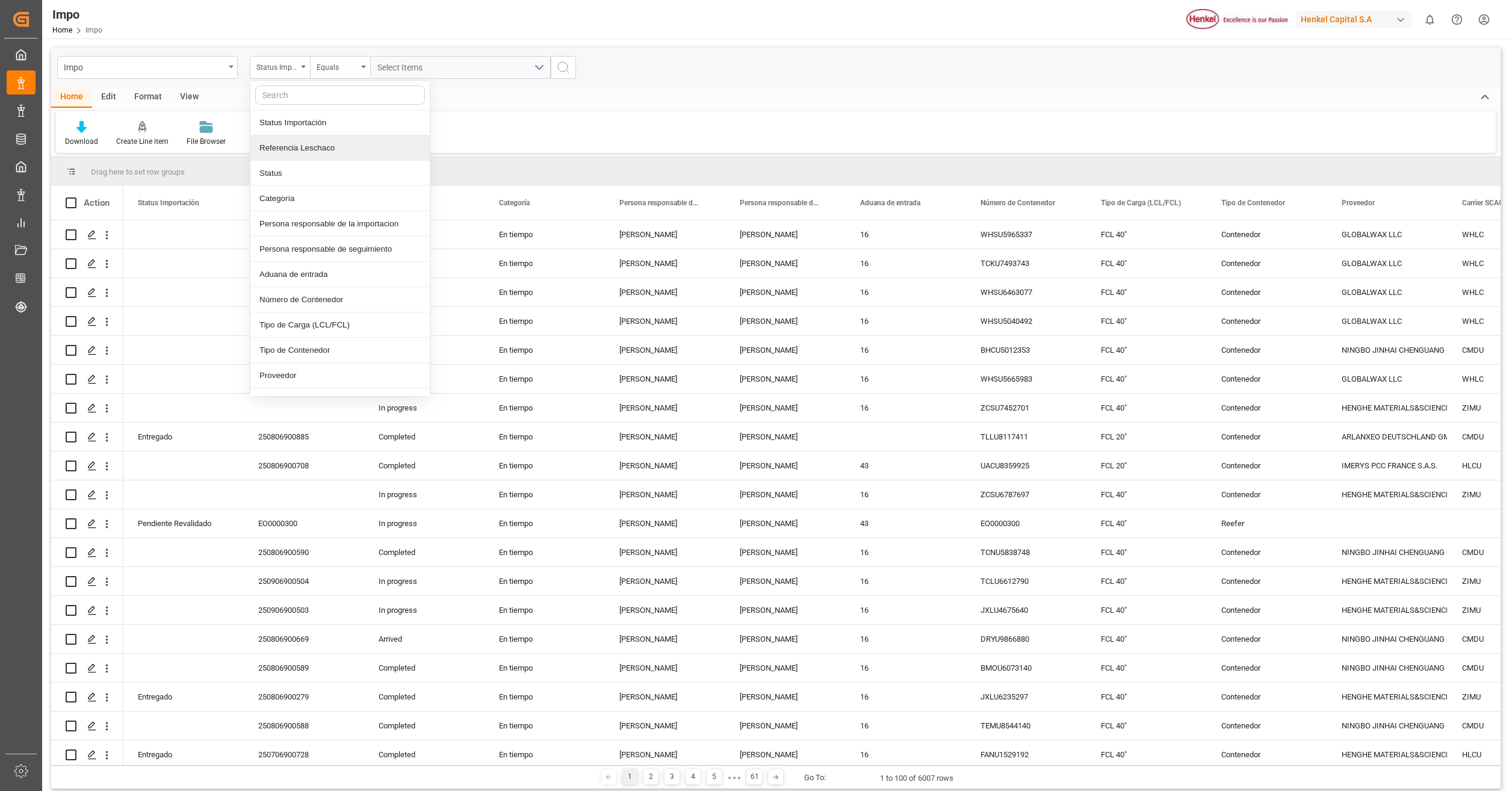
click at [333, 150] on div "Referencia Leschaco" at bounding box center [340, 148] width 179 height 26
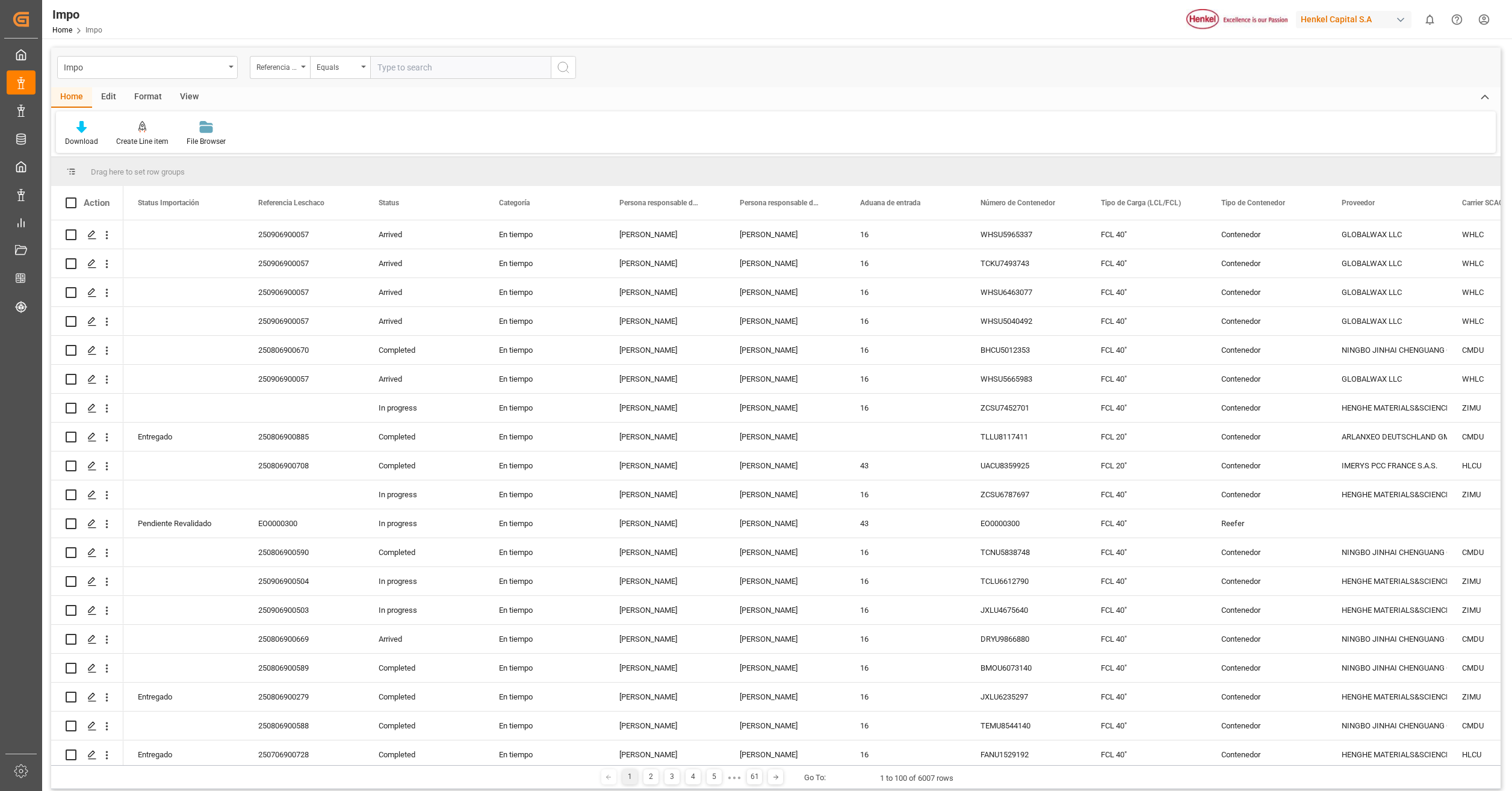
click at [416, 68] on input "text" at bounding box center [460, 67] width 181 height 23
type input "250815080149"
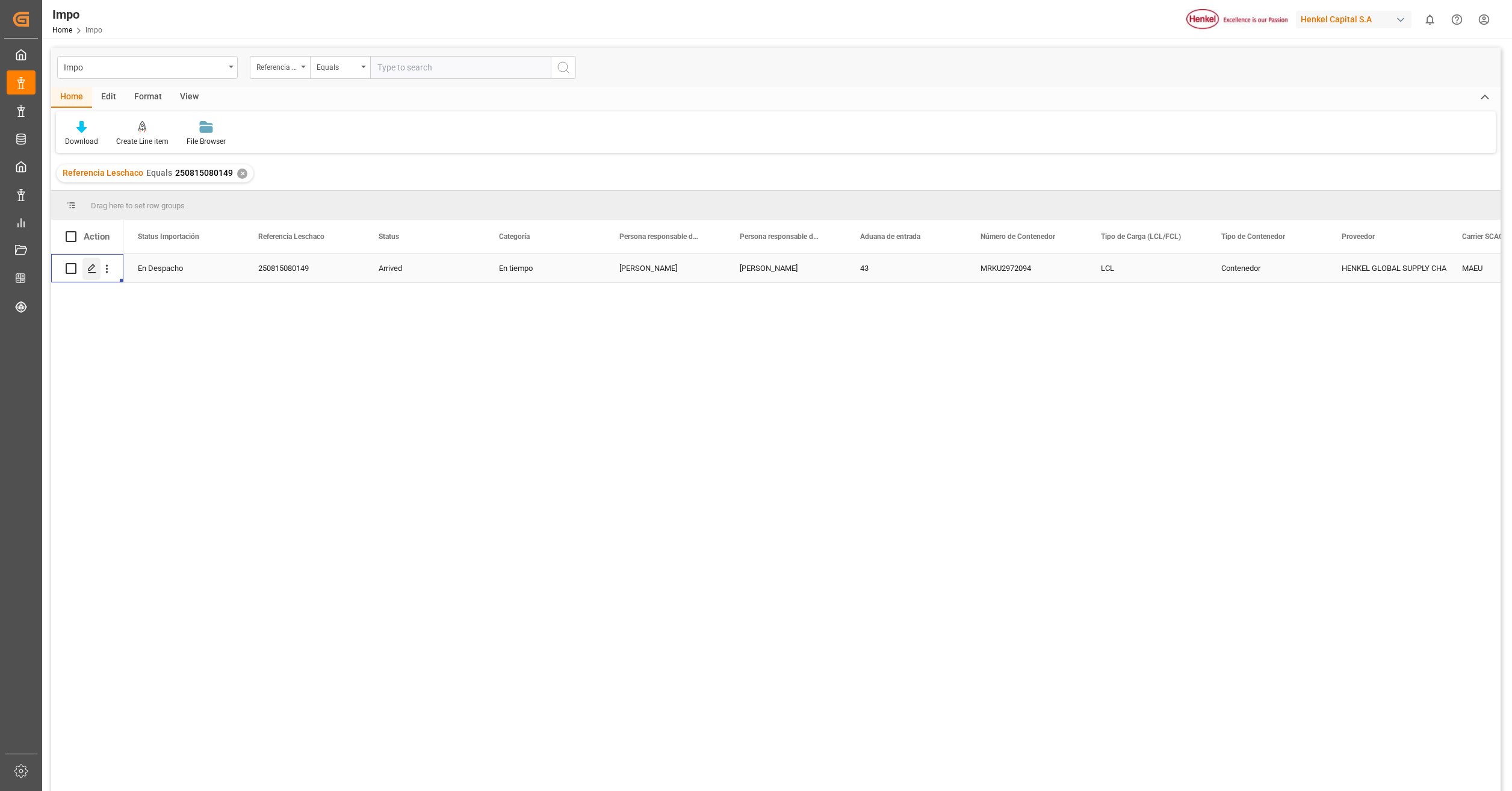
click at [88, 267] on icon "Press SPACE to select this row." at bounding box center [92, 268] width 9 height 9
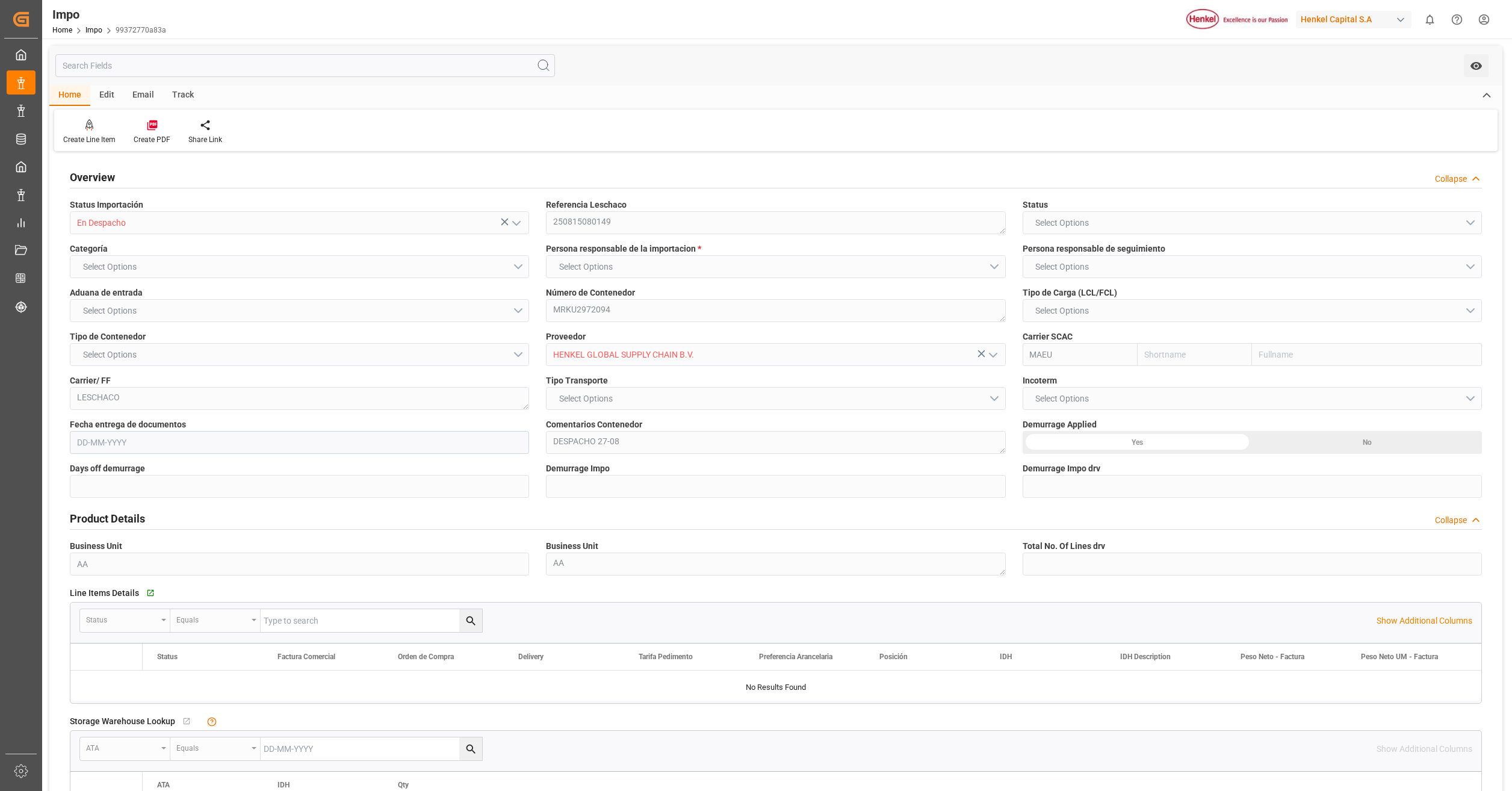
type input "Maersk"
type input "Maersk Line AS"
type input "0"
type input "1"
type input "2.58"
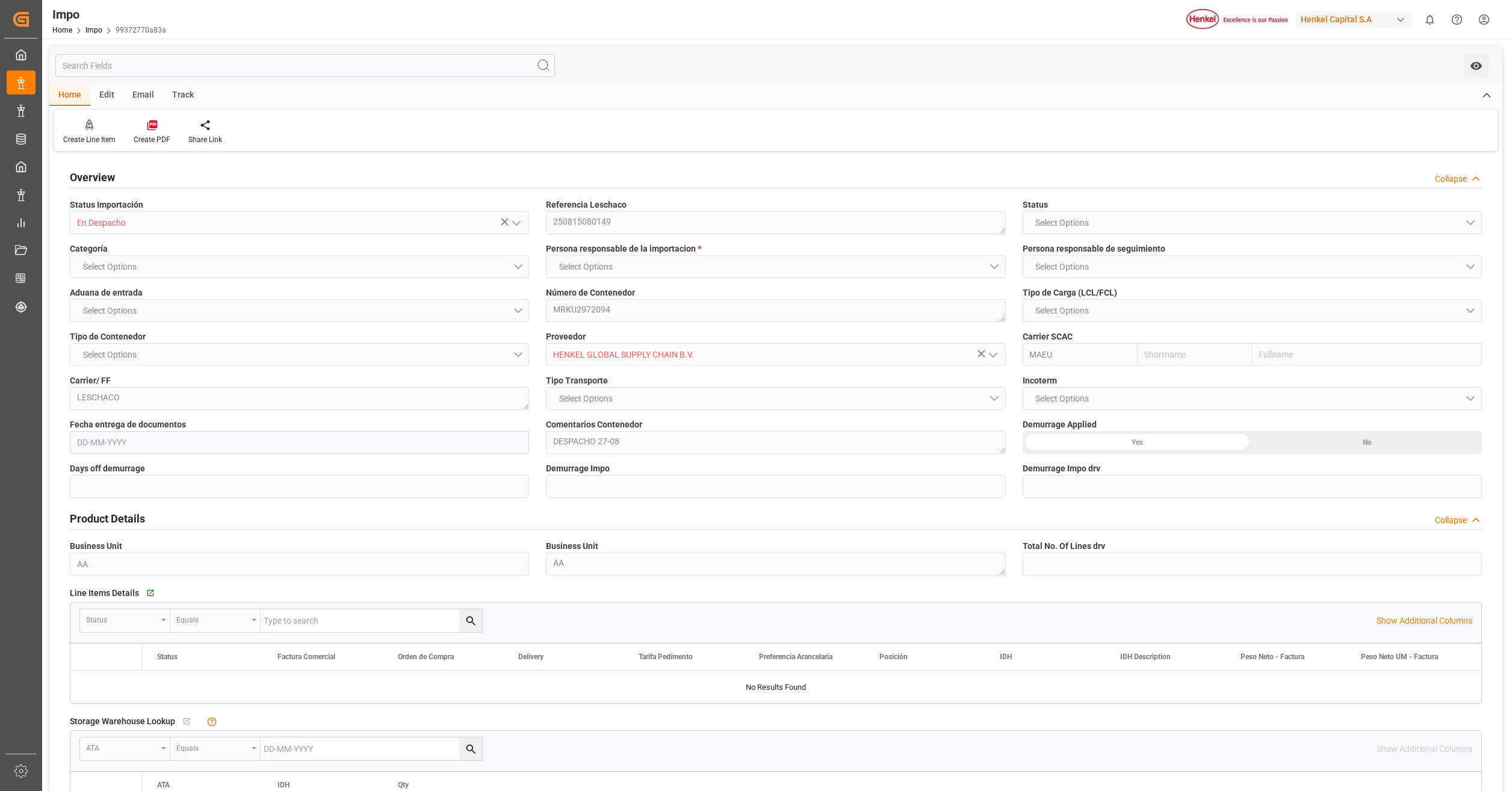
type input "2"
type input "[DATE]"
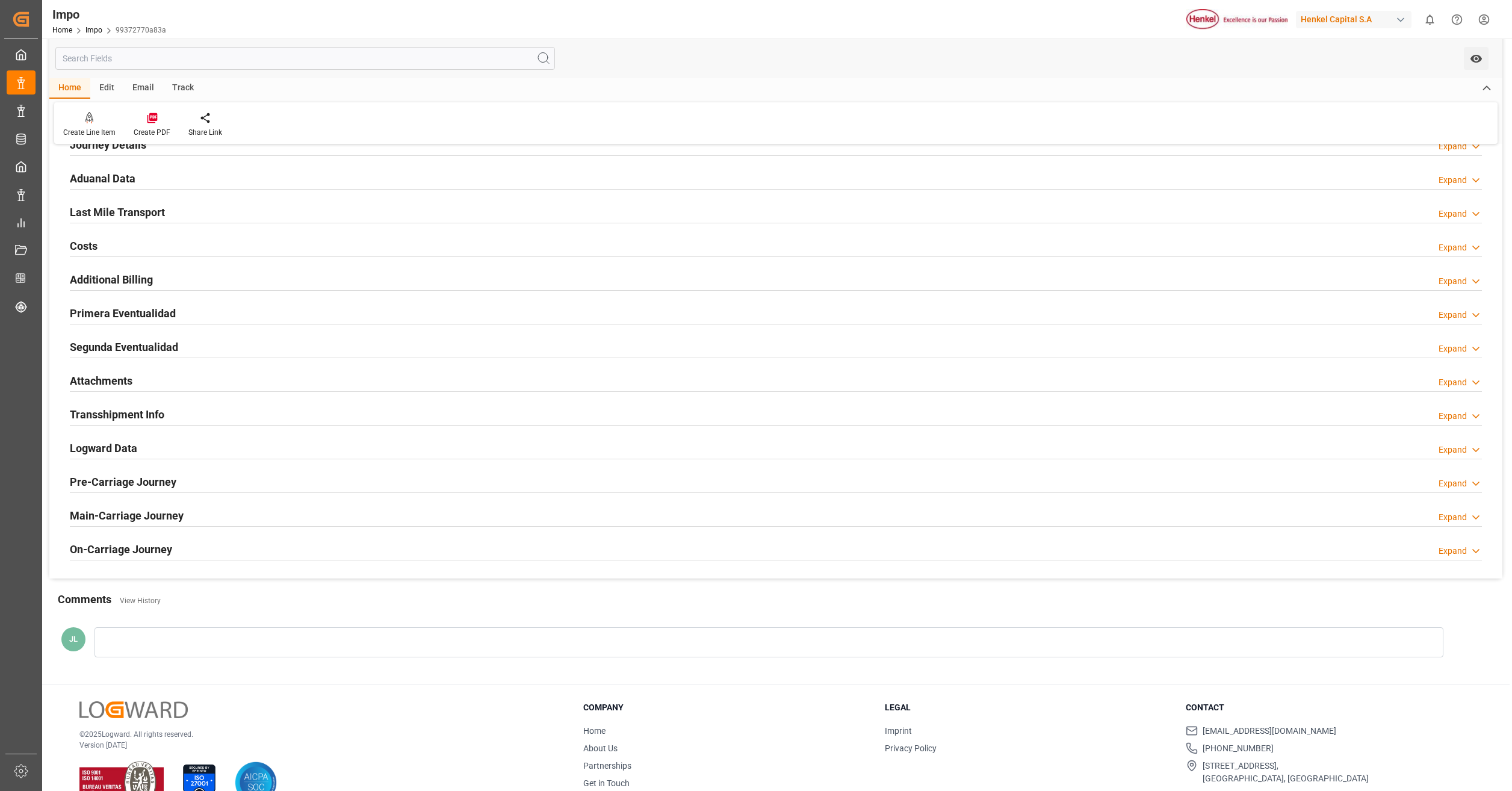
scroll to position [826, 0]
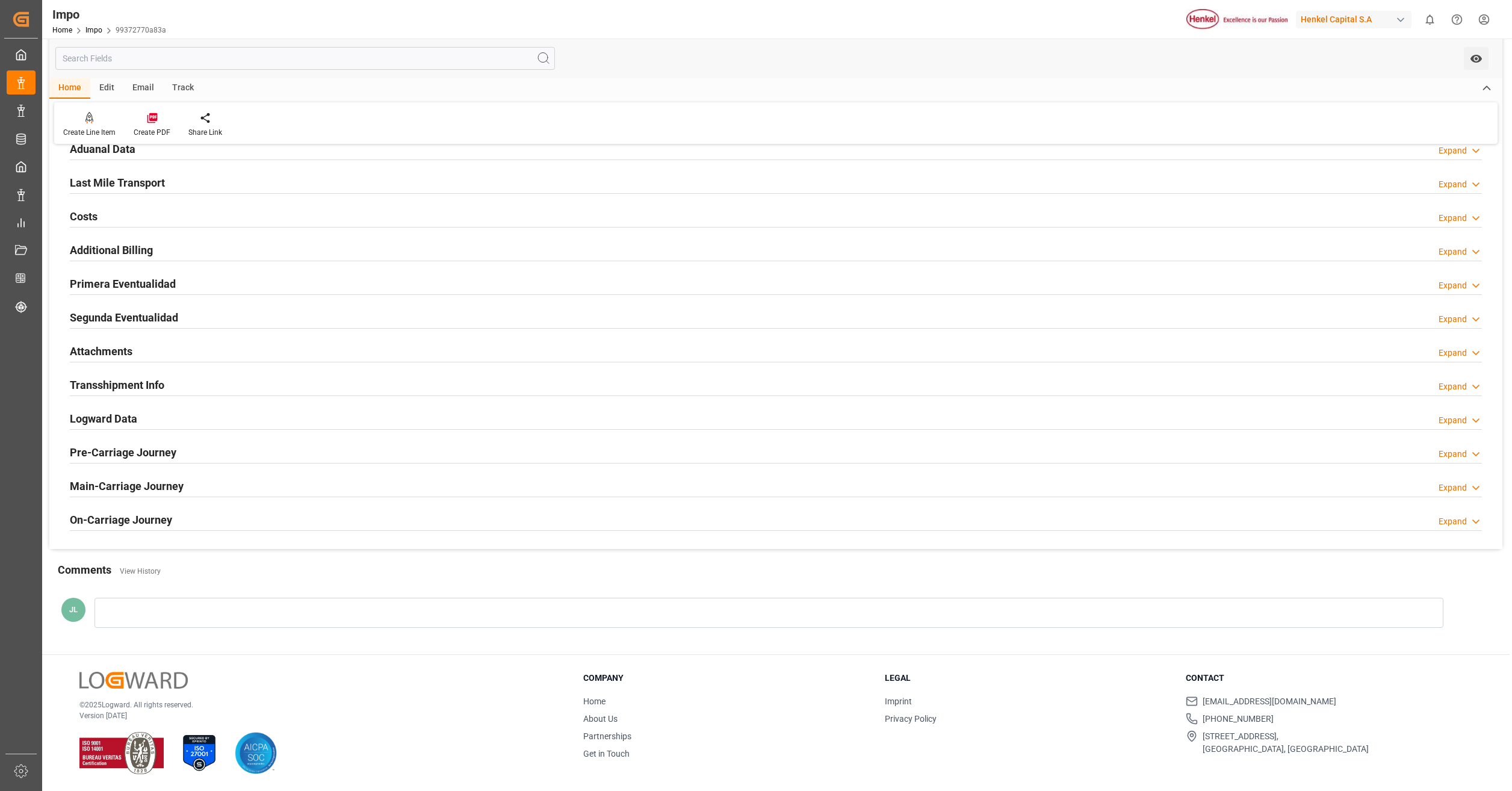
click at [161, 282] on h2 "Primera Eventualidad" at bounding box center [123, 284] width 106 height 16
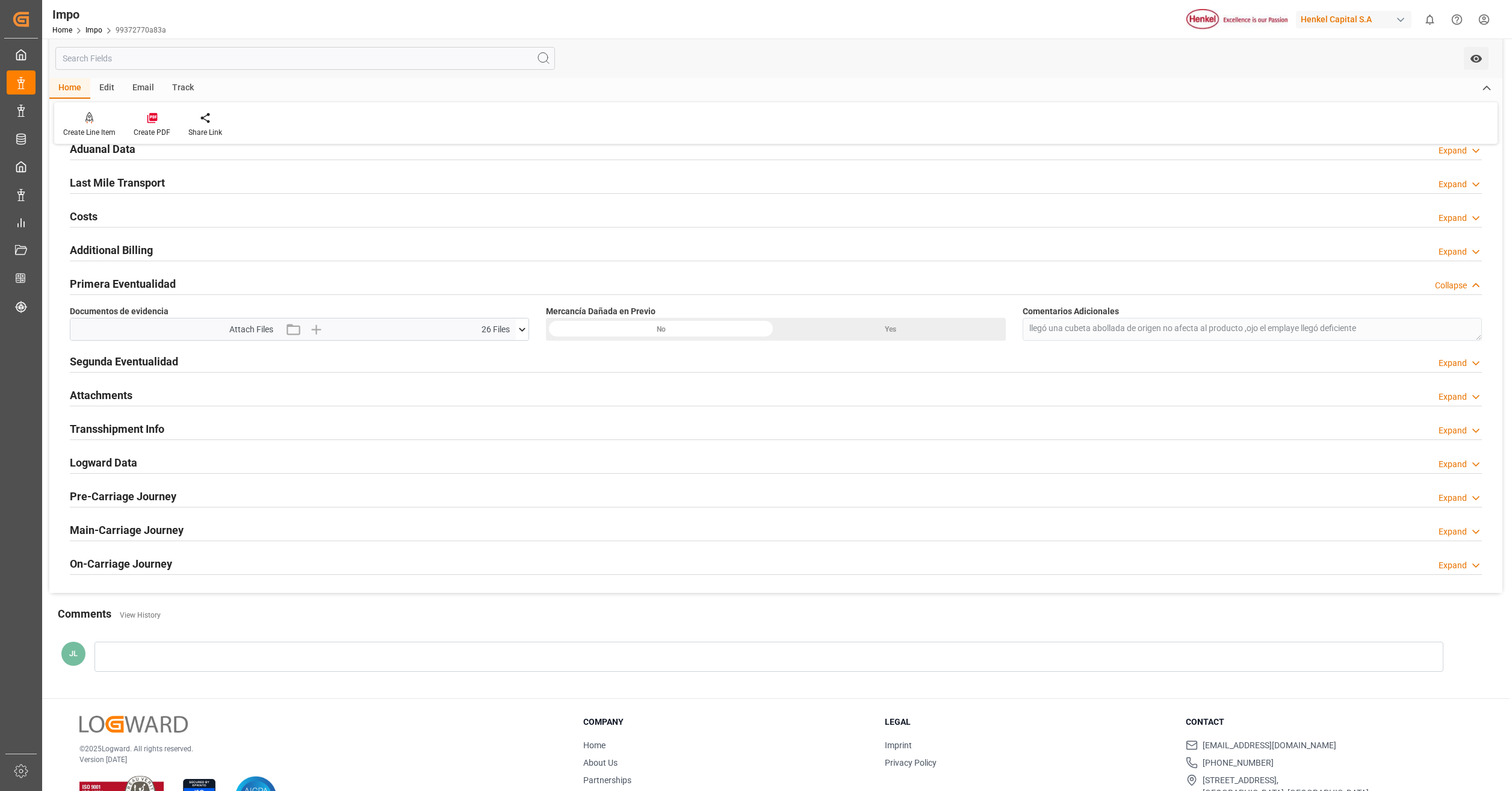
click at [523, 330] on icon at bounding box center [523, 330] width 7 height 4
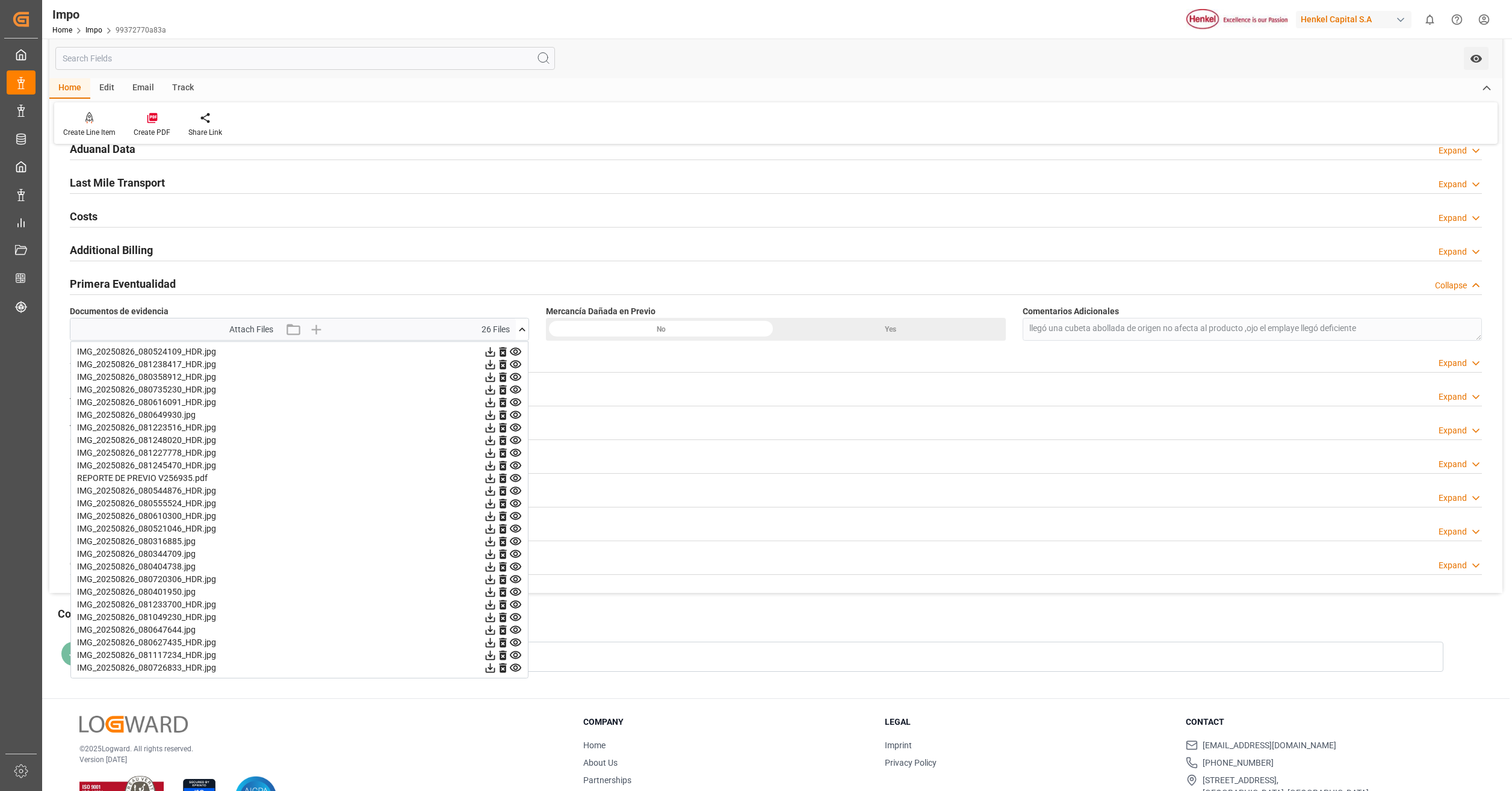
scroll to position [870, 0]
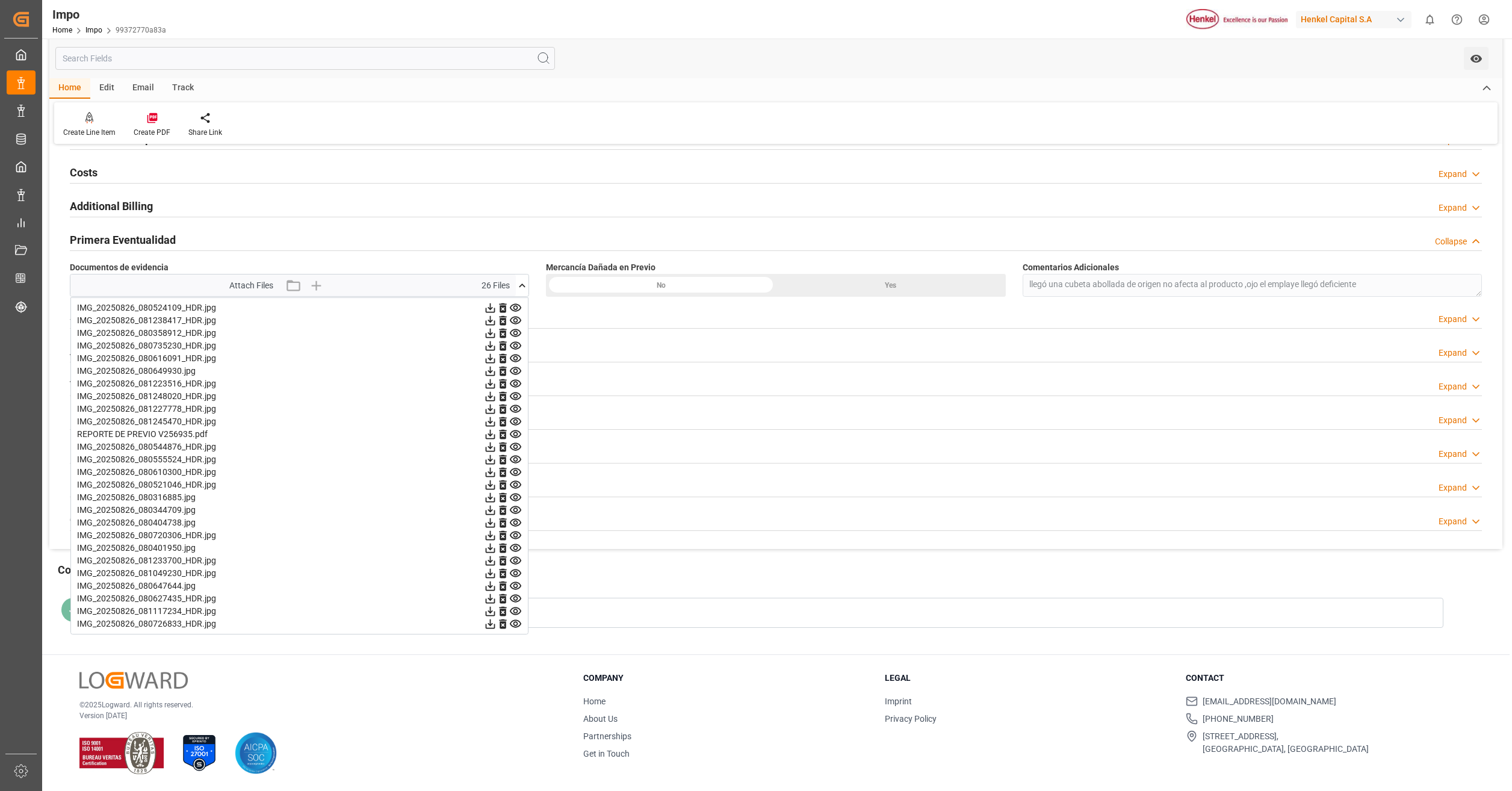
click at [512, 309] on icon at bounding box center [515, 308] width 12 height 12
click at [513, 321] on icon at bounding box center [515, 320] width 11 height 8
click at [514, 334] on icon at bounding box center [515, 333] width 11 height 8
click at [515, 345] on icon at bounding box center [515, 346] width 12 height 12
click at [512, 354] on icon at bounding box center [515, 358] width 12 height 12
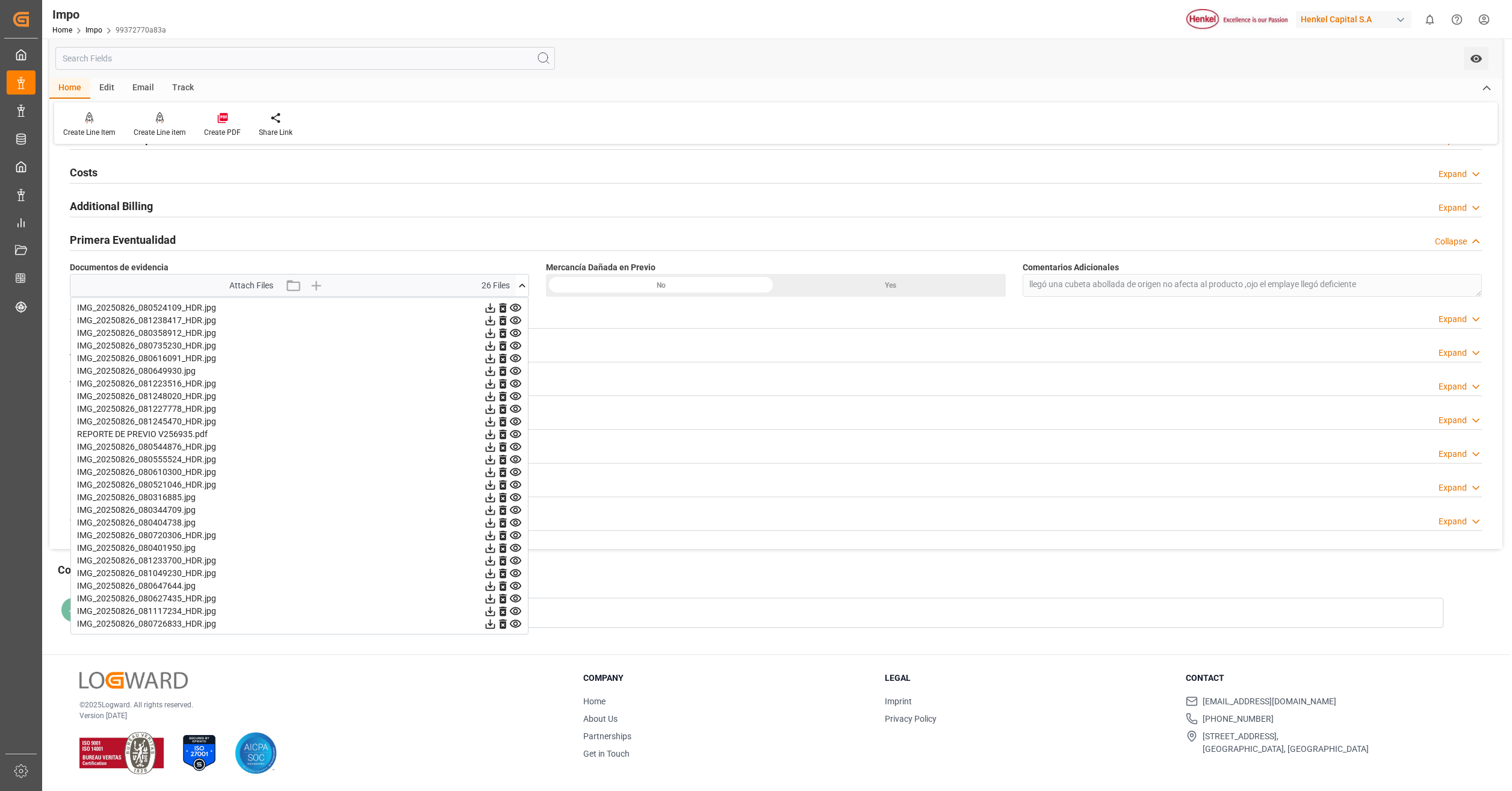
click at [516, 373] on icon at bounding box center [515, 371] width 11 height 8
click at [517, 386] on icon at bounding box center [515, 384] width 12 height 12
click at [517, 397] on icon at bounding box center [515, 396] width 11 height 8
click at [520, 434] on icon at bounding box center [515, 434] width 12 height 12
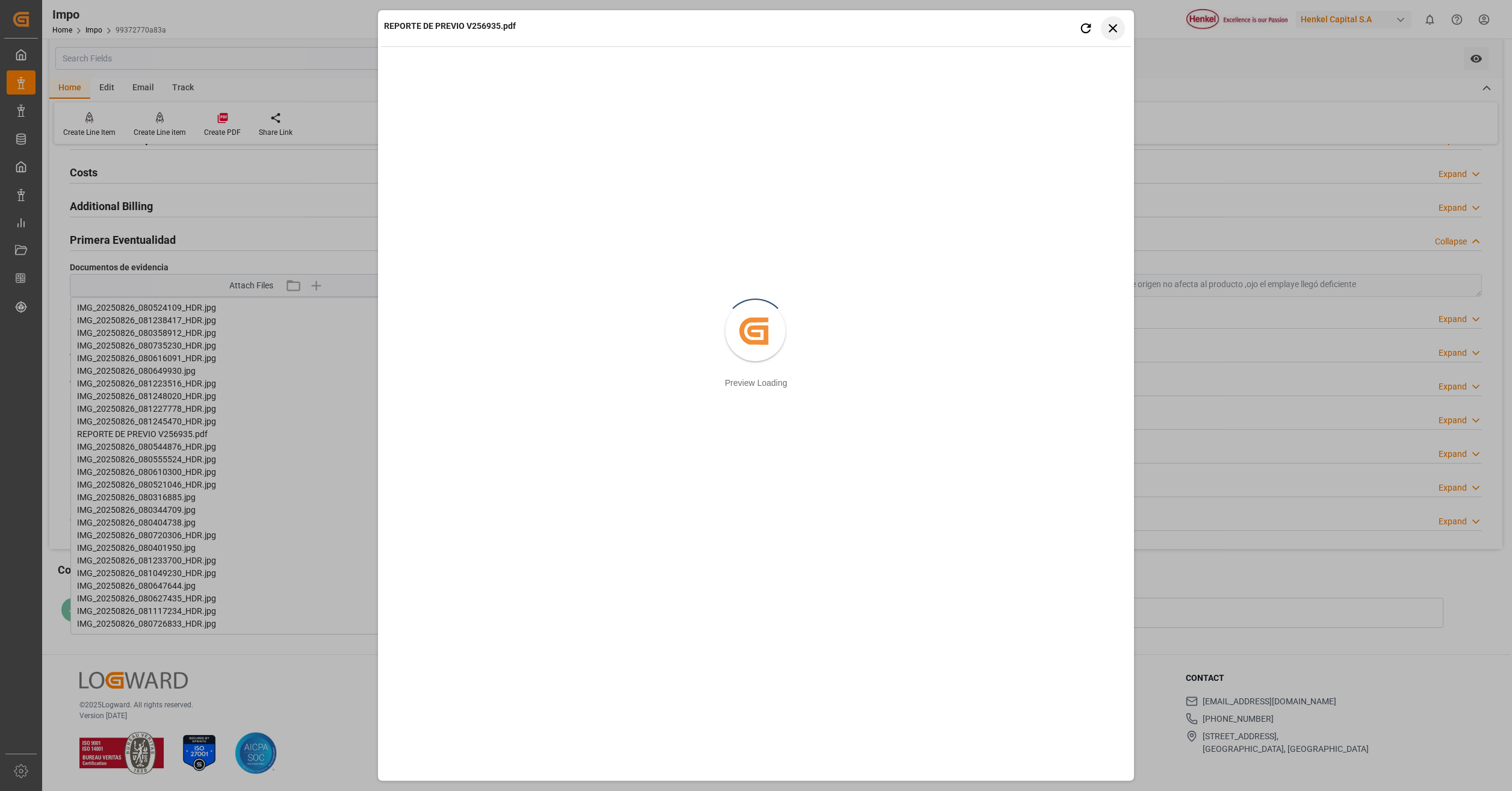
click at [1106, 31] on icon "button" at bounding box center [1113, 28] width 15 height 15
click at [1106, 31] on div "Impo Home Impo 99372770a83a [PERSON_NAME] Capital S.A 0 Notifications Only show…" at bounding box center [773, 19] width 1478 height 39
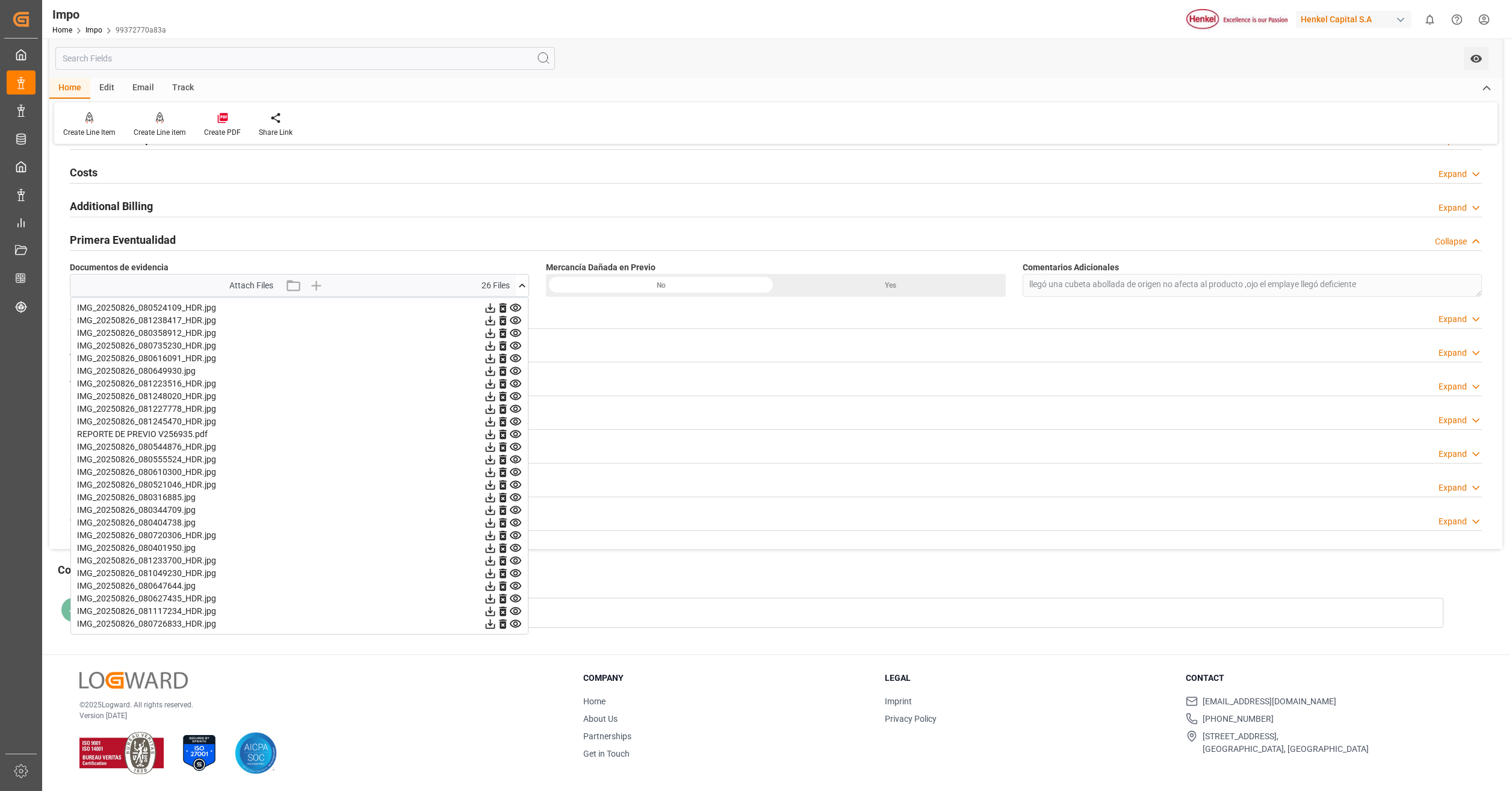
click at [513, 448] on icon at bounding box center [515, 447] width 12 height 12
click at [514, 462] on icon at bounding box center [515, 459] width 12 height 12
click at [514, 489] on icon at bounding box center [515, 485] width 11 height 8
click at [516, 472] on icon at bounding box center [515, 472] width 12 height 12
click at [515, 459] on icon at bounding box center [515, 459] width 11 height 8
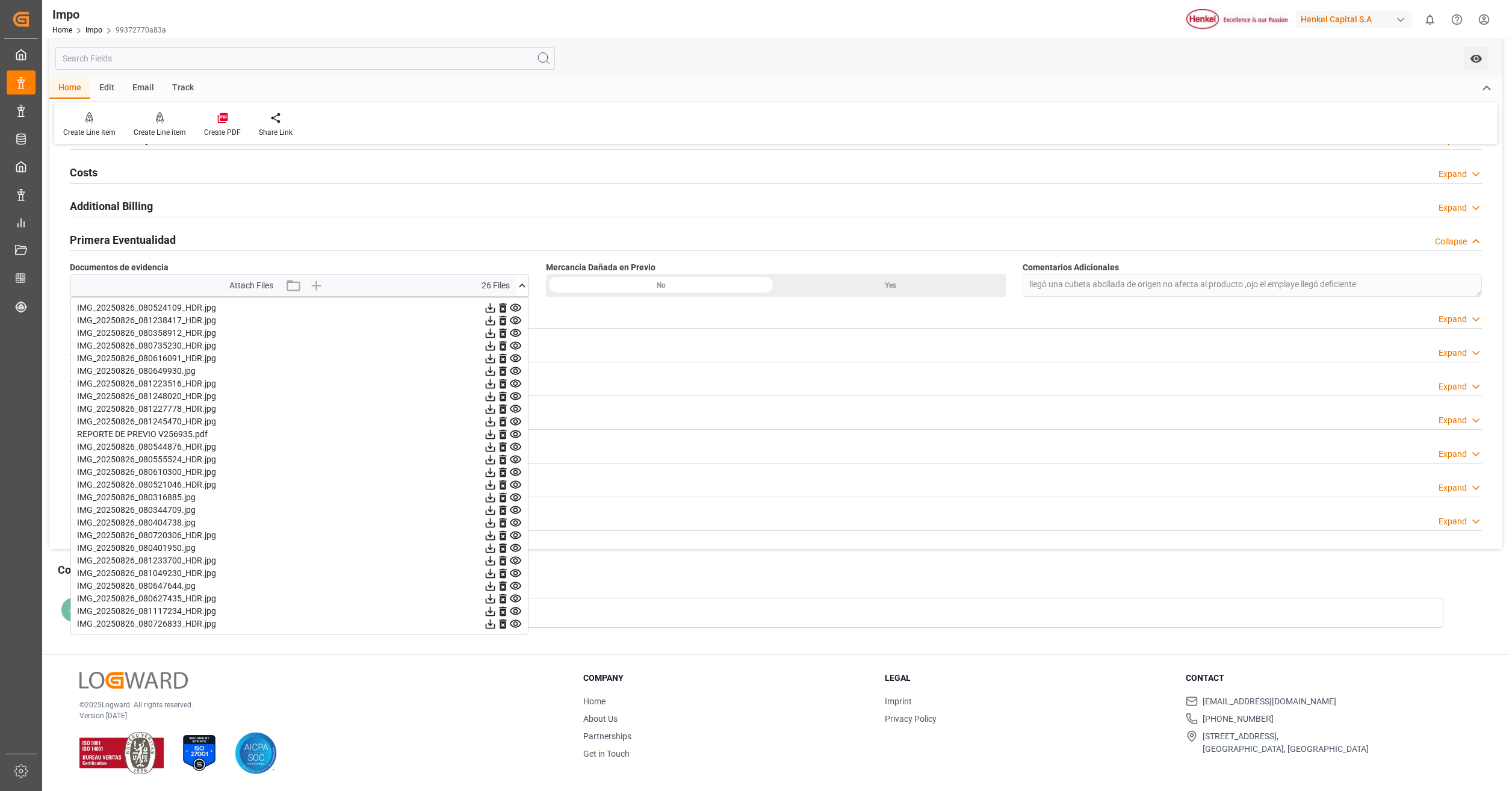
click at [515, 482] on icon at bounding box center [515, 485] width 12 height 12
click at [515, 501] on icon at bounding box center [515, 497] width 12 height 12
click at [518, 512] on icon at bounding box center [515, 511] width 12 height 12
click at [515, 523] on icon at bounding box center [515, 523] width 12 height 12
click at [515, 560] on icon at bounding box center [515, 561] width 12 height 12
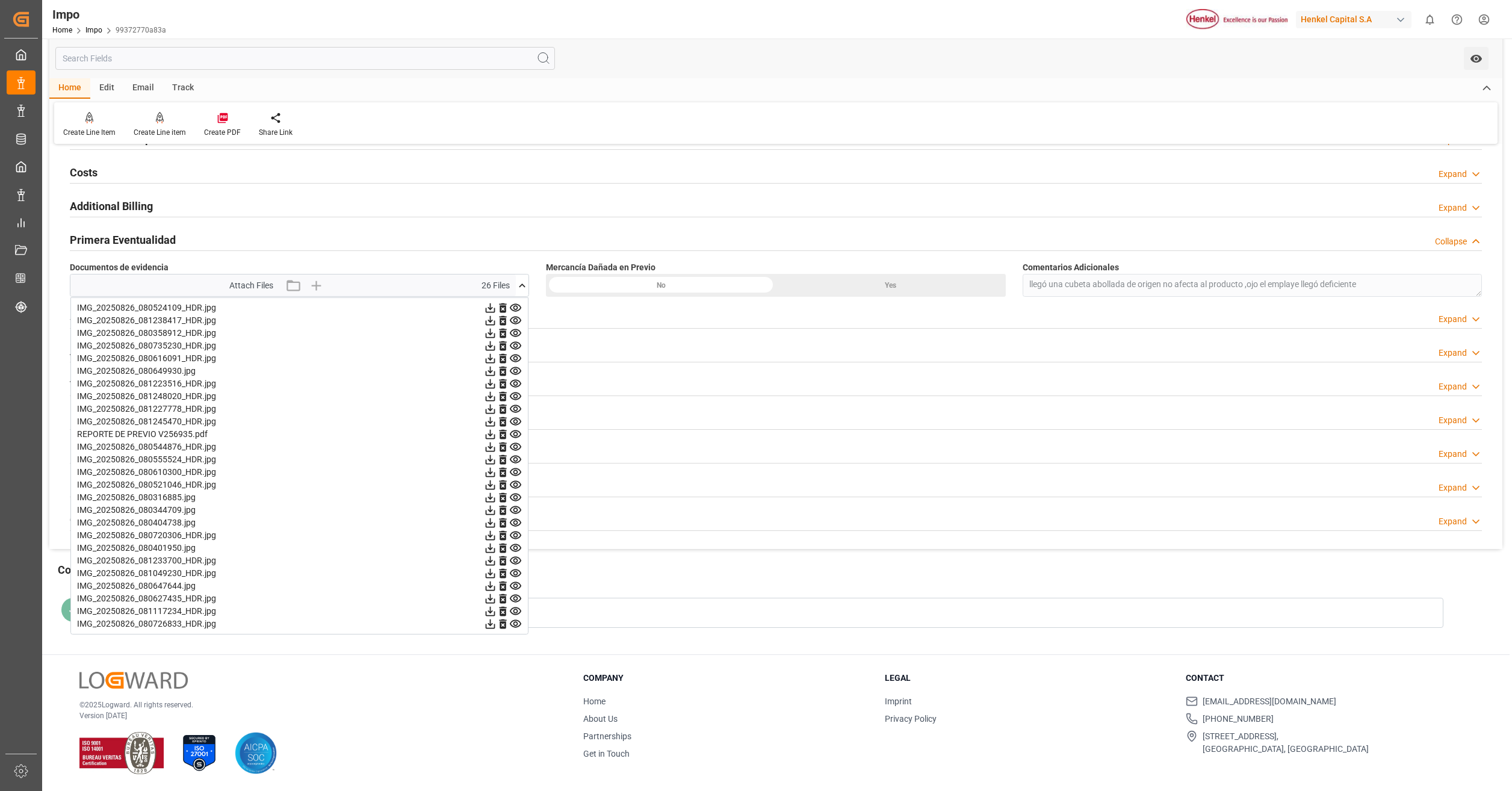
click at [516, 577] on icon at bounding box center [515, 573] width 12 height 12
click at [515, 587] on icon at bounding box center [515, 586] width 11 height 8
click at [514, 598] on icon at bounding box center [515, 599] width 11 height 8
click at [514, 616] on icon at bounding box center [515, 611] width 12 height 12
click at [515, 625] on icon at bounding box center [515, 624] width 12 height 12
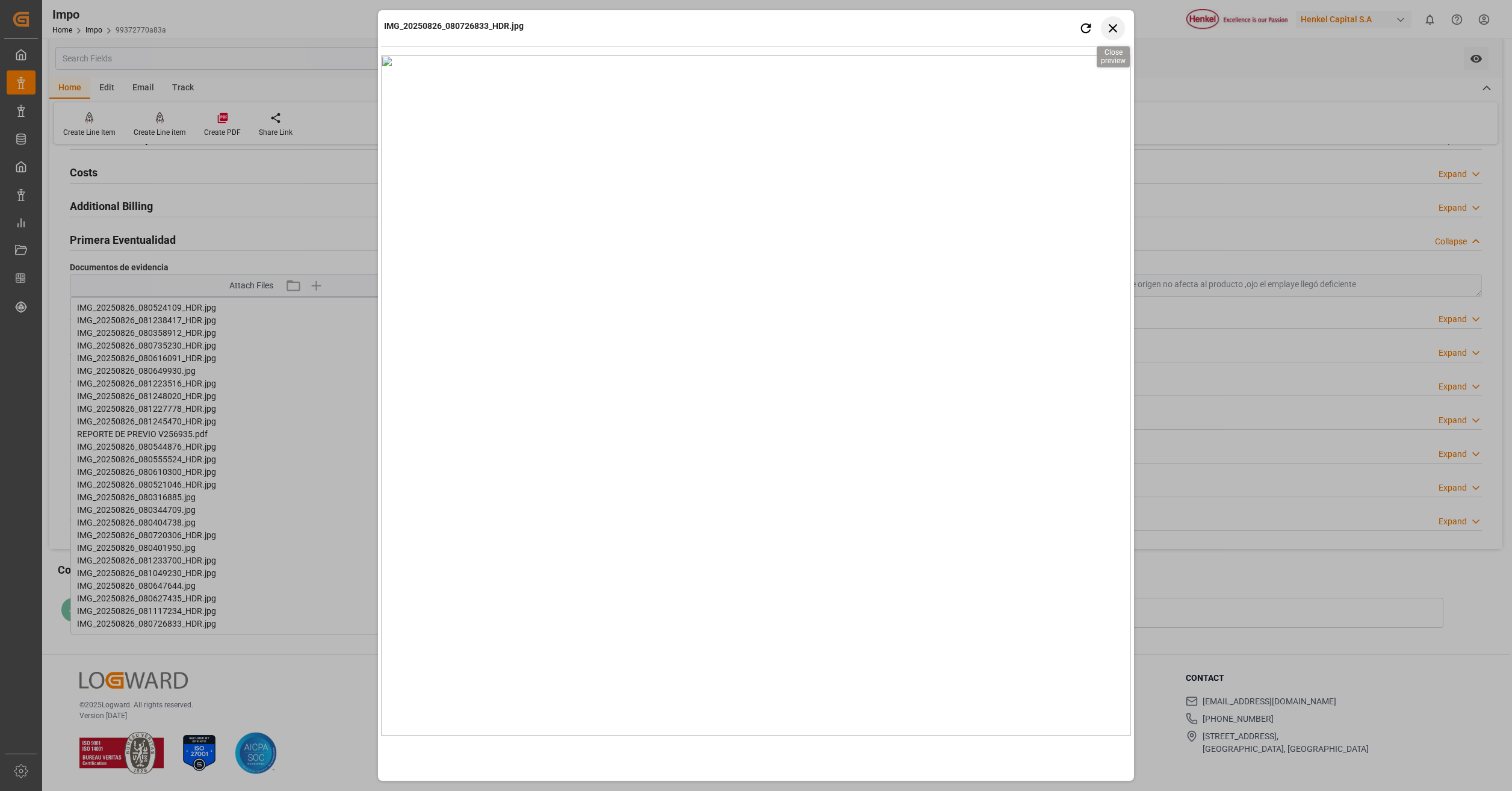
click at [1111, 33] on icon "button" at bounding box center [1113, 28] width 15 height 15
